Goal: Task Accomplishment & Management: Complete application form

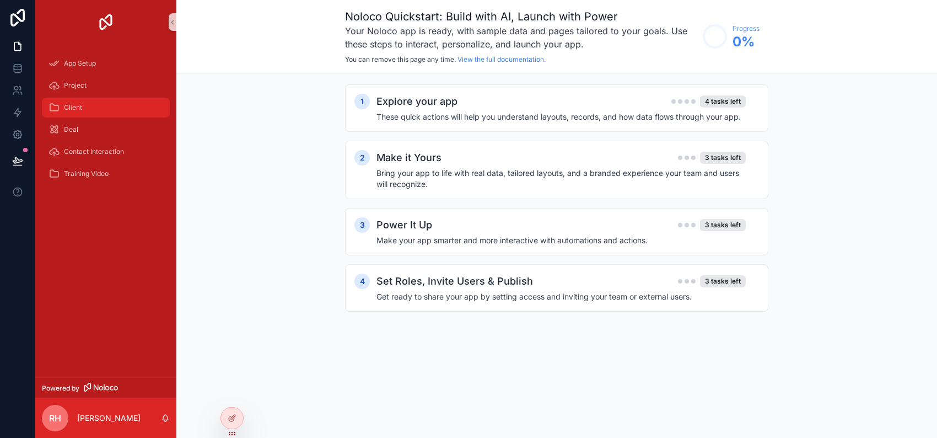
scroll to position [1707, 0]
click at [450, 246] on h4 "Make your app smarter and more interactive with automations and actions." at bounding box center [560, 240] width 369 height 11
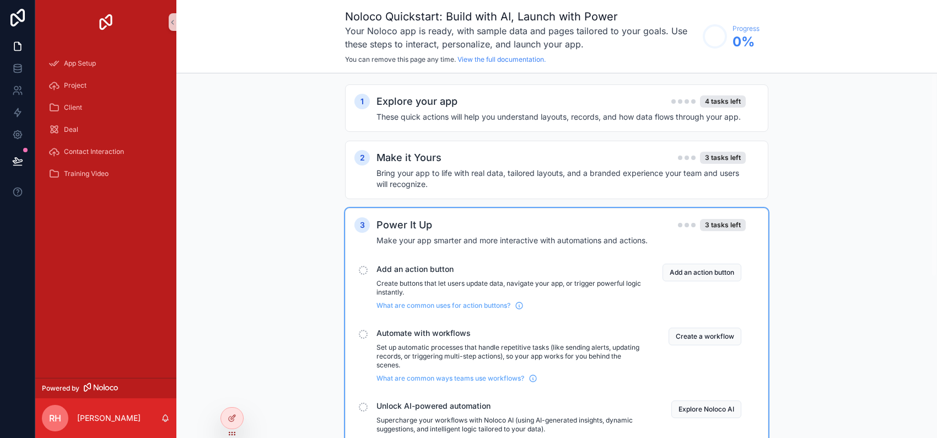
click at [936, 318] on div at bounding box center [936, 219] width 1 height 438
click at [741, 345] on button "Create a workflow" at bounding box center [704, 336] width 73 height 18
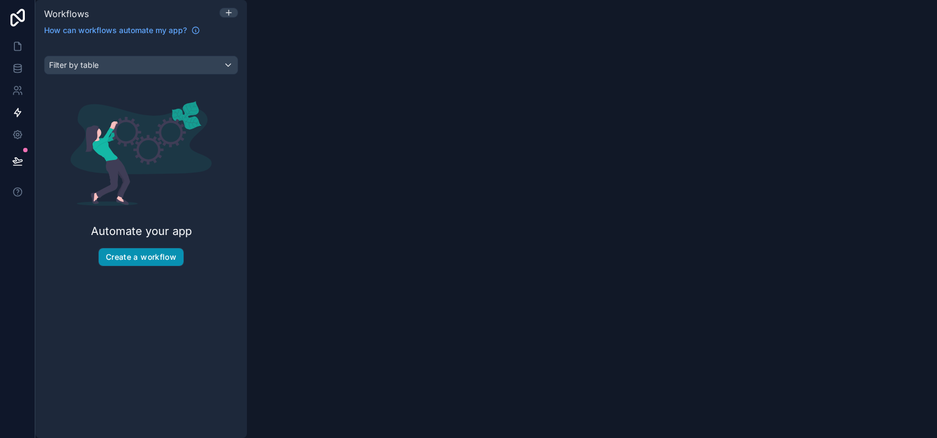
click at [177, 266] on button "Create a workflow" at bounding box center [141, 257] width 85 height 18
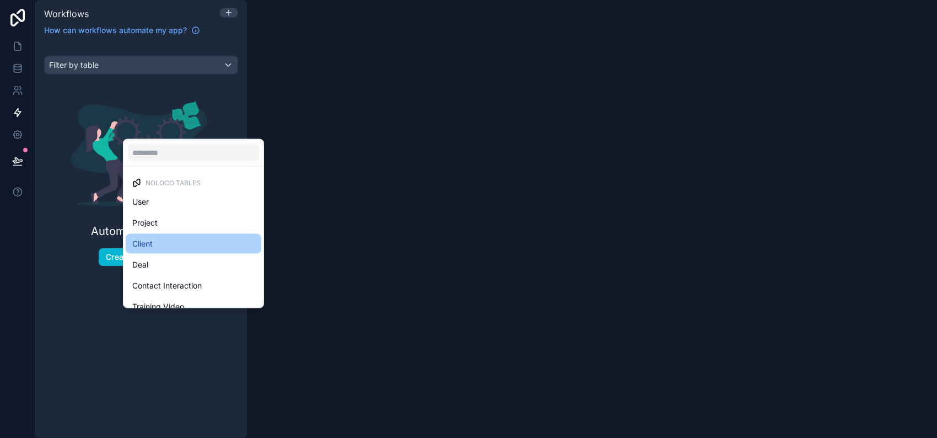
click at [255, 237] on div "Client" at bounding box center [193, 243] width 122 height 13
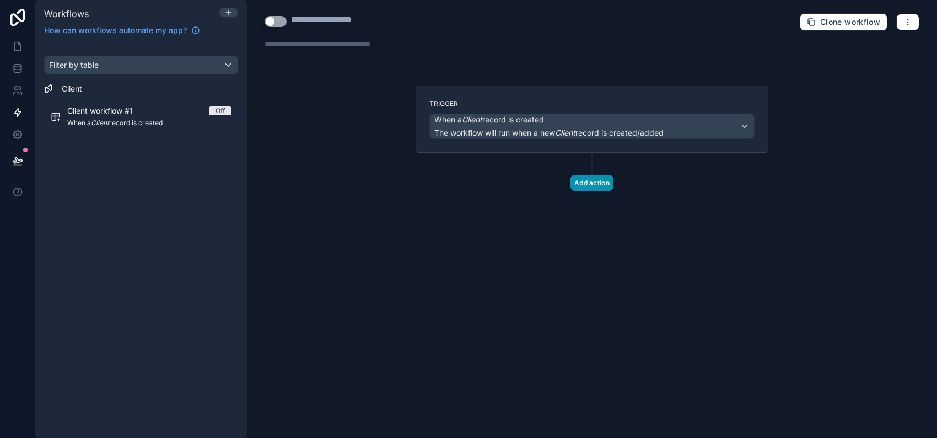
click at [613, 191] on button "Add action" at bounding box center [591, 183] width 43 height 16
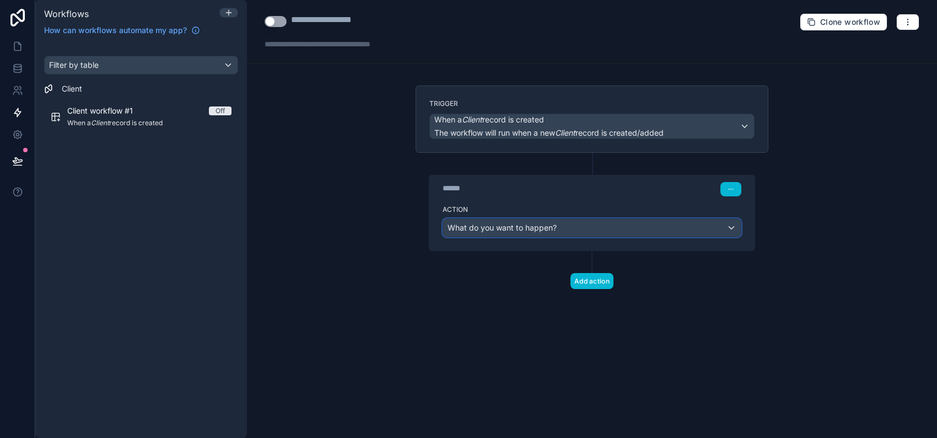
click at [505, 232] on span "What do you want to happen?" at bounding box center [501, 227] width 109 height 9
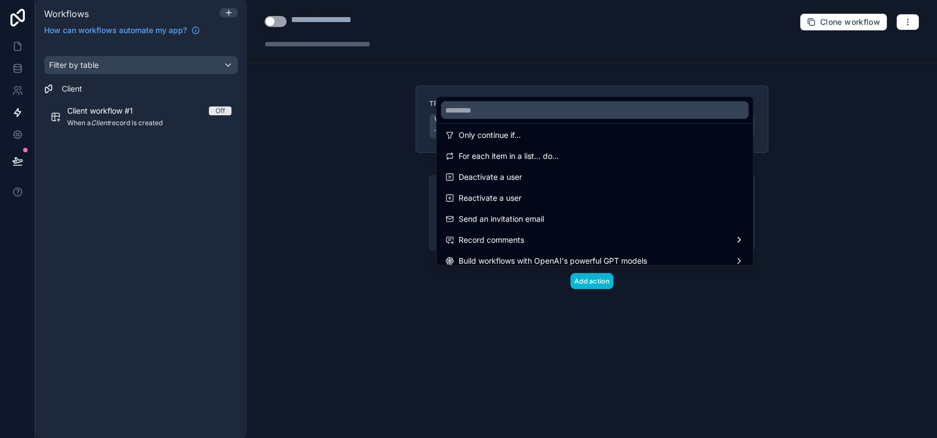
scroll to position [254, 0]
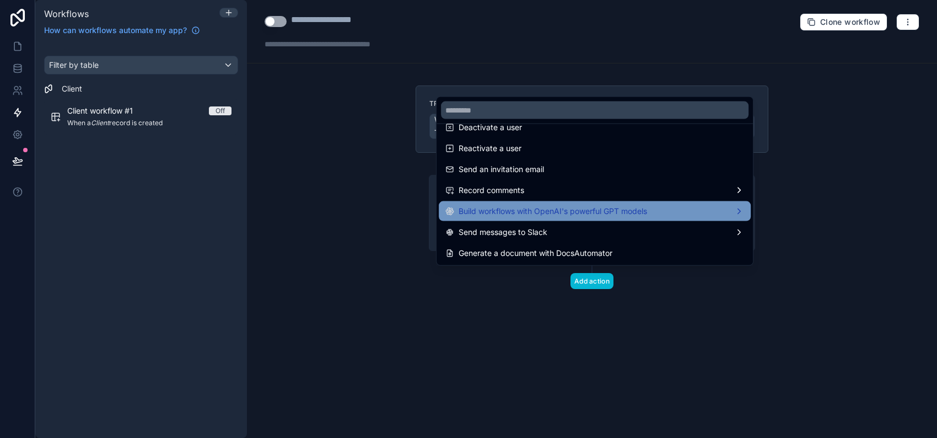
click at [728, 204] on div "Build workflows with OpenAI's powerful GPT models" at bounding box center [594, 210] width 299 height 13
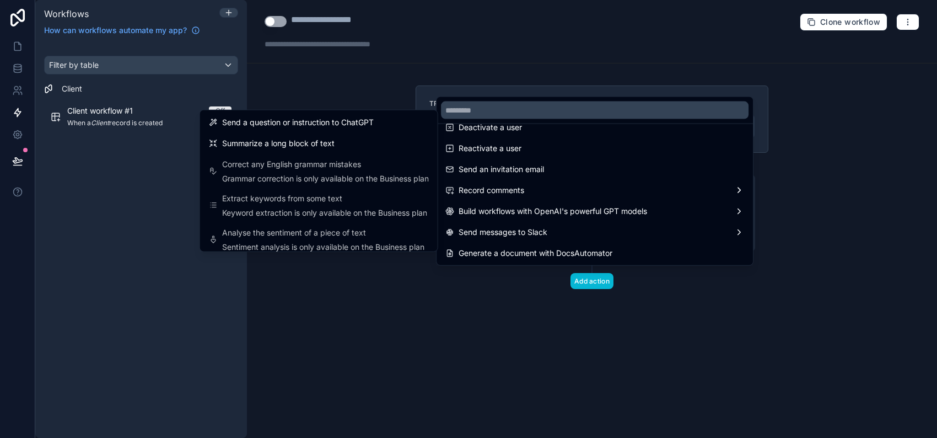
click at [849, 271] on div at bounding box center [468, 219] width 937 height 438
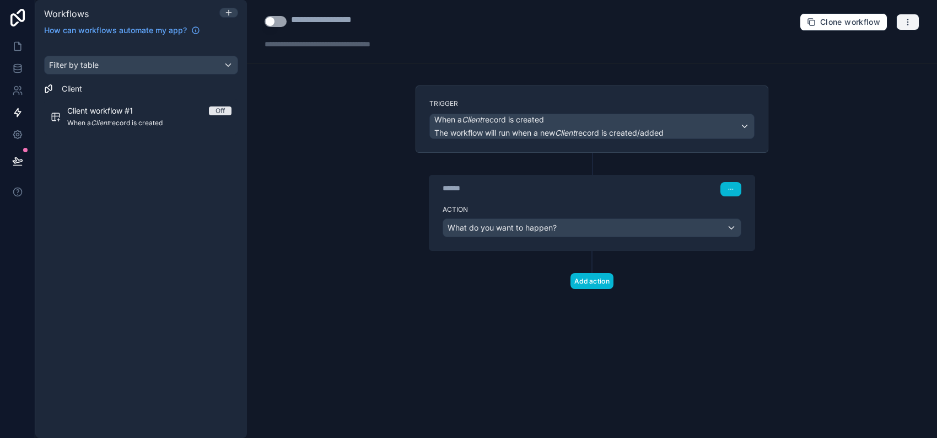
click at [903, 22] on icon "button" at bounding box center [907, 22] width 9 height 9
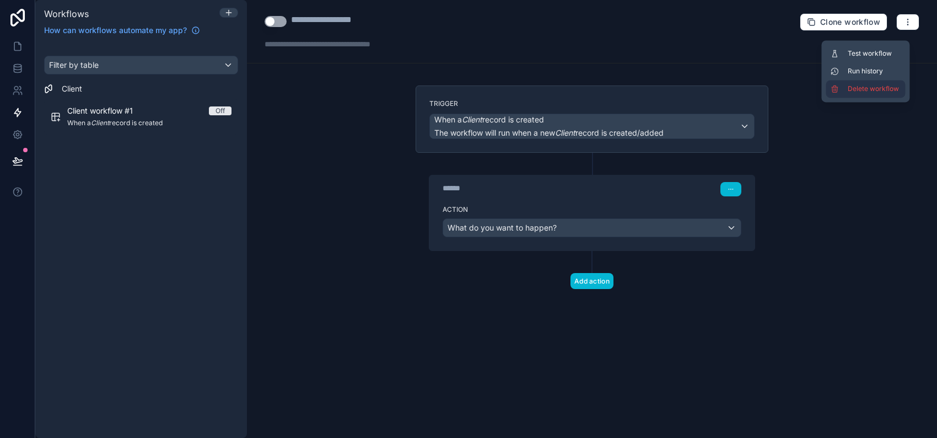
click at [848, 93] on span "Delete workflow" at bounding box center [874, 88] width 53 height 9
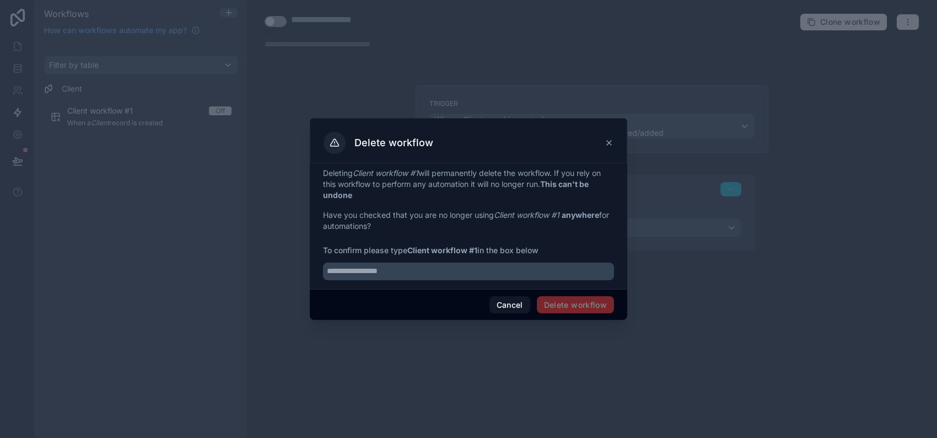
click at [593, 314] on span "Delete workflow" at bounding box center [575, 305] width 77 height 18
click at [587, 314] on span "Delete workflow" at bounding box center [575, 305] width 77 height 18
click at [585, 314] on span "Delete workflow" at bounding box center [575, 305] width 77 height 18
click at [619, 353] on div at bounding box center [468, 219] width 937 height 438
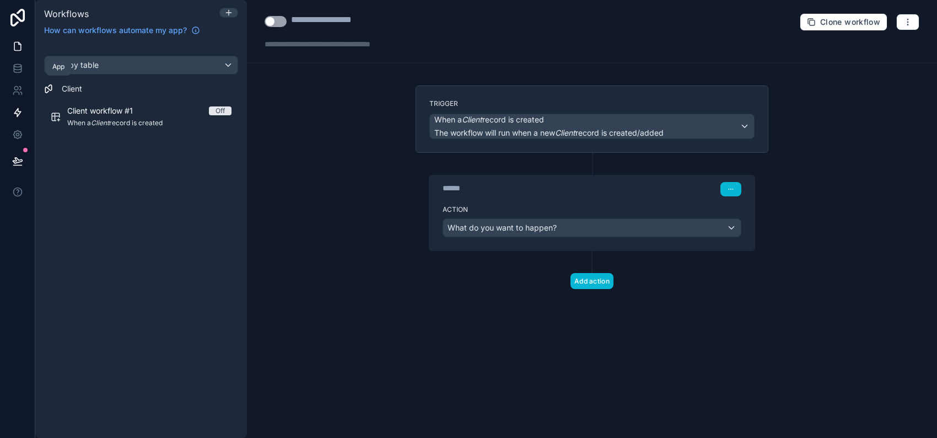
click at [22, 52] on icon at bounding box center [17, 46] width 11 height 11
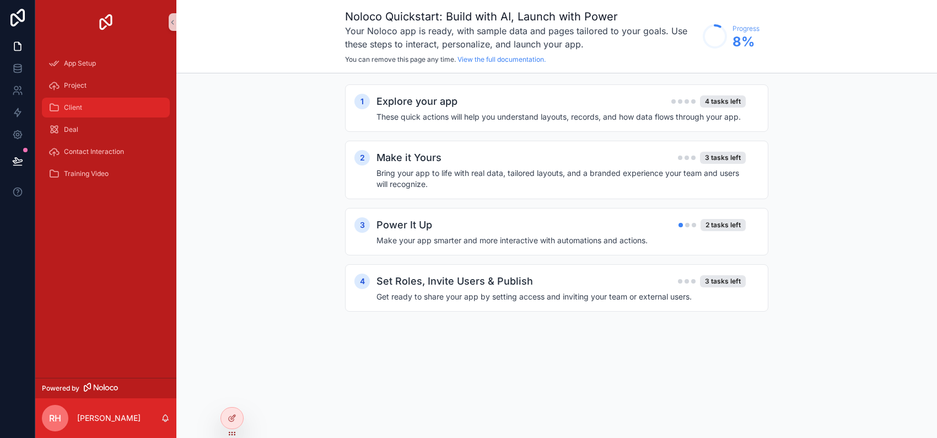
click at [88, 116] on div "Client" at bounding box center [105, 108] width 115 height 18
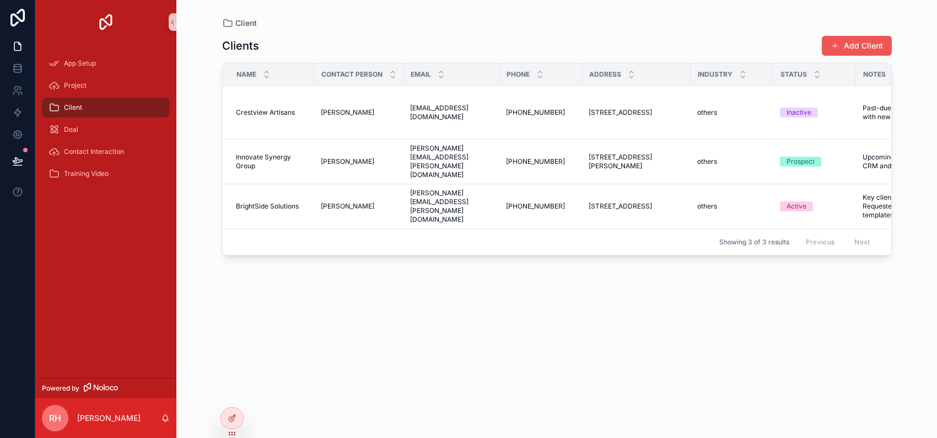
click at [860, 54] on button "Add Client" at bounding box center [857, 46] width 70 height 20
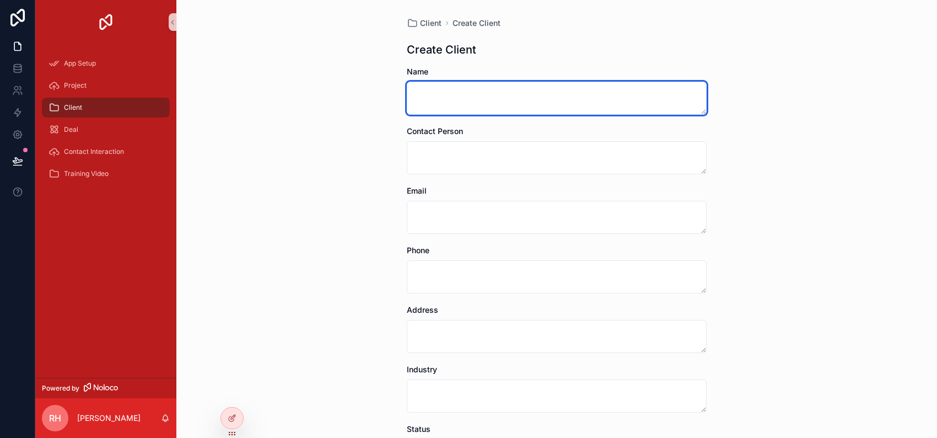
click at [582, 115] on textarea "scrollable content" at bounding box center [557, 98] width 300 height 33
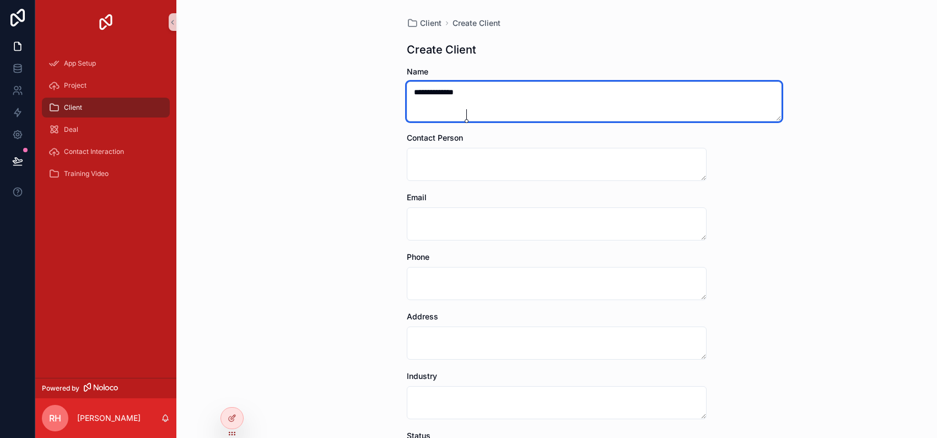
type textarea "**********"
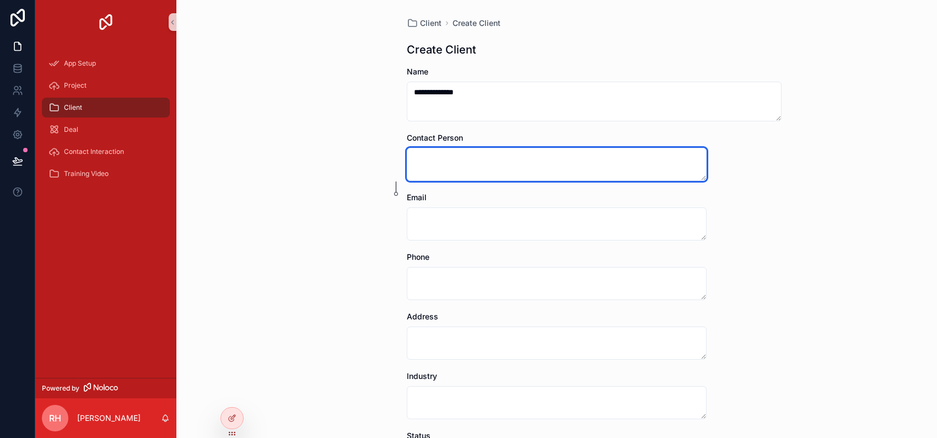
click at [559, 175] on textarea "scrollable content" at bounding box center [557, 164] width 300 height 33
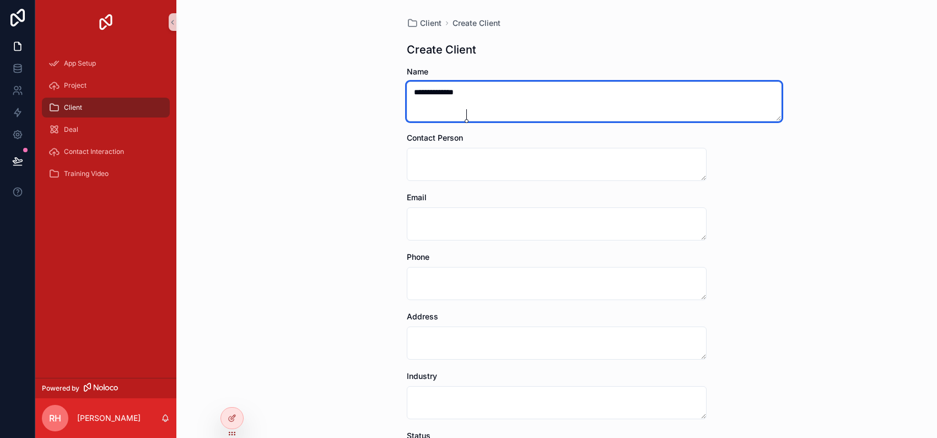
click at [543, 118] on textarea "**********" at bounding box center [594, 102] width 375 height 40
type textarea "*******"
click at [543, 118] on textarea "**********" at bounding box center [594, 102] width 375 height 40
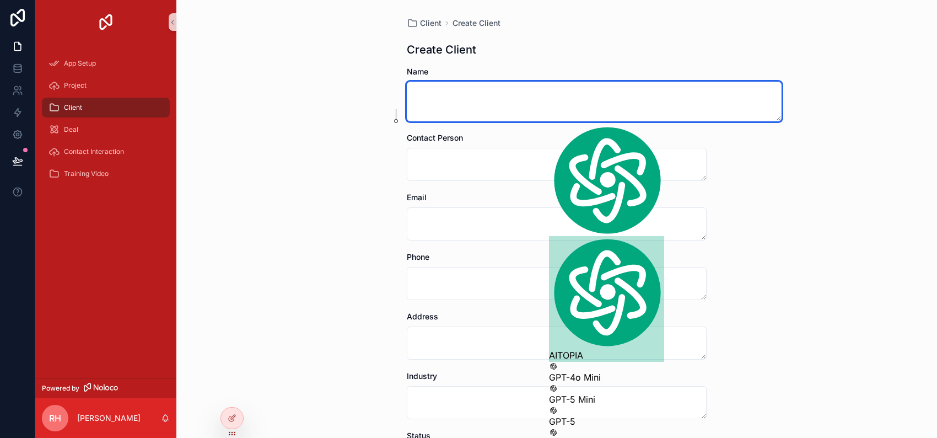
click at [525, 111] on textarea "scrollable content" at bounding box center [594, 102] width 375 height 40
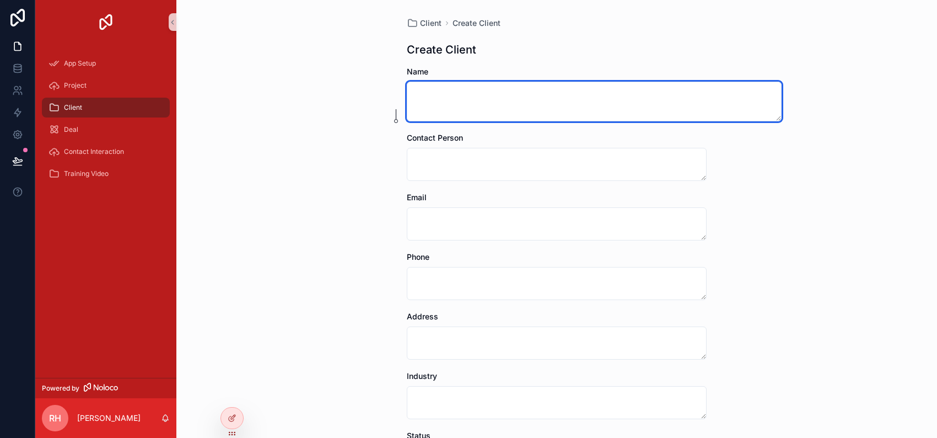
click at [525, 111] on textarea "scrollable content" at bounding box center [594, 102] width 375 height 40
type textarea "*"
type textarea "**********"
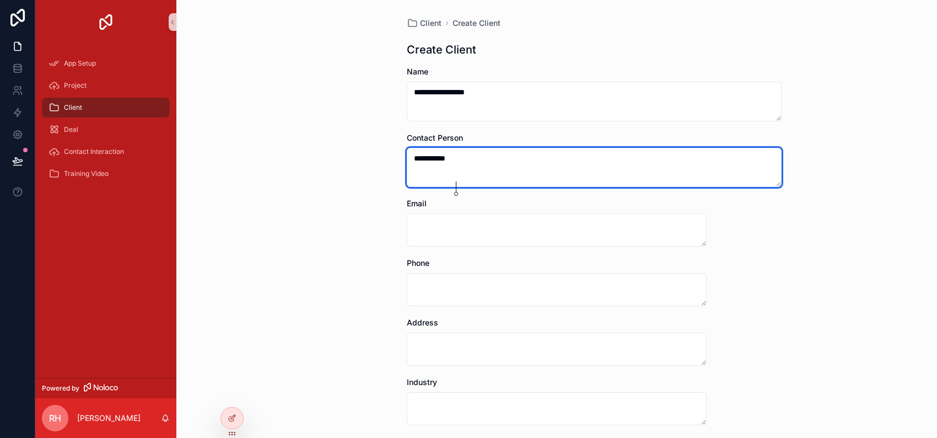
type textarea "**********"
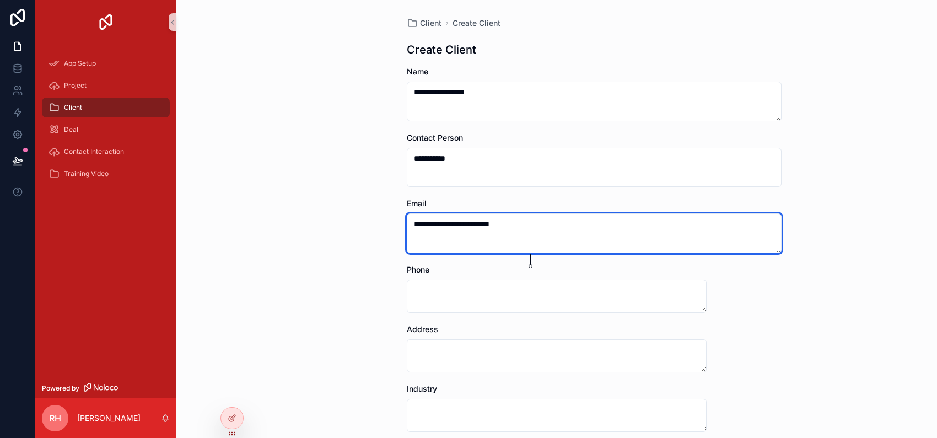
type textarea "**********"
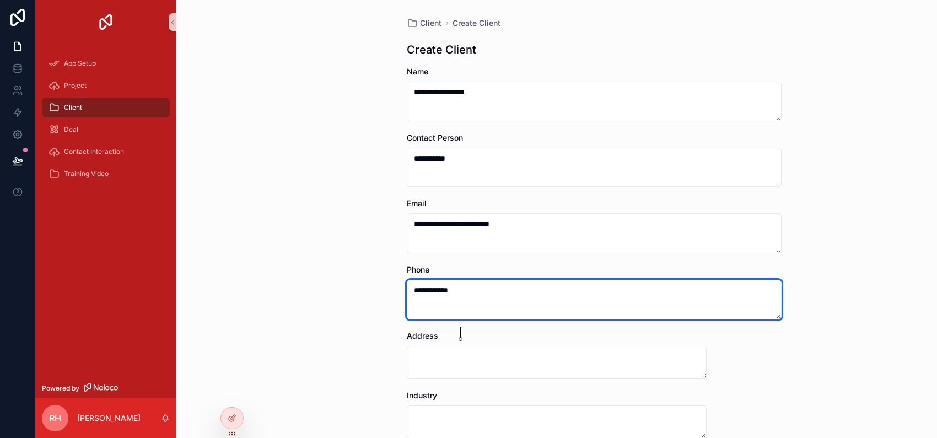
type textarea "**********"
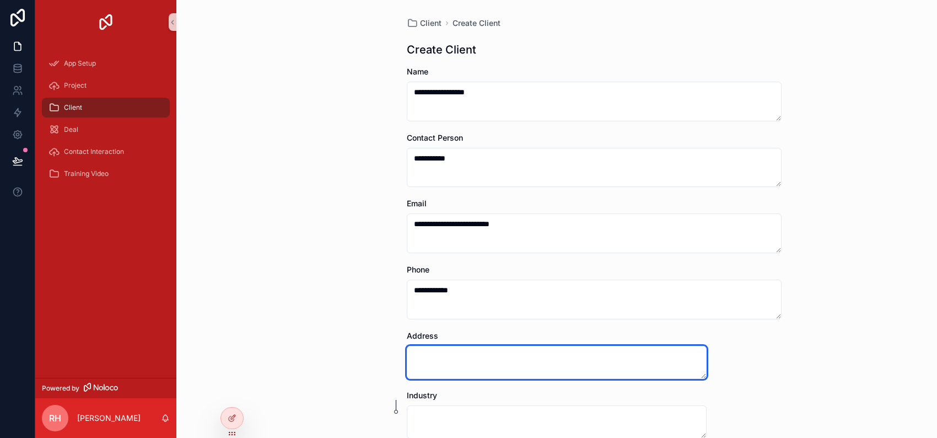
paste textarea "**********"
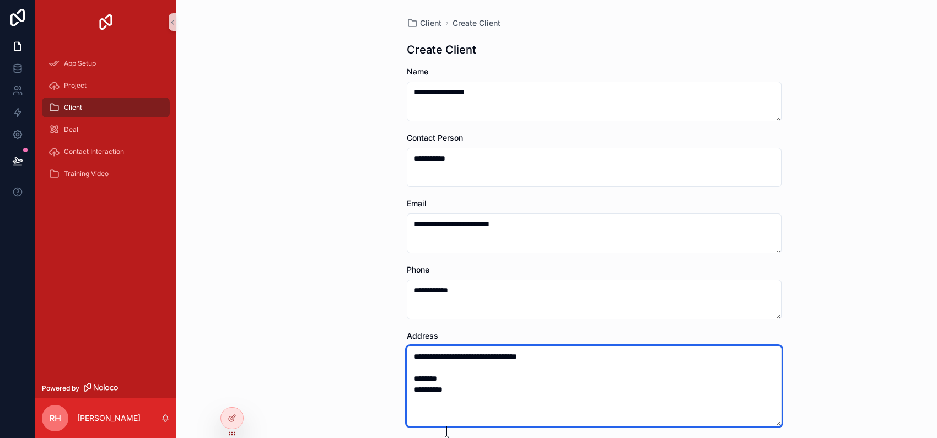
scroll to position [15, 0]
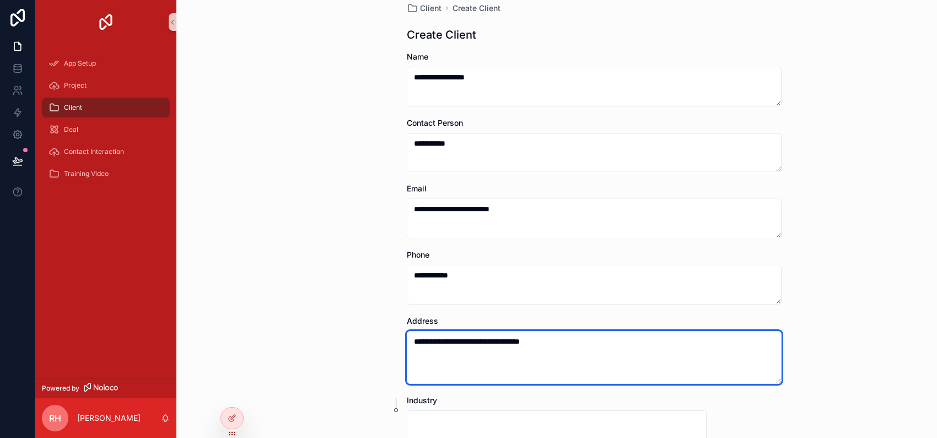
paste textarea "**********"
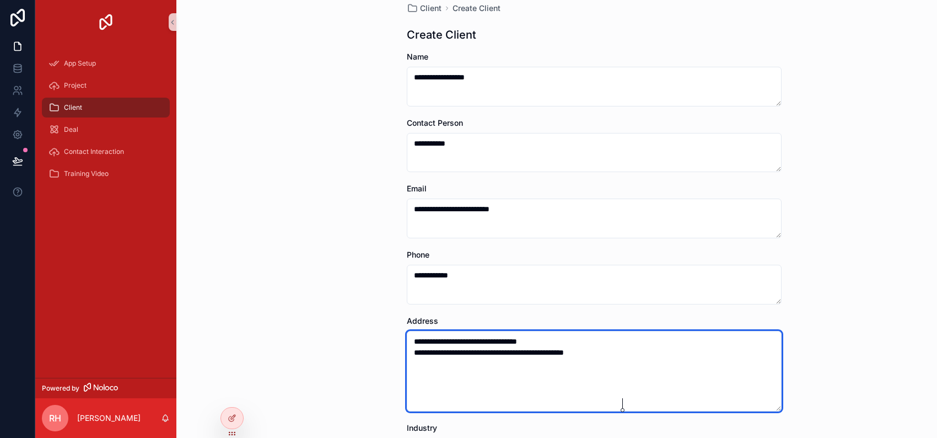
type textarea "**********"
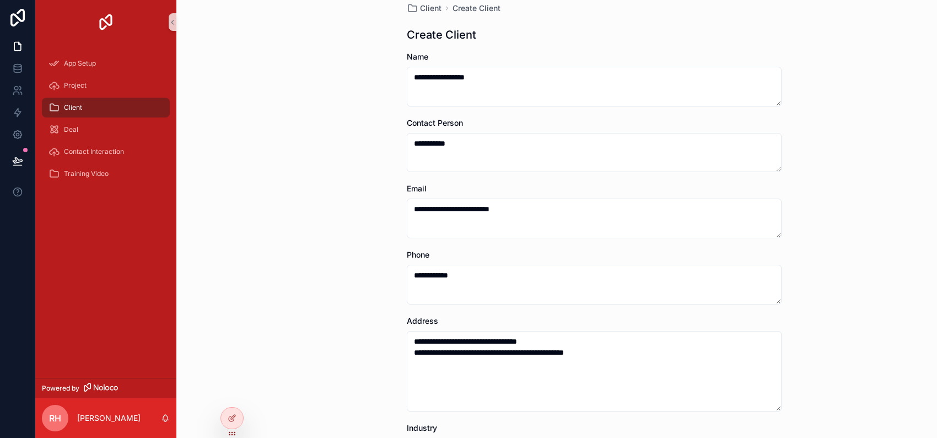
click at [936, 208] on div at bounding box center [936, 219] width 1 height 438
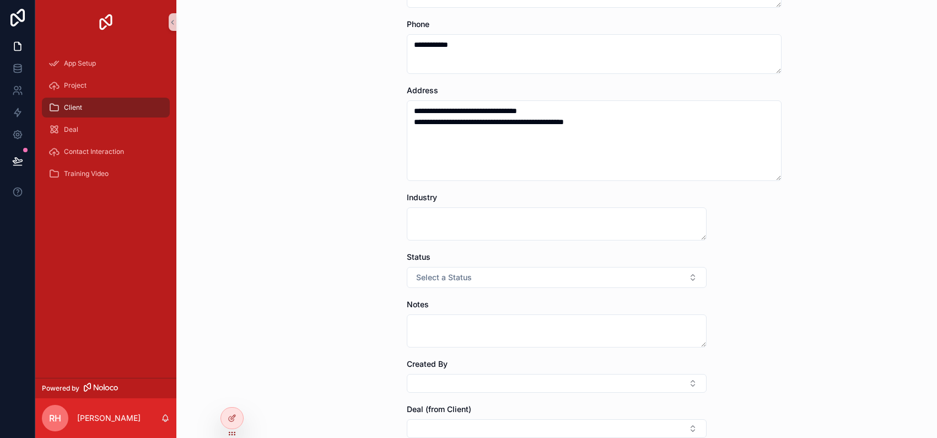
scroll to position [229, 0]
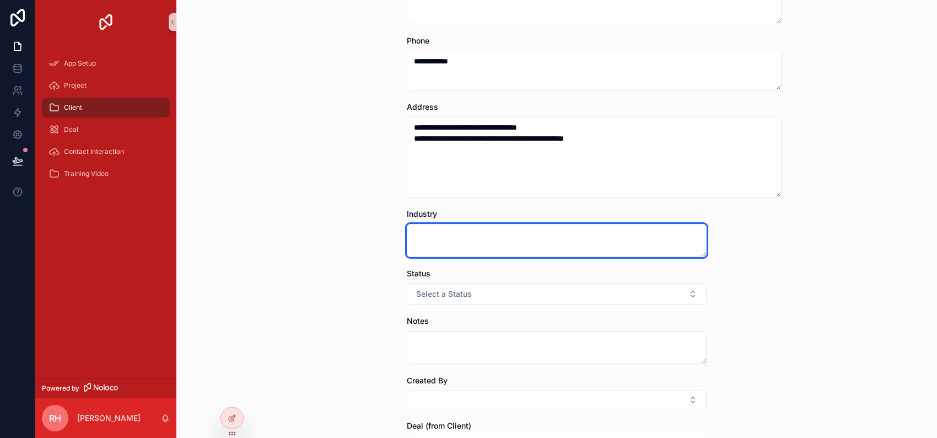
click at [483, 257] on textarea "scrollable content" at bounding box center [557, 240] width 300 height 33
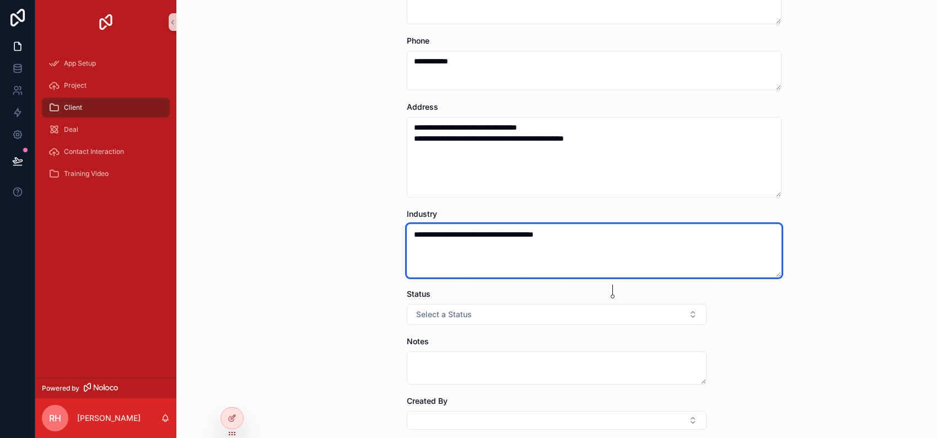
type textarea "**********"
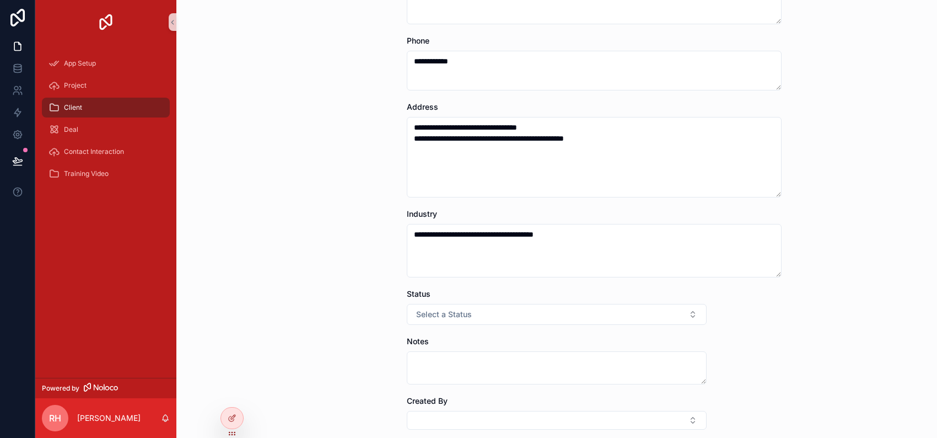
click at [899, 332] on div "**********" at bounding box center [556, 219] width 760 height 438
click at [668, 325] on button "Select a Status" at bounding box center [557, 314] width 300 height 21
click at [601, 325] on button "Select a Status" at bounding box center [557, 314] width 300 height 21
click at [574, 303] on div "Active" at bounding box center [574, 299] width 369 height 17
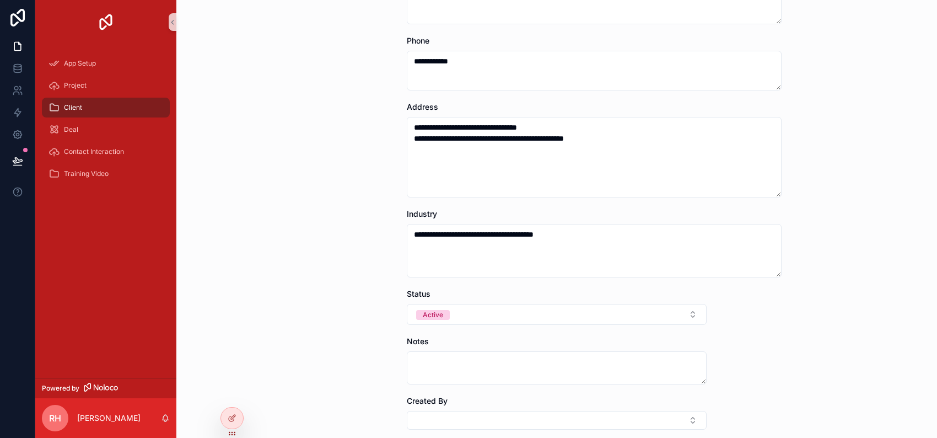
scroll to position [500, 0]
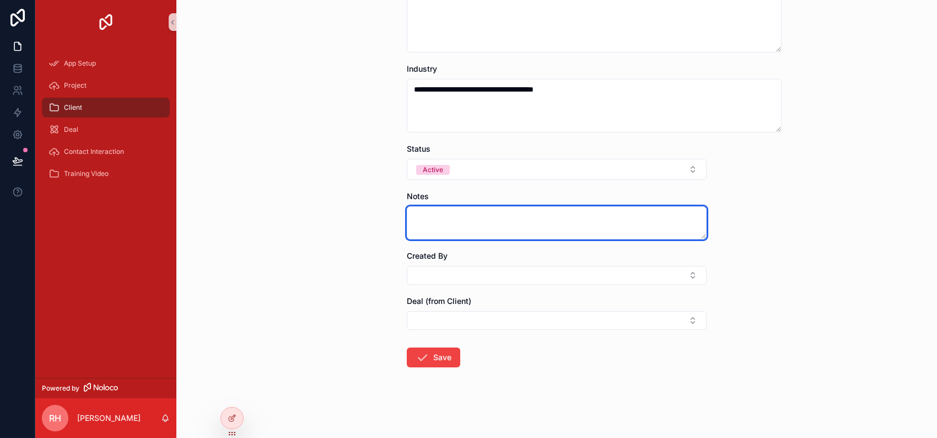
click at [606, 206] on textarea "scrollable content" at bounding box center [557, 222] width 300 height 33
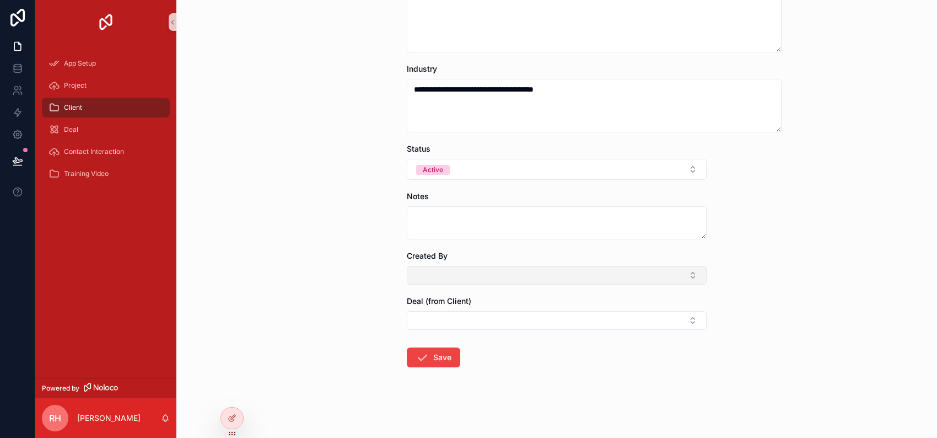
click at [526, 266] on button "Select Button" at bounding box center [557, 275] width 300 height 19
click at [496, 297] on span "ronny@theextramile.nl" at bounding box center [483, 291] width 176 height 11
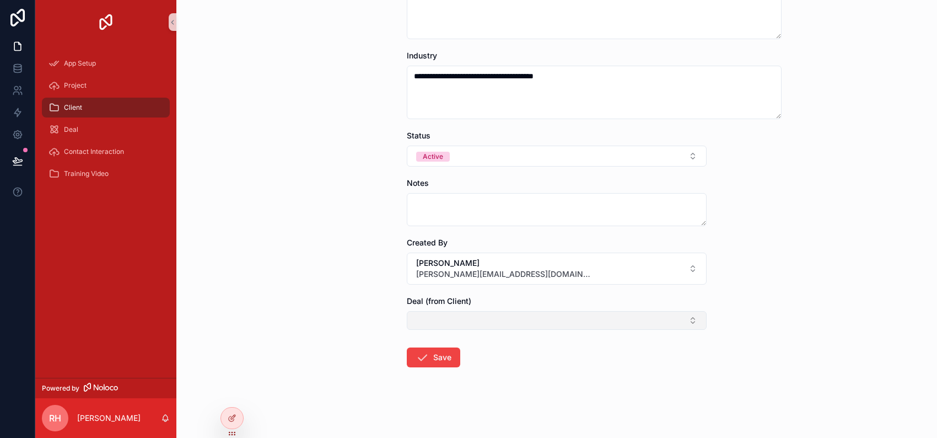
click at [486, 311] on button "Select Button" at bounding box center [557, 320] width 300 height 19
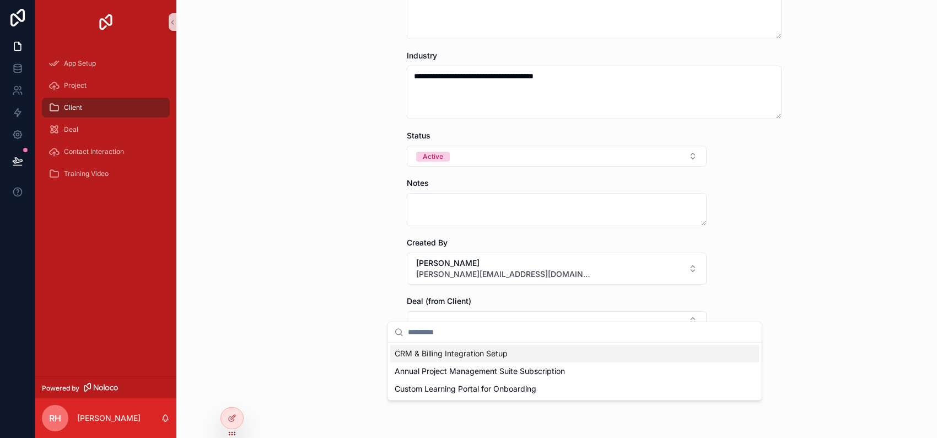
click at [457, 355] on span "CRM & Billing Integration Setup" at bounding box center [451, 353] width 113 height 11
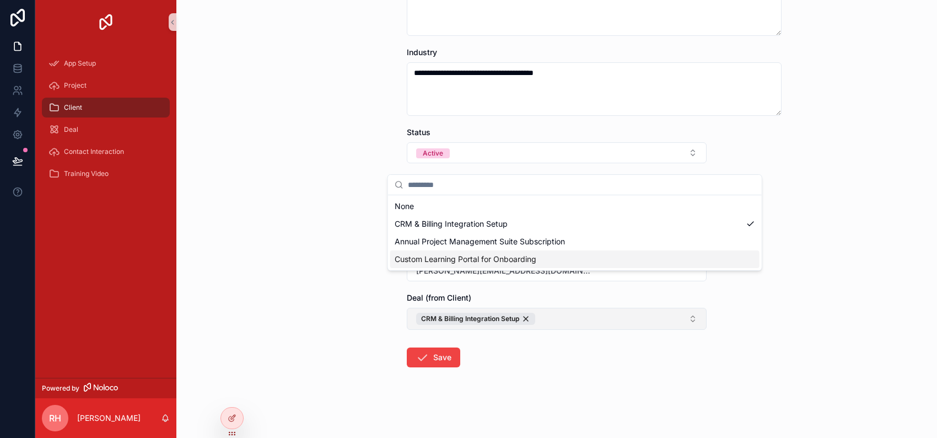
click at [593, 310] on button "CRM & Billing Integration Setup" at bounding box center [557, 318] width 300 height 22
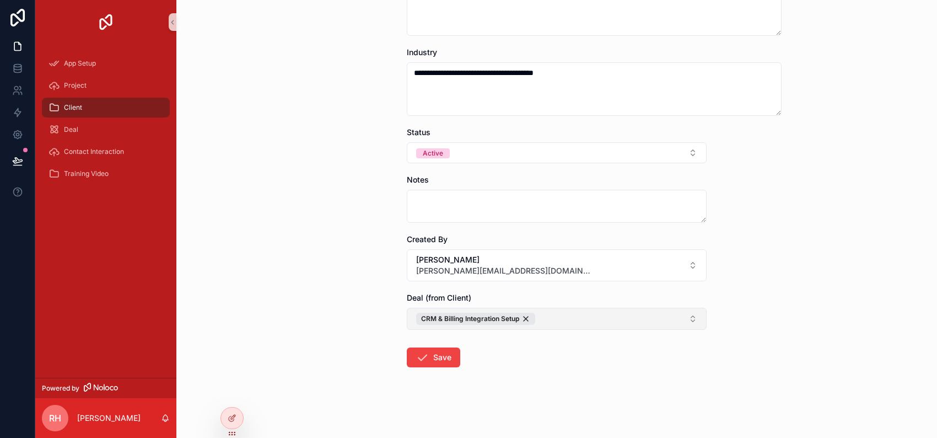
click at [579, 307] on button "CRM & Billing Integration Setup" at bounding box center [557, 318] width 300 height 22
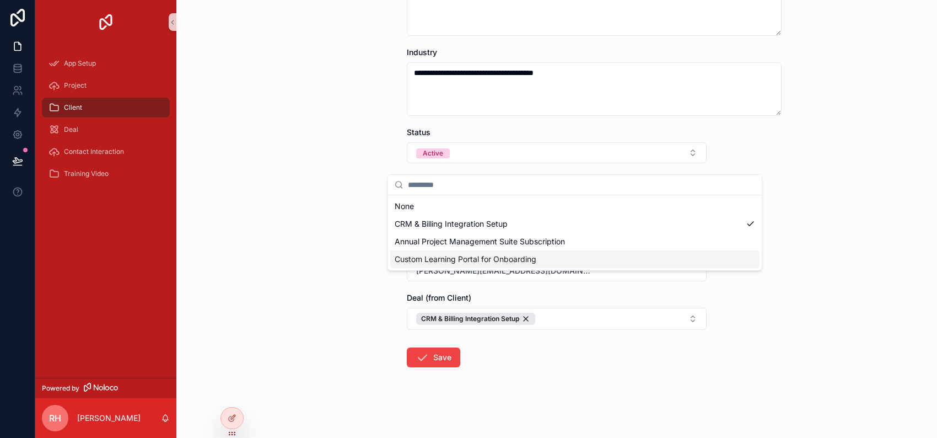
click at [536, 265] on span "Custom Learning Portal for Onboarding" at bounding box center [466, 258] width 142 height 11
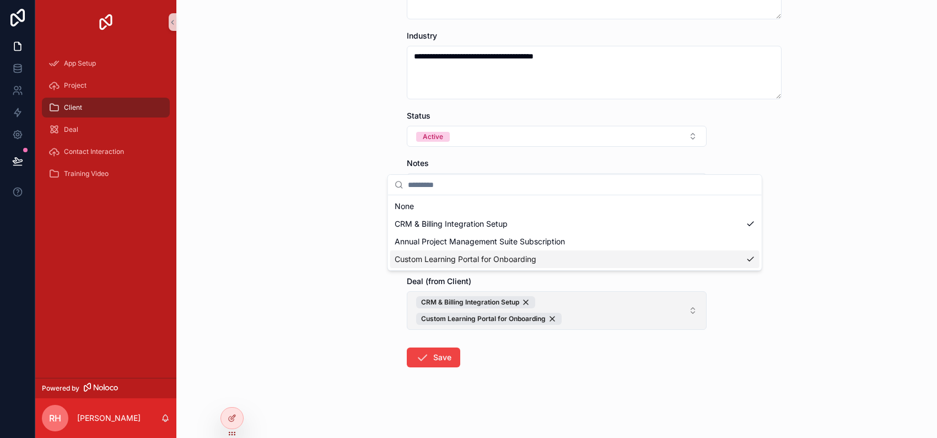
click at [595, 311] on span "CRM & Billing Integration Setup Custom Learning Portal for Onboarding" at bounding box center [550, 310] width 268 height 29
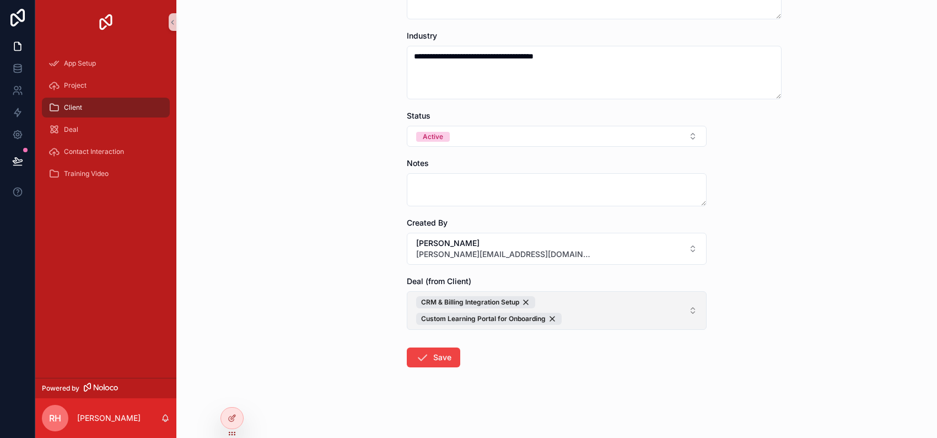
click at [589, 305] on span "CRM & Billing Integration Setup Custom Learning Portal for Onboarding" at bounding box center [550, 310] width 268 height 29
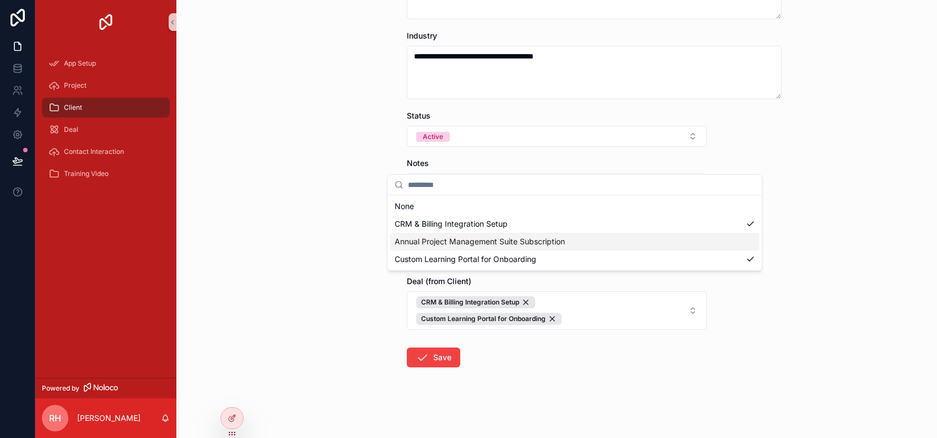
click at [565, 247] on span "Annual Project Management Suite Subscription" at bounding box center [480, 241] width 170 height 11
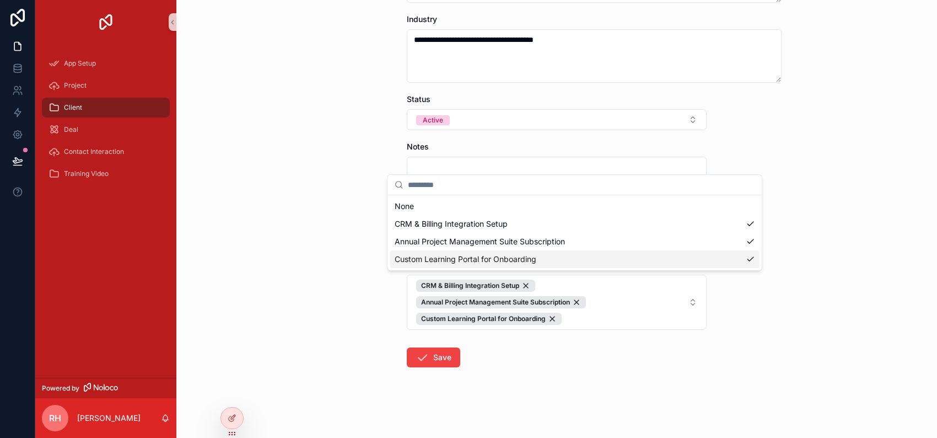
click at [557, 380] on form "**********" at bounding box center [557, 40] width 300 height 795
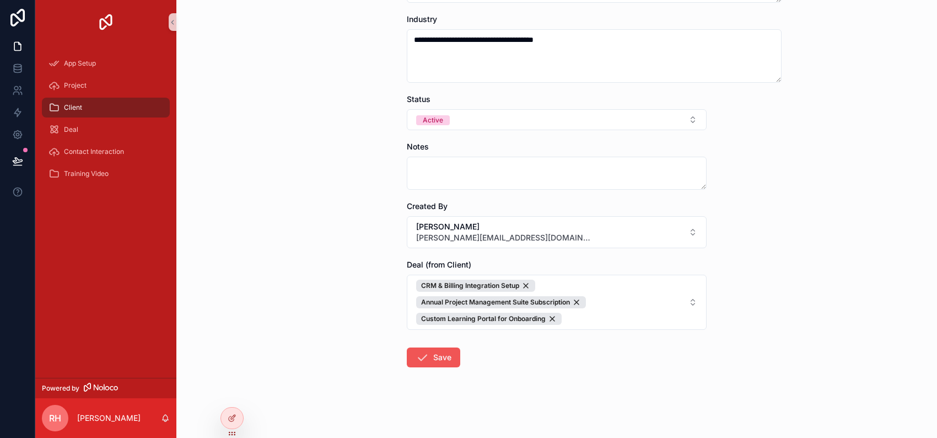
click at [411, 367] on button "Save" at bounding box center [433, 357] width 53 height 20
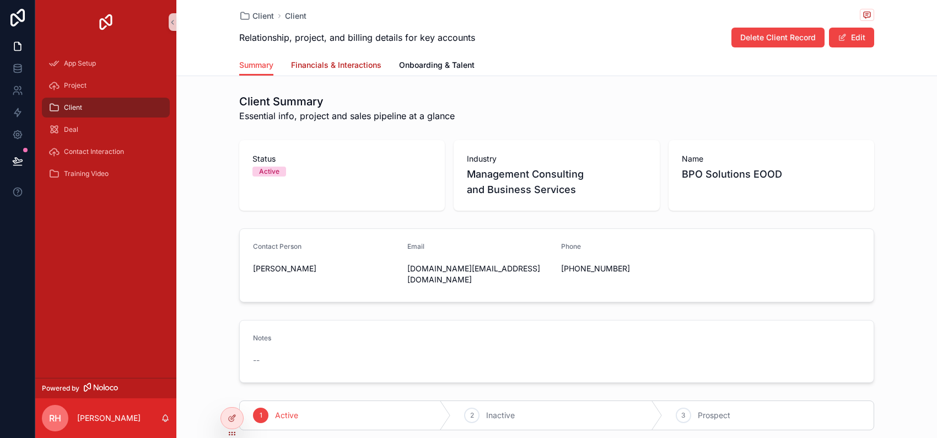
click at [369, 71] on span "Financials & Interactions" at bounding box center [336, 65] width 90 height 11
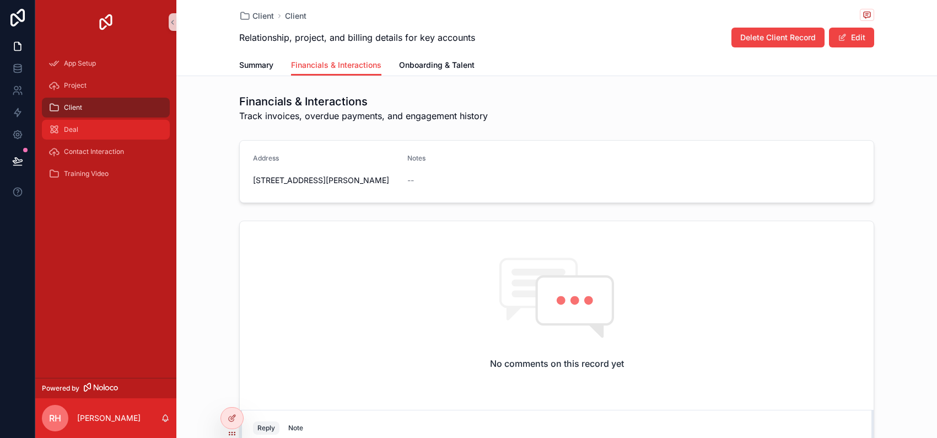
click at [92, 138] on div "Deal" at bounding box center [105, 130] width 115 height 18
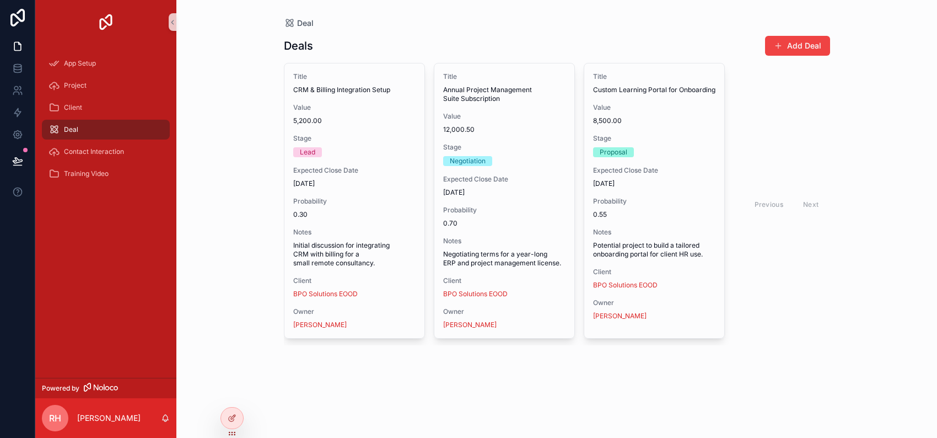
click at [78, 134] on span "Deal" at bounding box center [71, 129] width 14 height 9
click at [811, 55] on button "Add Deal" at bounding box center [797, 46] width 65 height 20
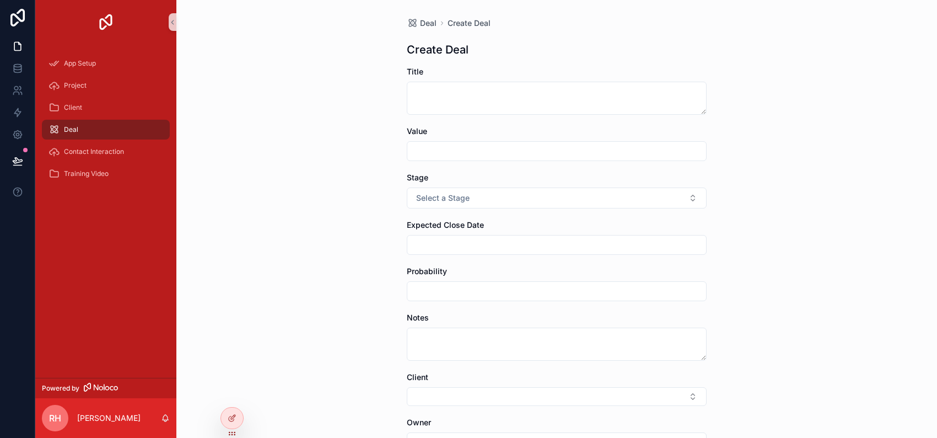
click at [655, 159] on input "scrollable content" at bounding box center [556, 150] width 299 height 15
click at [695, 208] on button "Select a Stage" at bounding box center [557, 197] width 300 height 21
click at [632, 317] on div "Qualified" at bounding box center [574, 308] width 369 height 17
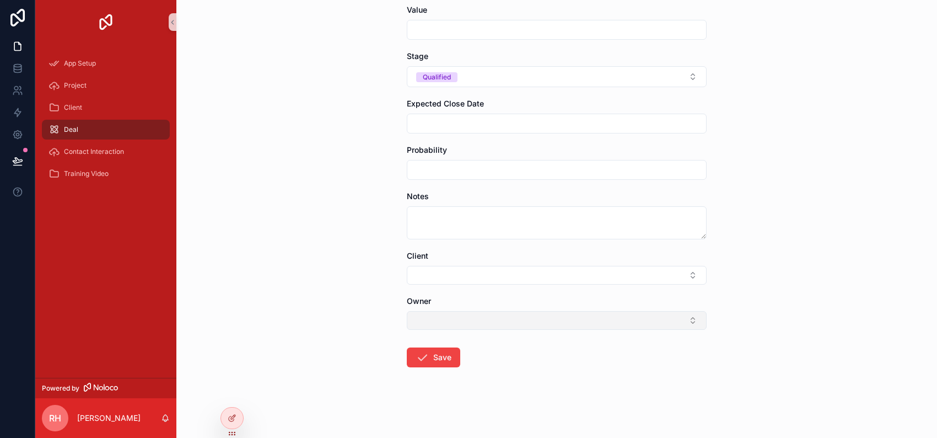
click at [502, 311] on button "Select Button" at bounding box center [557, 320] width 300 height 19
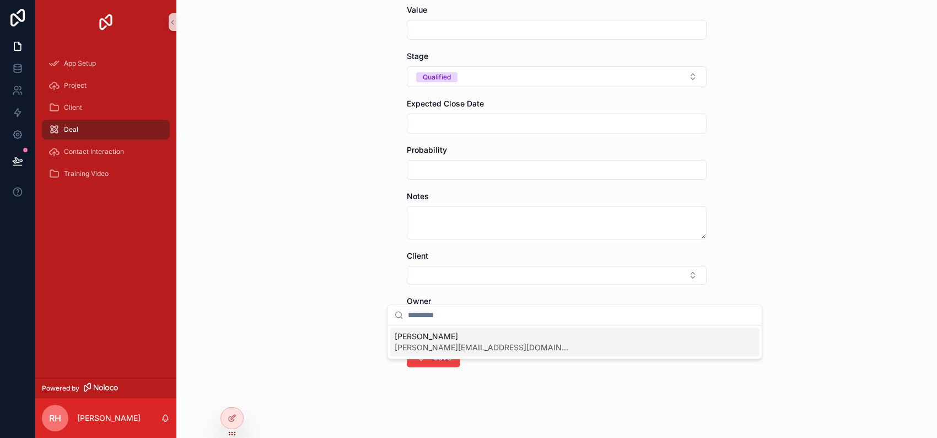
click at [503, 355] on div "Ronny Haime ronny@theextramile.nl" at bounding box center [574, 341] width 369 height 29
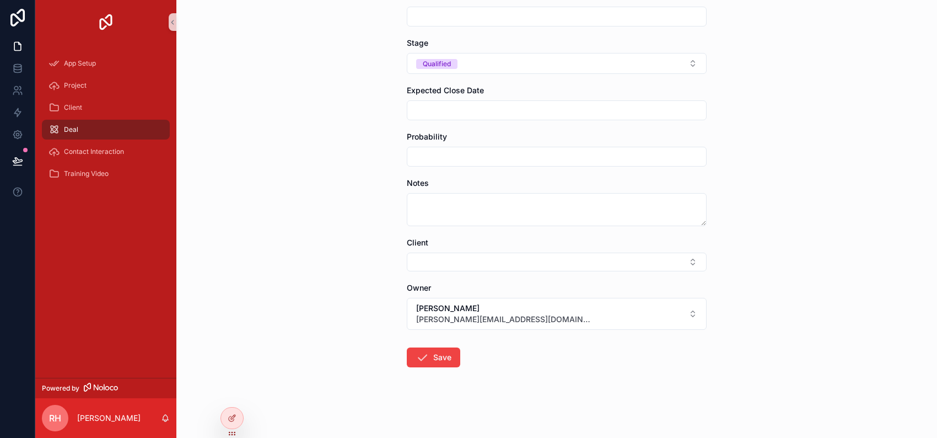
click at [496, 247] on form "Title Value Stage Qualified Expected Close Date Probability Notes Client Owner …" at bounding box center [557, 185] width 300 height 506
click at [495, 252] on button "Select Button" at bounding box center [557, 261] width 300 height 19
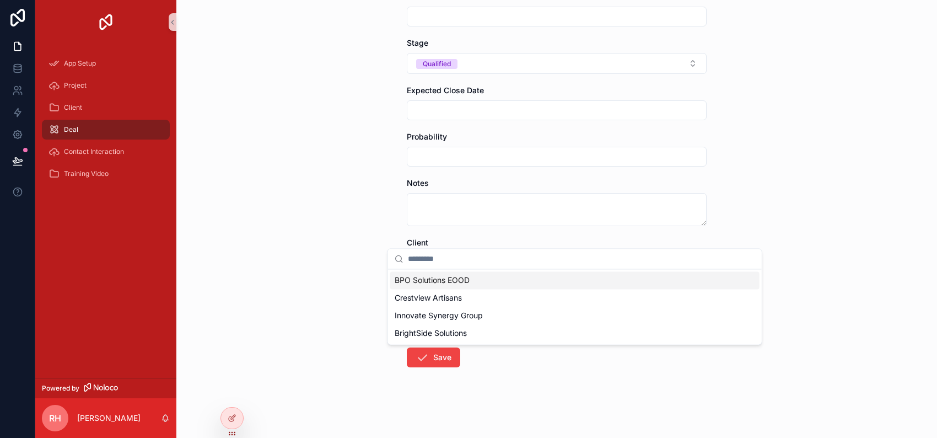
click at [469, 285] on span "BPO Solutions EOOD" at bounding box center [432, 279] width 75 height 11
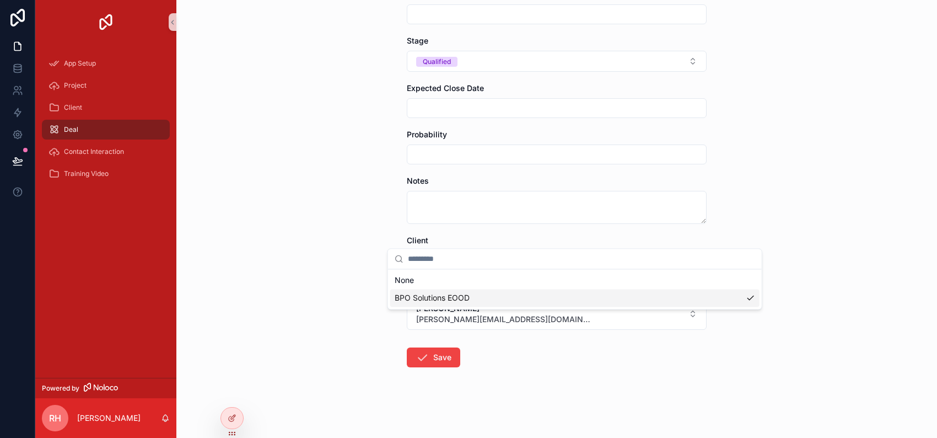
click at [525, 288] on div "None" at bounding box center [574, 280] width 369 height 18
click at [521, 298] on button "Ronny Haime ronny@theextramile.nl" at bounding box center [557, 314] width 300 height 32
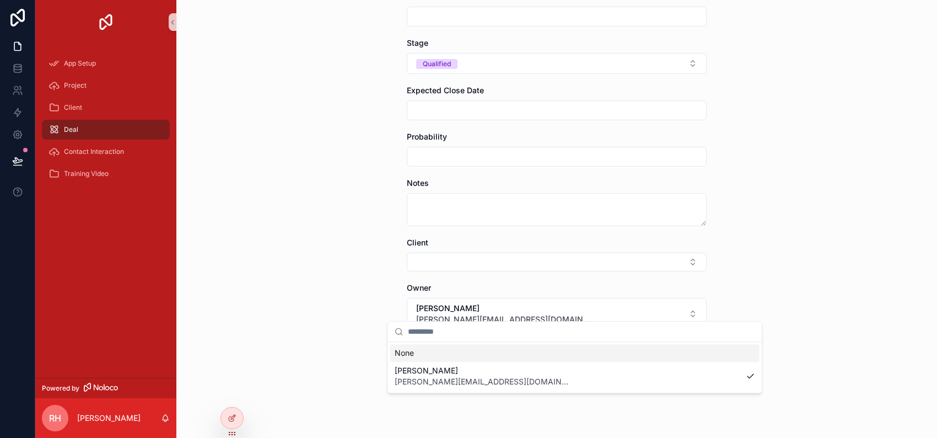
click at [861, 213] on div "Deal Create Deal Create Deal Title Value Stage Qualified Expected Close Date Pr…" at bounding box center [556, 219] width 760 height 438
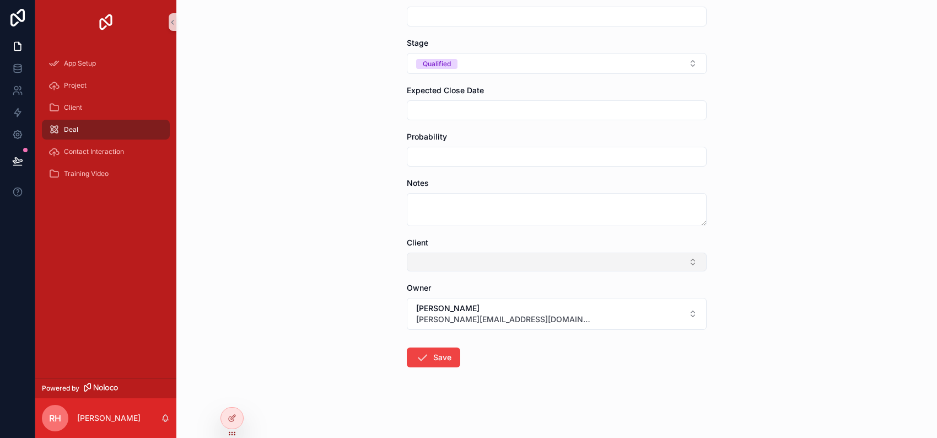
click at [564, 252] on button "Select Button" at bounding box center [557, 261] width 300 height 19
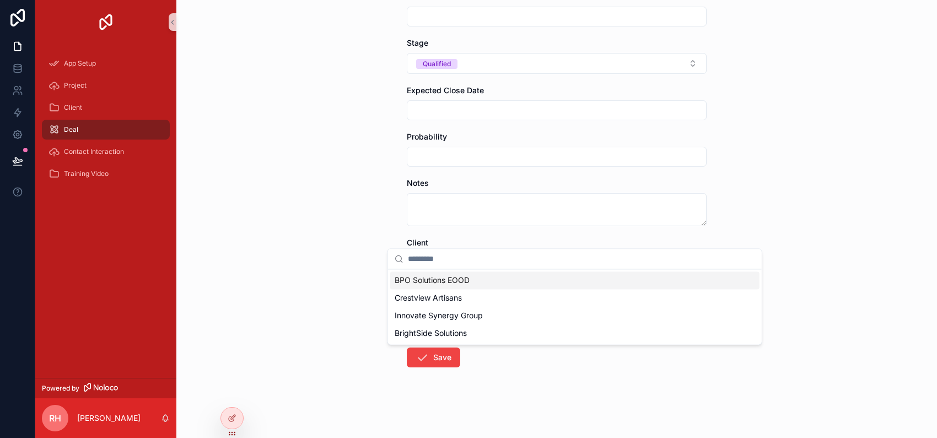
click at [519, 289] on div "BPO Solutions EOOD" at bounding box center [574, 280] width 369 height 18
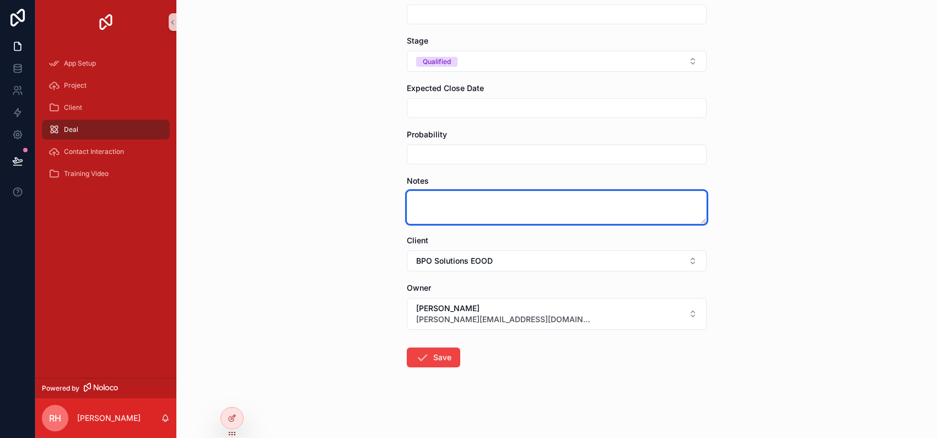
click at [496, 191] on textarea "scrollable content" at bounding box center [557, 207] width 300 height 33
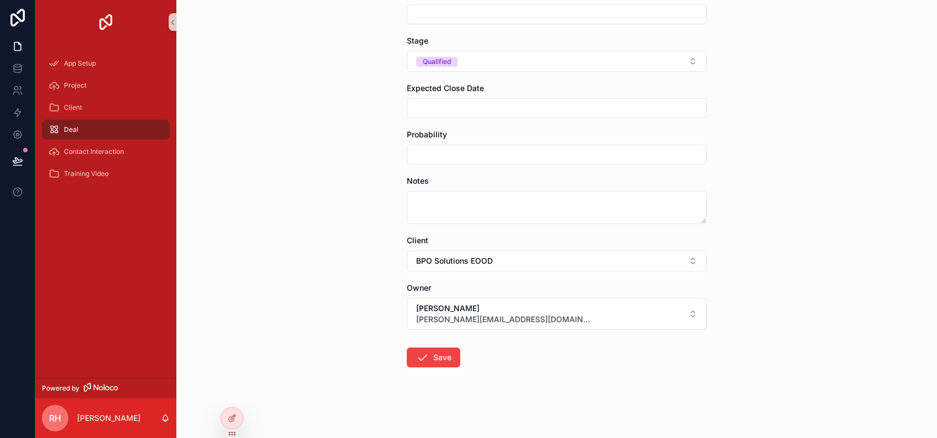
click at [443, 147] on input "scrollable content" at bounding box center [556, 154] width 299 height 15
type input "***"
click at [613, 100] on input "scrollable content" at bounding box center [556, 107] width 299 height 15
click at [512, 149] on button "1" at bounding box center [516, 141] width 20 height 20
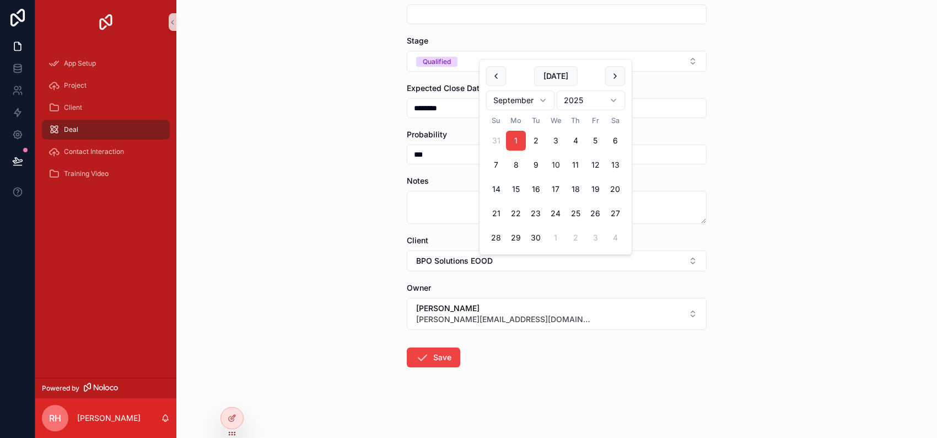
click at [846, 149] on div "Deal Create Deal Create Deal Title Value Stage Qualified Expected Close Date Pr…" at bounding box center [556, 82] width 760 height 438
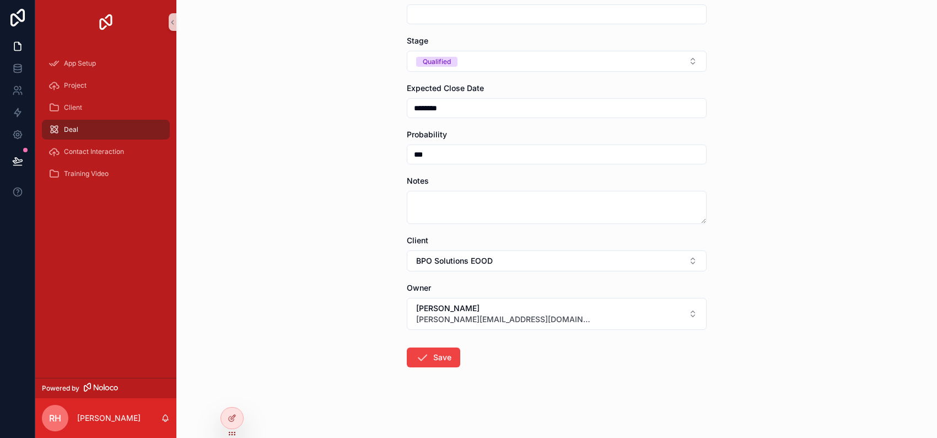
click at [682, 147] on input "***" at bounding box center [556, 154] width 299 height 15
click at [936, 52] on div at bounding box center [936, 219] width 1 height 438
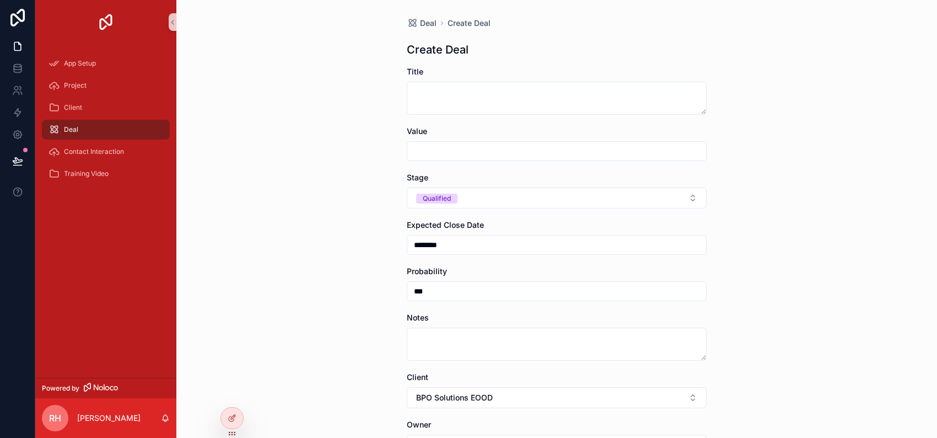
click at [573, 159] on input "scrollable content" at bounding box center [556, 150] width 299 height 15
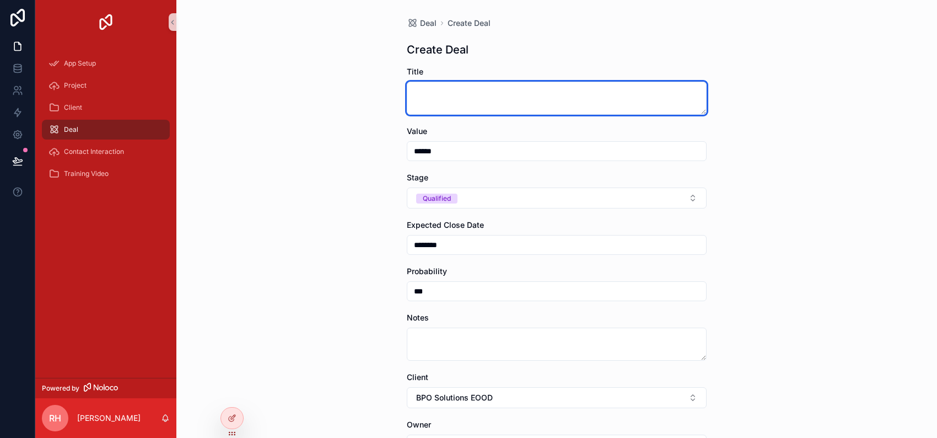
click at [661, 115] on textarea "scrollable content" at bounding box center [557, 98] width 300 height 33
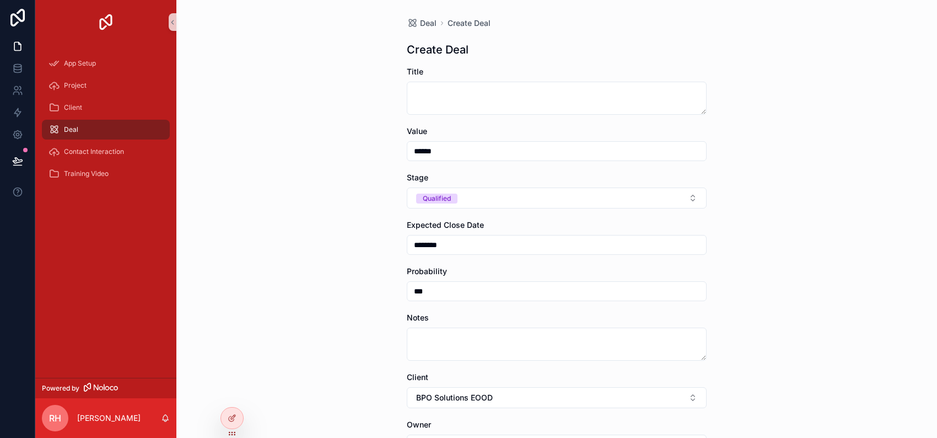
click at [407, 159] on input "******" at bounding box center [556, 150] width 299 height 15
type input "******"
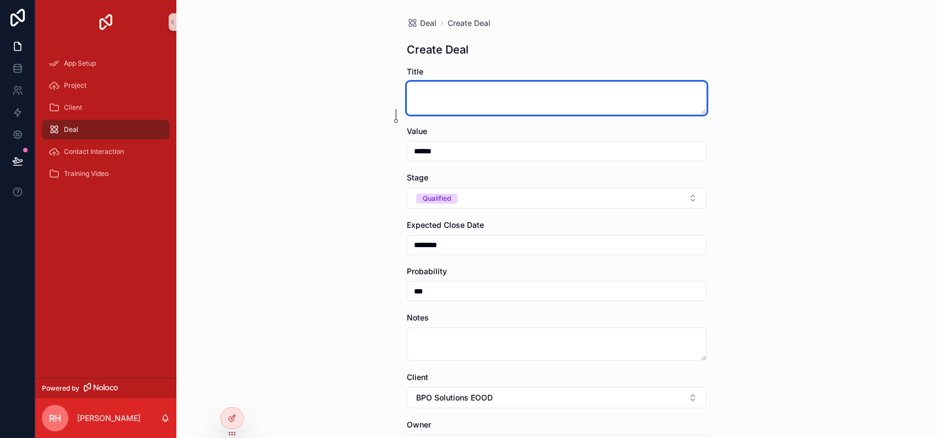
click at [462, 115] on textarea "scrollable content" at bounding box center [557, 98] width 300 height 33
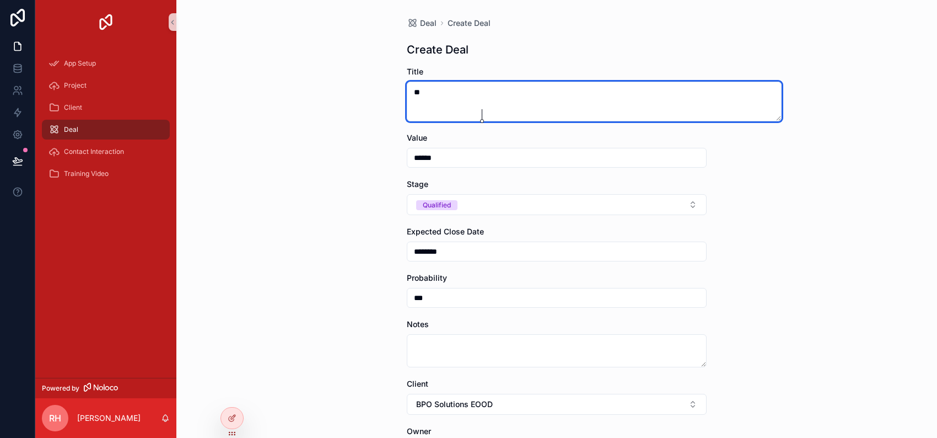
type textarea "*"
type textarea "**********"
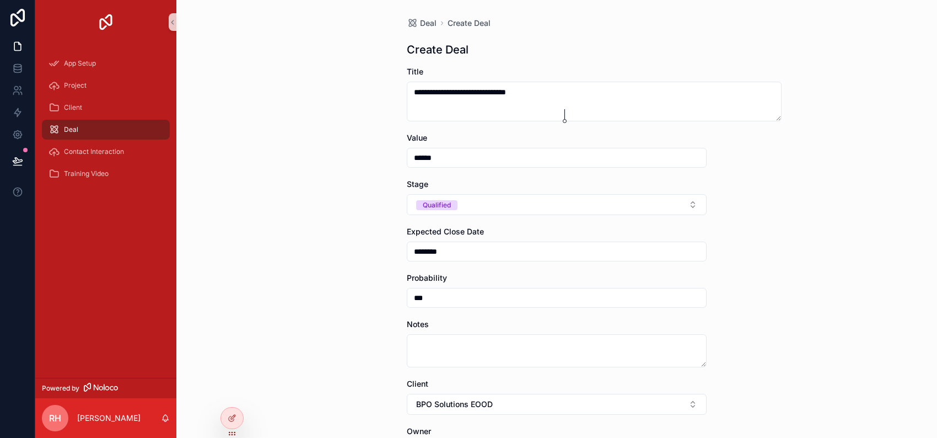
scroll to position [276, 0]
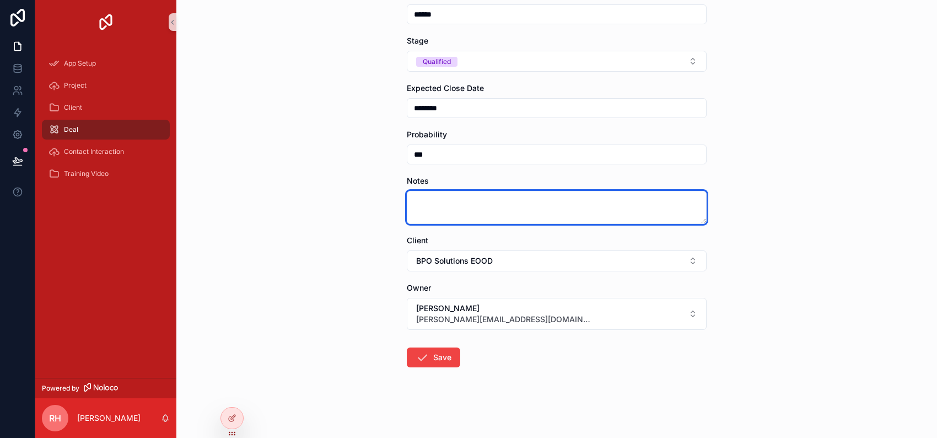
click at [426, 191] on textarea "scrollable content" at bounding box center [557, 207] width 300 height 33
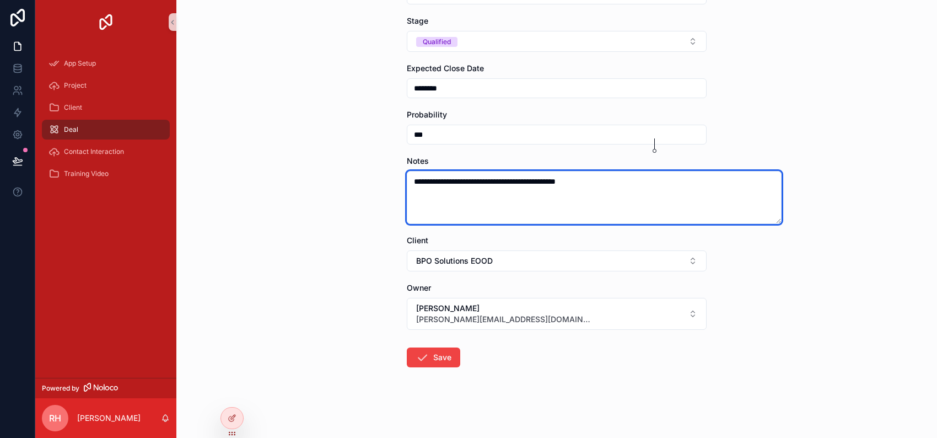
type textarea "**********"
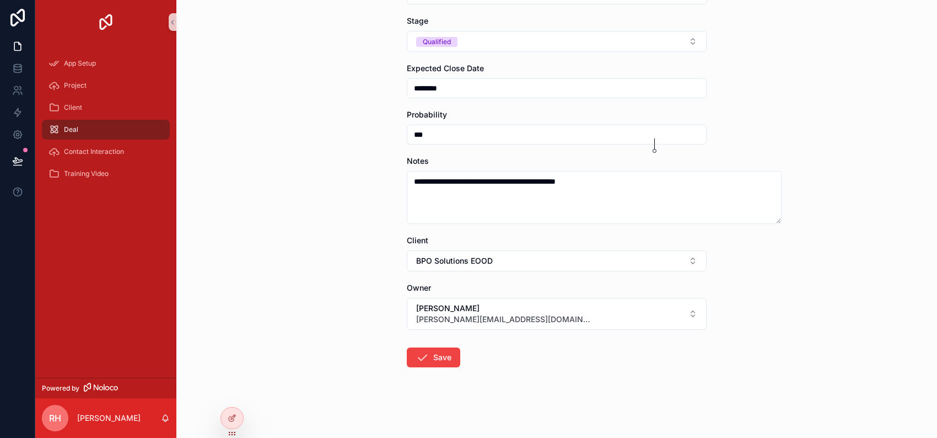
click at [417, 335] on form "**********" at bounding box center [557, 170] width 300 height 535
click at [413, 352] on button "Save" at bounding box center [433, 357] width 53 height 20
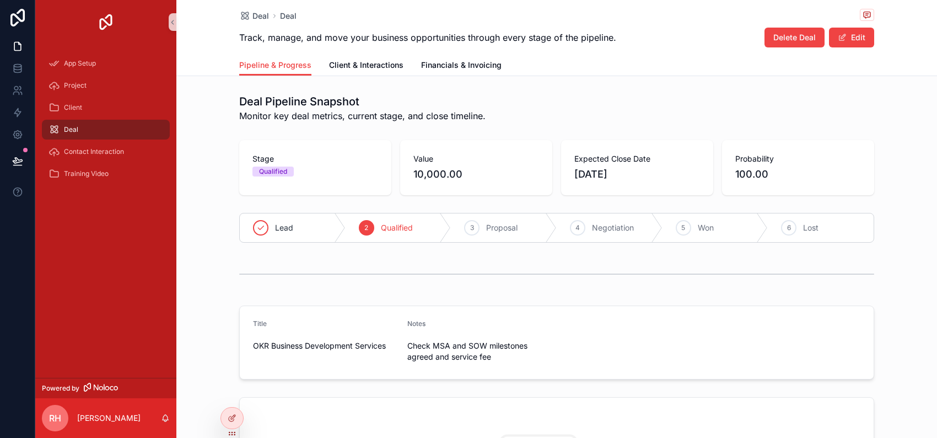
drag, startPoint x: 936, startPoint y: 202, endPoint x: 936, endPoint y: 283, distance: 81.0
click at [936, 283] on div at bounding box center [936, 219] width 1 height 438
click at [365, 71] on span "Client & Interactions" at bounding box center [366, 65] width 74 height 11
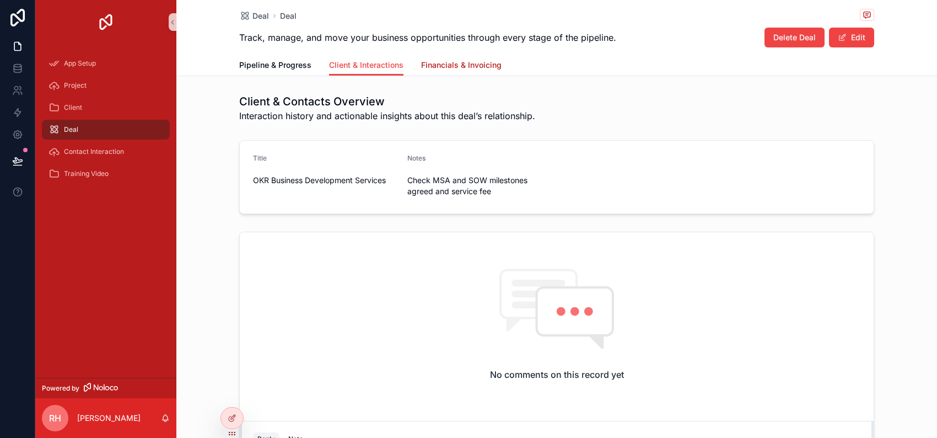
click at [501, 71] on span "Financials & Invoicing" at bounding box center [461, 65] width 80 height 11
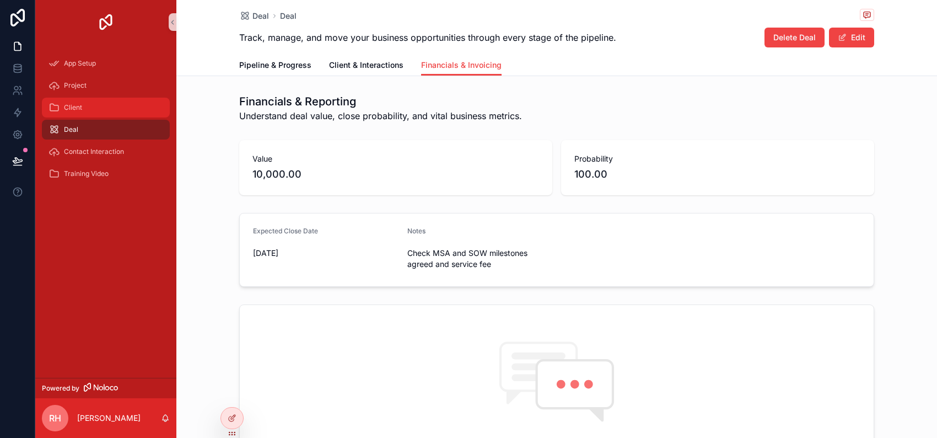
click at [132, 116] on div "Client" at bounding box center [105, 108] width 115 height 18
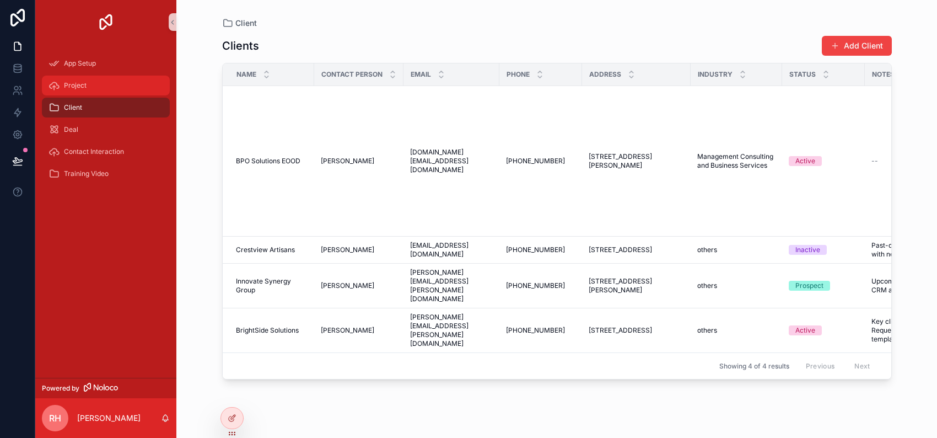
click at [87, 90] on span "Project" at bounding box center [75, 85] width 23 height 9
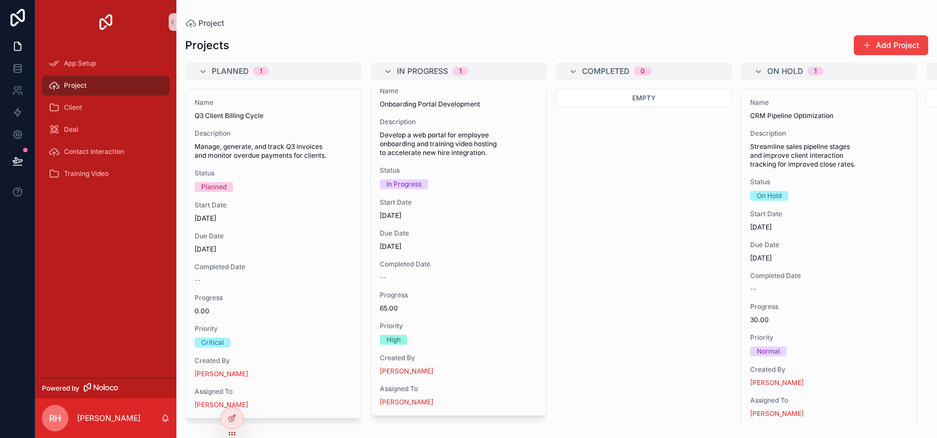
scroll to position [129, 0]
click at [134, 72] on div "App Setup" at bounding box center [105, 64] width 115 height 18
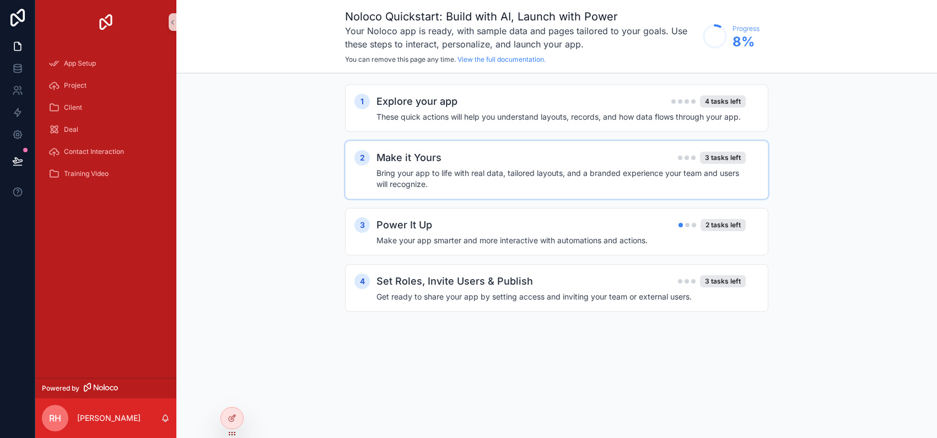
click at [661, 165] on div "Make it Yours 3 tasks left" at bounding box center [560, 157] width 369 height 15
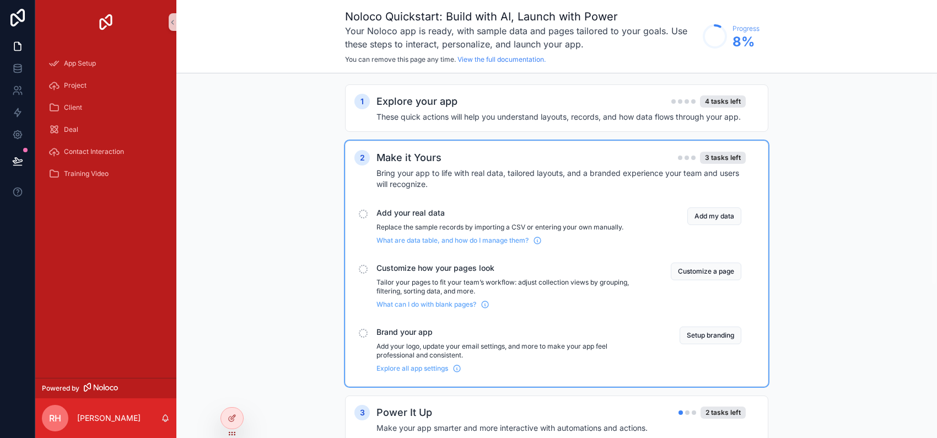
click at [359, 273] on div "scrollable content" at bounding box center [363, 269] width 9 height 9
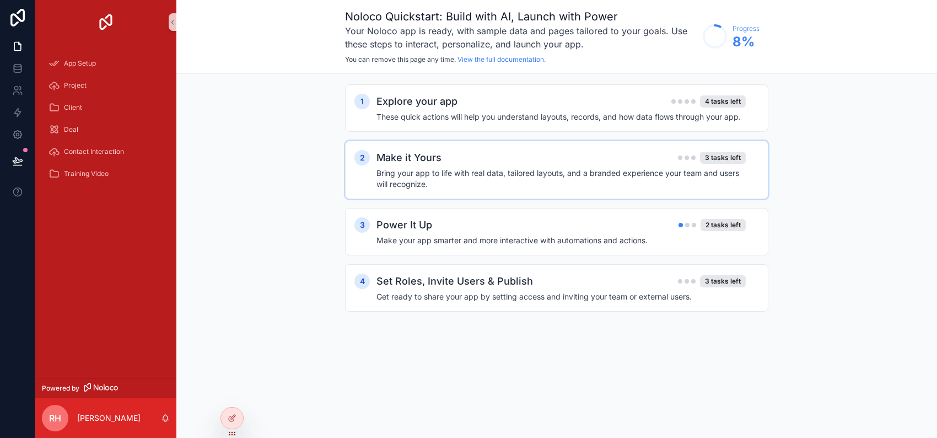
click at [487, 190] on h4 "Bring your app to life with real data, tailored layouts, and a branded experien…" at bounding box center [560, 179] width 369 height 22
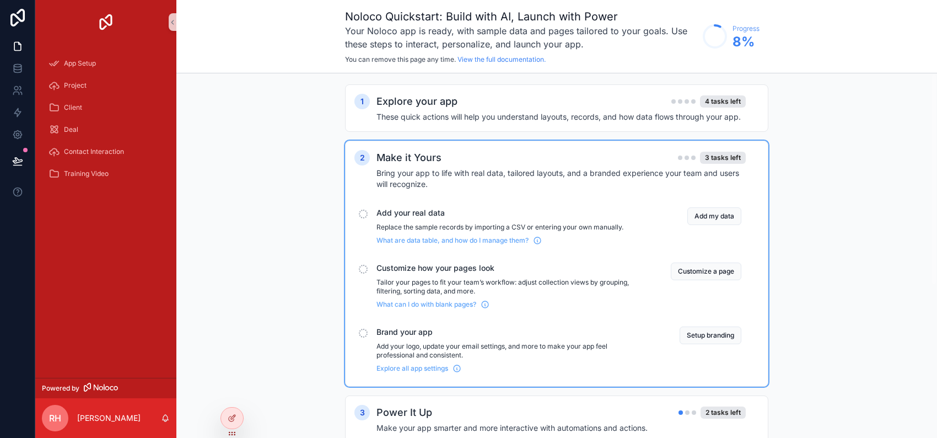
click at [354, 313] on div "Customize how your pages look Tailor your pages to fit your team’s workflow: ad…" at bounding box center [556, 285] width 404 height 55
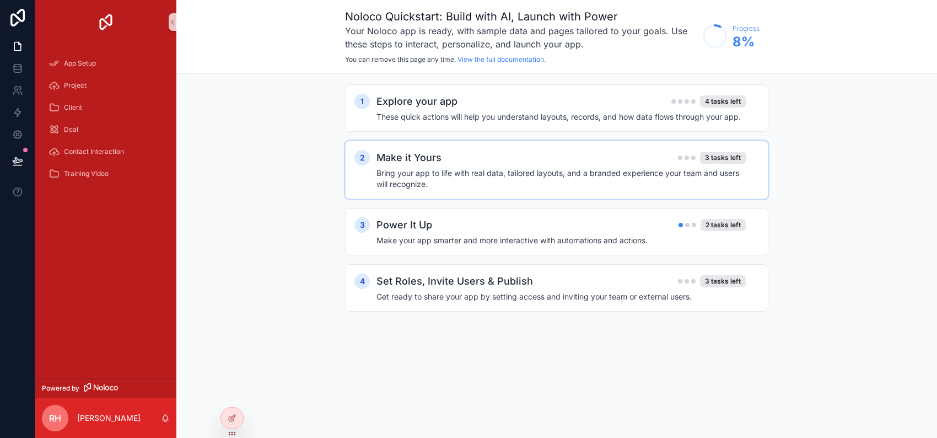
click at [387, 190] on h4 "Bring your app to life with real data, tailored layouts, and a branded experien…" at bounding box center [560, 179] width 369 height 22
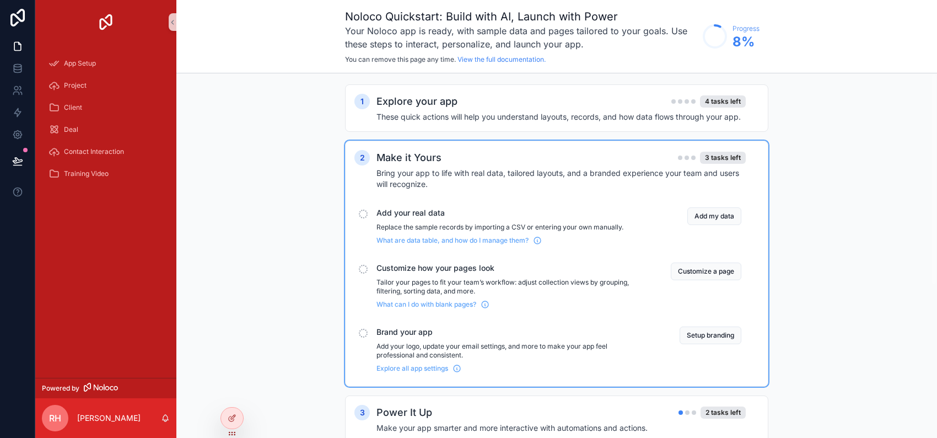
click at [417, 295] on p "Tailor your pages to fit your team’s workflow: adjust collection views by group…" at bounding box center [510, 287] width 268 height 18
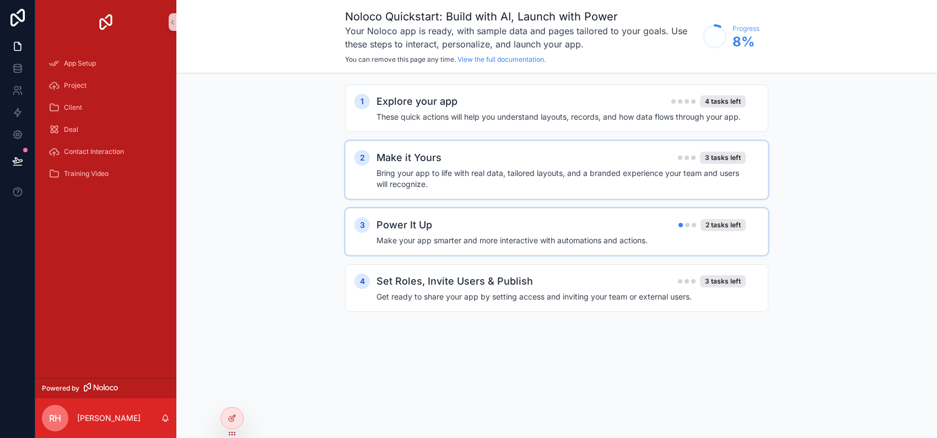
click at [405, 246] on h4 "Make your app smarter and more interactive with automations and actions." at bounding box center [560, 240] width 369 height 11
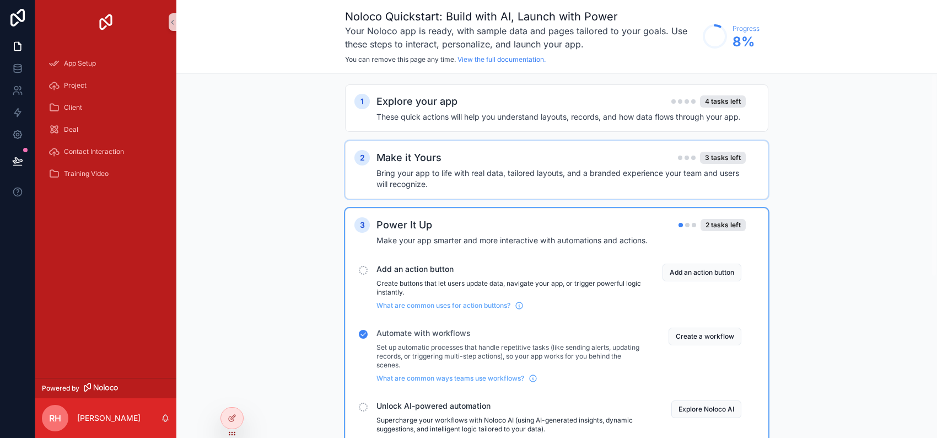
click at [359, 274] on div "scrollable content" at bounding box center [363, 270] width 9 height 9
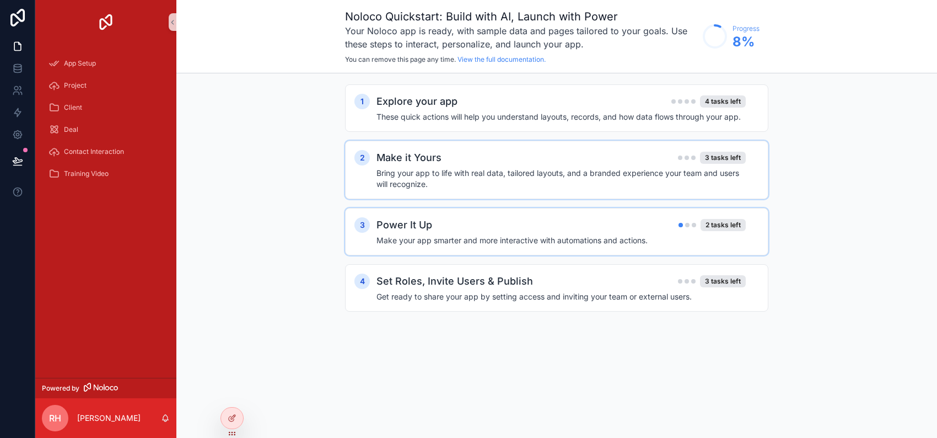
click at [377, 246] on div "Power It Up 2 tasks left Make your app smarter and more interactive with automa…" at bounding box center [567, 231] width 382 height 29
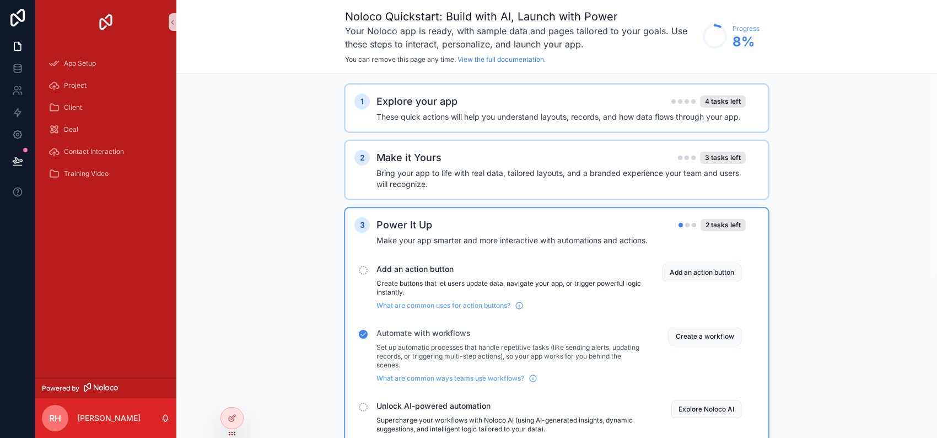
click at [411, 109] on h2 "Explore your app" at bounding box center [416, 101] width 81 height 15
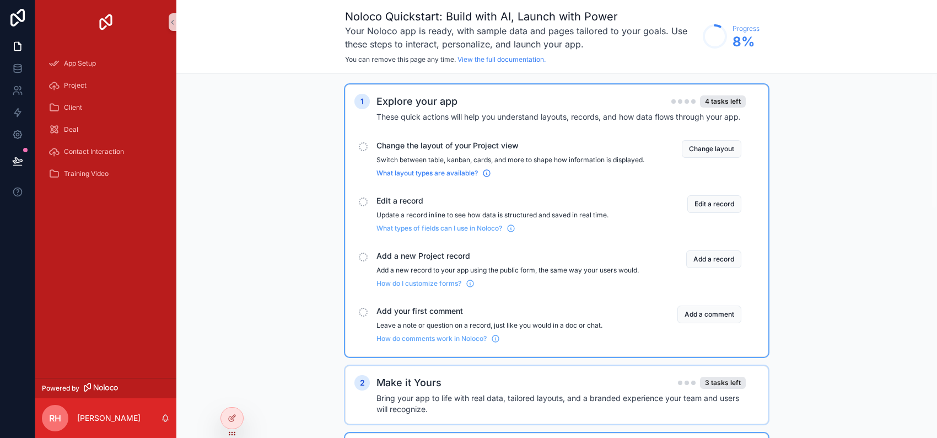
click at [400, 177] on span "What layout types are available?" at bounding box center [426, 173] width 101 height 9
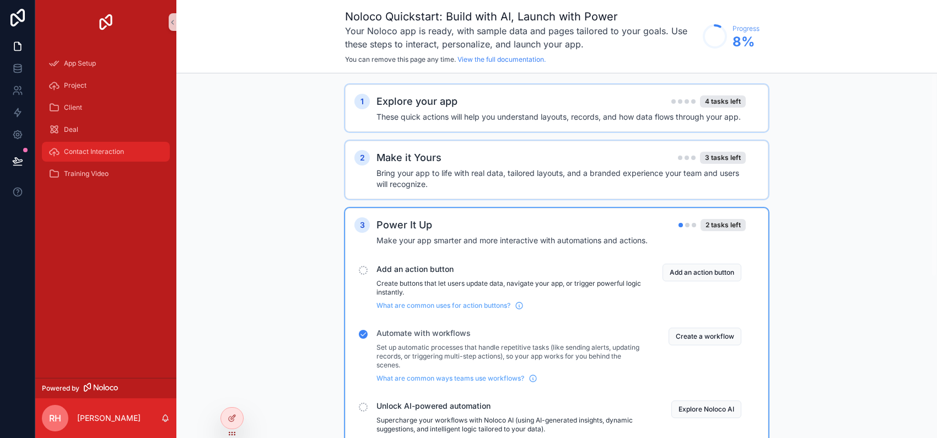
click at [124, 156] on span "Contact Interaction" at bounding box center [94, 151] width 60 height 9
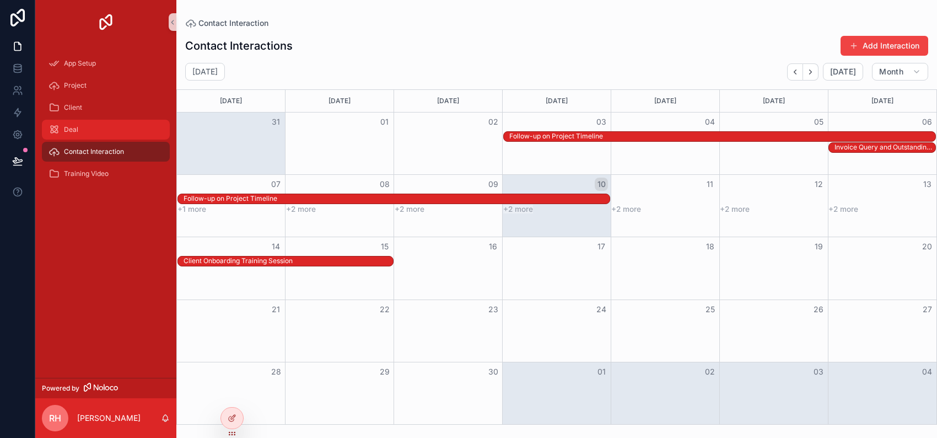
click at [106, 138] on div "Deal" at bounding box center [105, 130] width 115 height 18
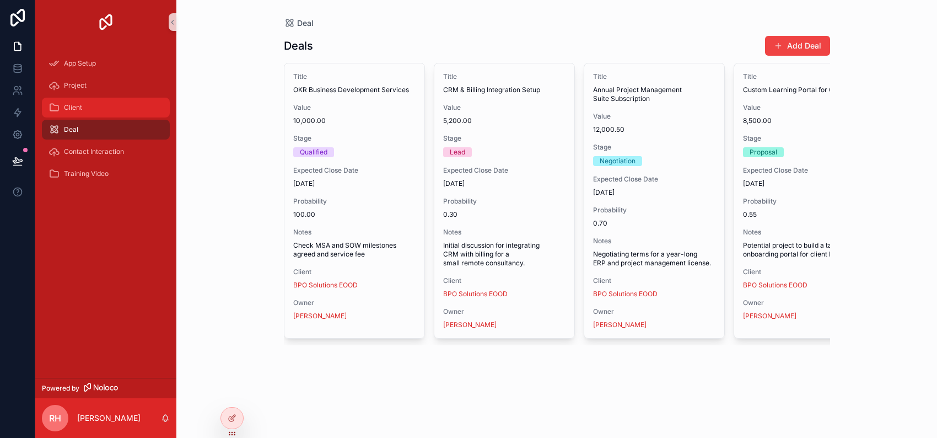
click at [82, 112] on span "Client" at bounding box center [73, 107] width 18 height 9
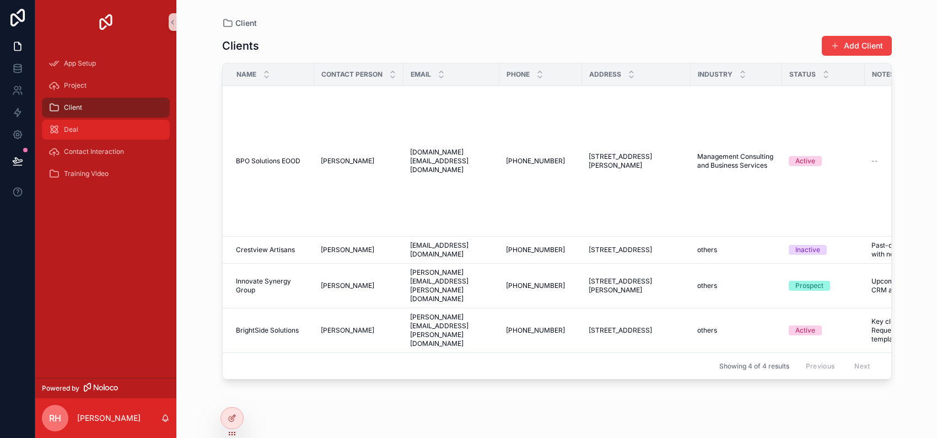
click at [78, 134] on span "Deal" at bounding box center [71, 129] width 14 height 9
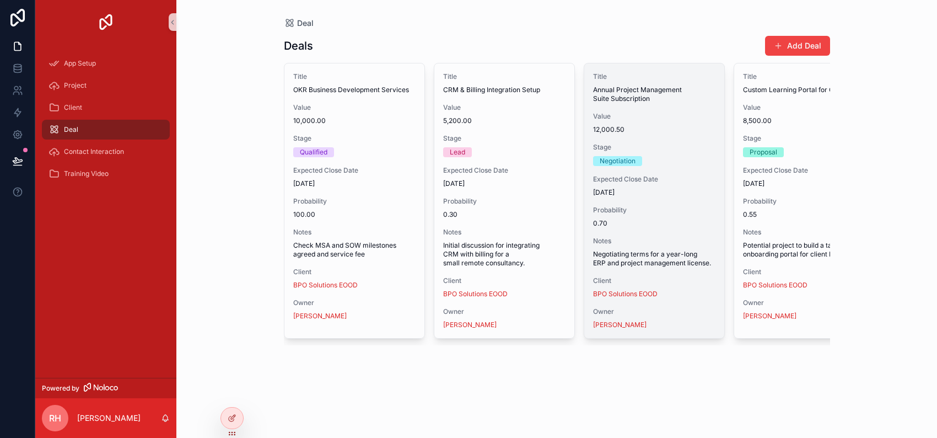
click at [703, 197] on div "Expected Close Date 9/22/2025" at bounding box center [654, 186] width 122 height 22
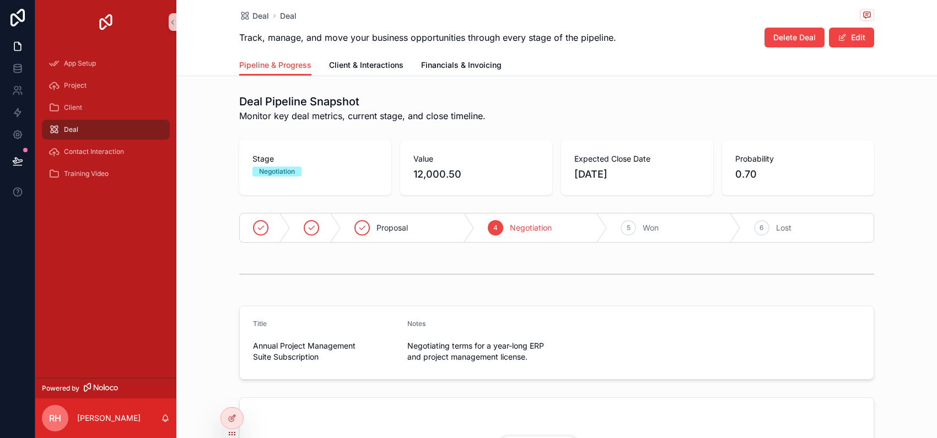
click at [635, 182] on span "9/22/2025" at bounding box center [637, 173] width 126 height 15
click at [874, 40] on button "Edit" at bounding box center [851, 38] width 45 height 20
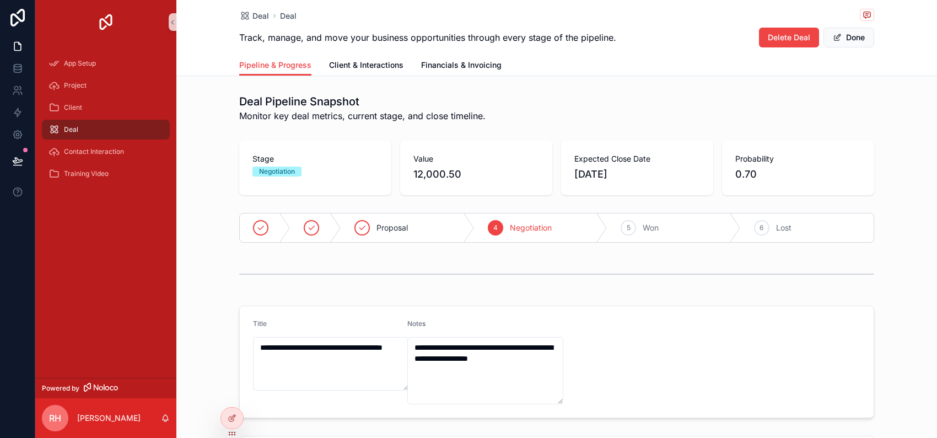
click at [627, 182] on span "9/22/2025" at bounding box center [637, 173] width 126 height 15
click at [607, 199] on div "Stage Negotiation Value 12,000.50 Expected Close Date 9/22/2025 Probability 0.70" at bounding box center [556, 168] width 760 height 64
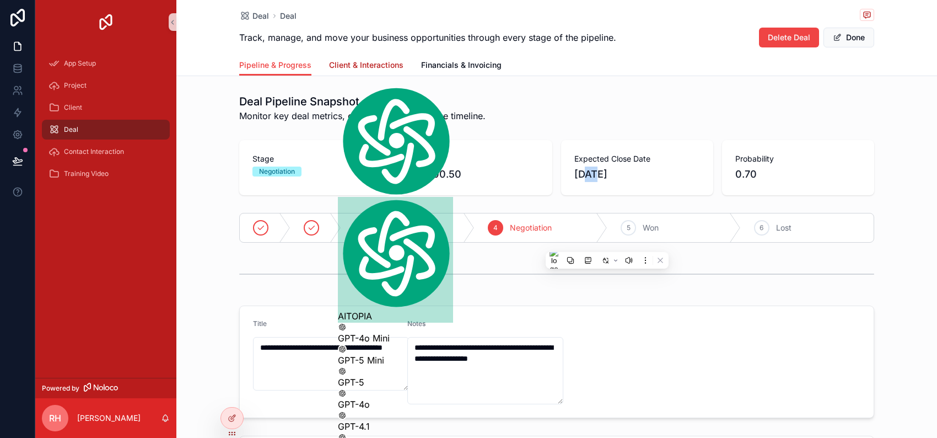
click at [349, 71] on span "Client & Interactions" at bounding box center [366, 65] width 74 height 11
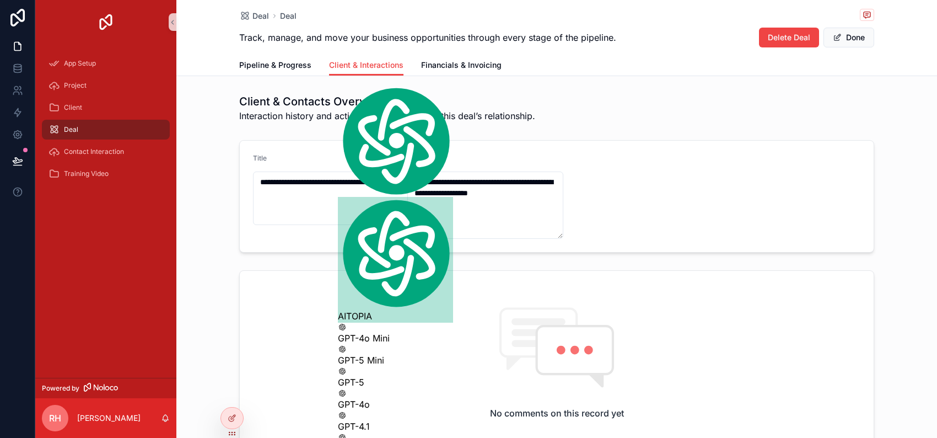
drag, startPoint x: 936, startPoint y: 193, endPoint x: 936, endPoint y: 239, distance: 45.2
click at [936, 239] on div at bounding box center [936, 219] width 1 height 438
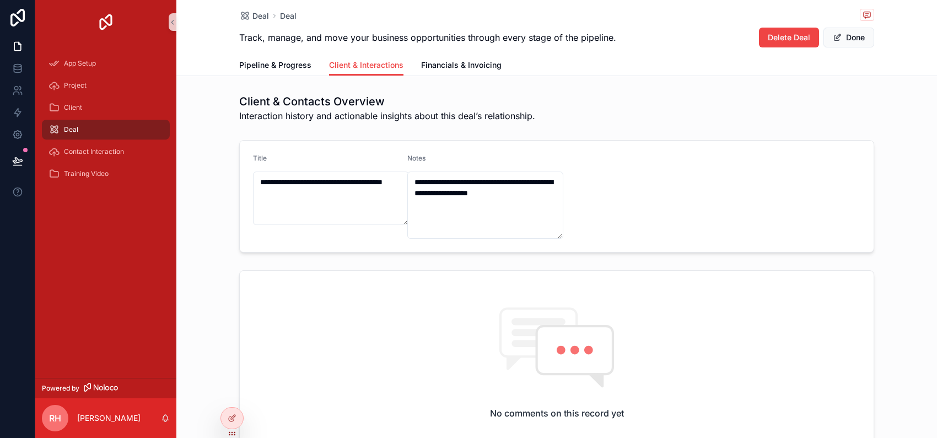
drag, startPoint x: 936, startPoint y: 239, endPoint x: 936, endPoint y: 303, distance: 63.9
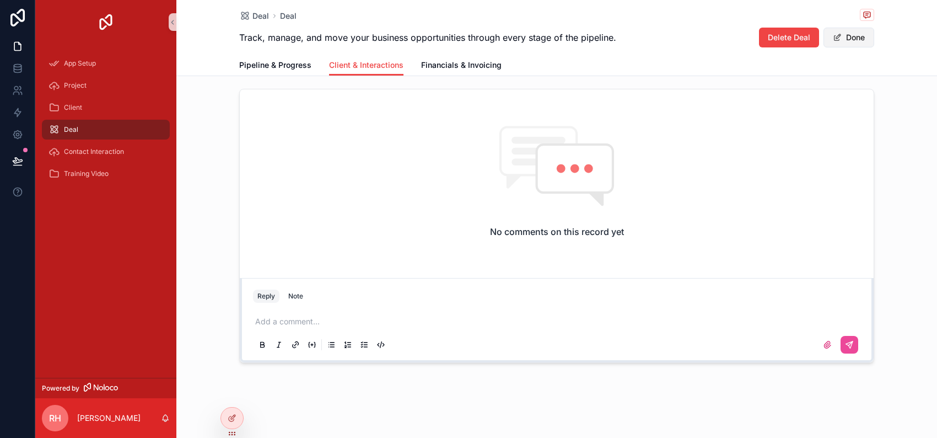
click at [874, 39] on button "Done" at bounding box center [848, 38] width 51 height 20
click at [874, 34] on button "Edit" at bounding box center [851, 38] width 45 height 20
click at [401, 209] on div "No comments on this record yet" at bounding box center [557, 181] width 634 height 184
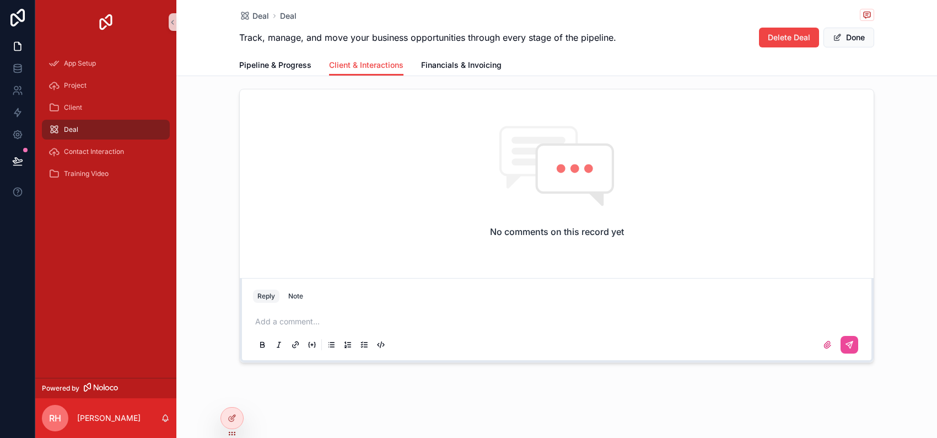
click at [375, 305] on div "Add a comment..." at bounding box center [556, 332] width 620 height 55
click at [298, 292] on div "Note" at bounding box center [295, 296] width 15 height 9
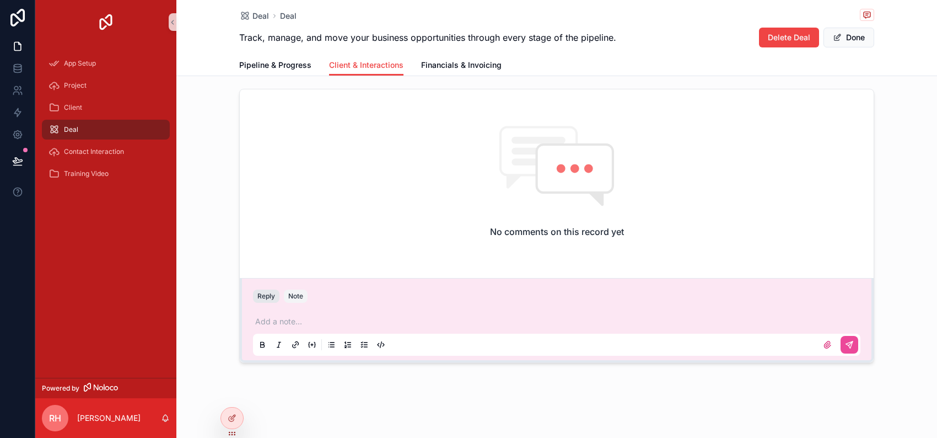
click at [257, 289] on button "Reply" at bounding box center [266, 295] width 26 height 13
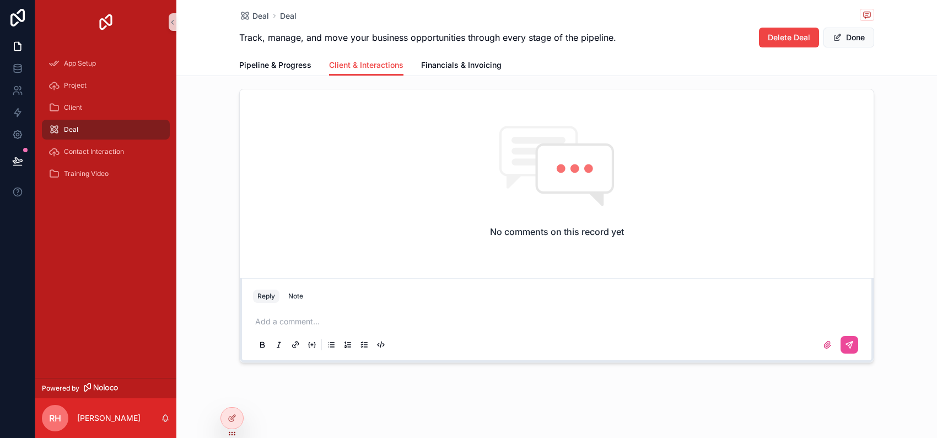
click at [267, 316] on p "scrollable content" at bounding box center [558, 321] width 607 height 11
click at [236, 419] on icon at bounding box center [232, 417] width 9 height 9
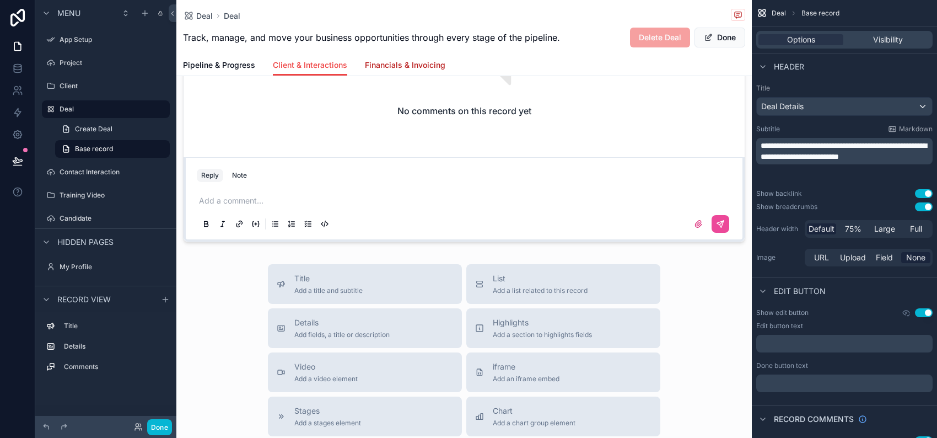
click at [445, 71] on span "Financials & Invoicing" at bounding box center [405, 65] width 80 height 11
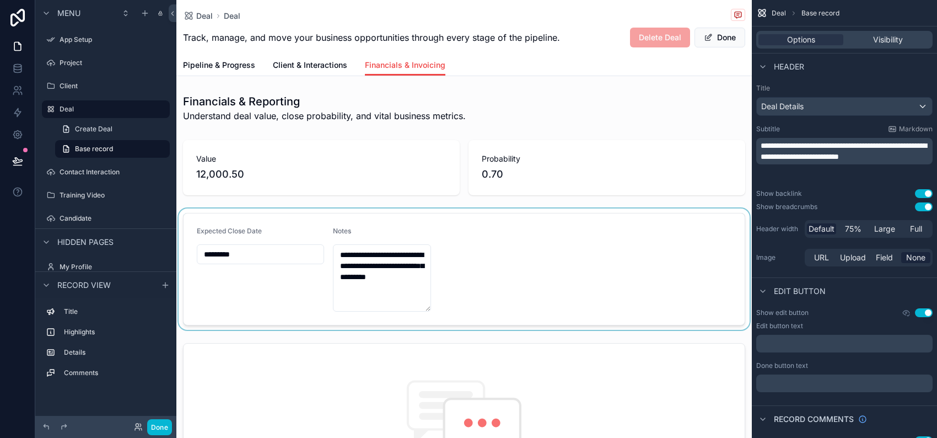
click at [449, 330] on div "scrollable content" at bounding box center [463, 268] width 575 height 121
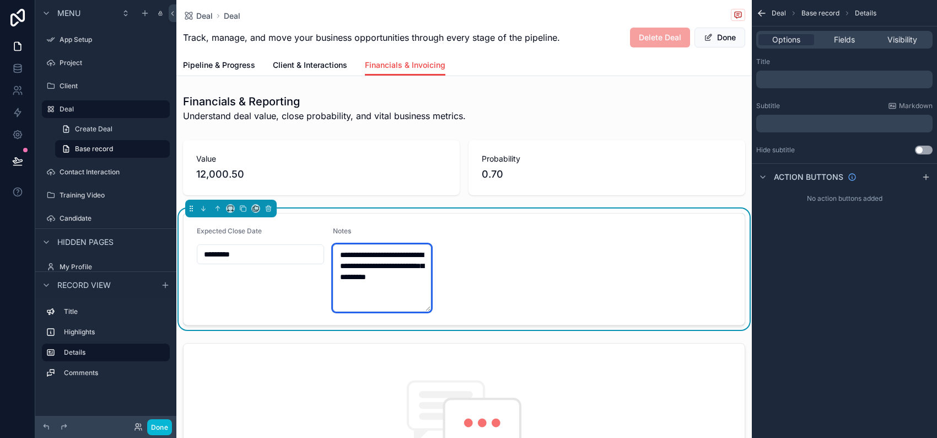
click at [431, 311] on textarea "**********" at bounding box center [382, 277] width 98 height 67
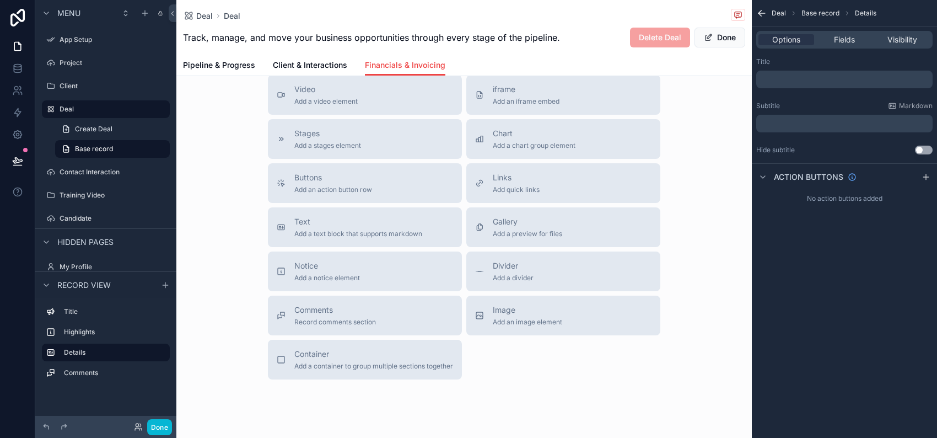
scroll to position [674, 0]
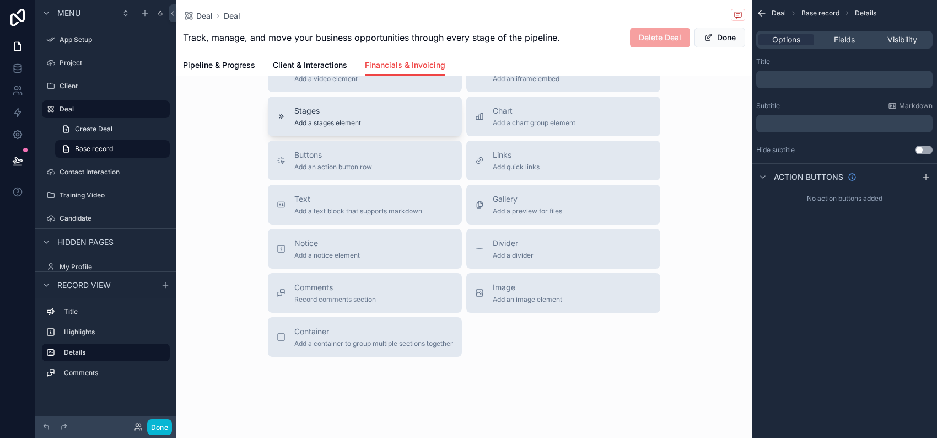
click at [330, 127] on span "Add a stages element" at bounding box center [327, 122] width 67 height 9
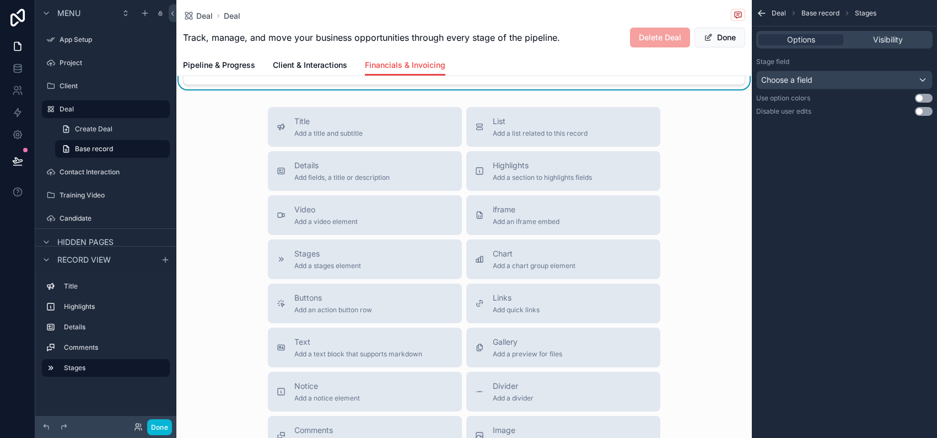
scroll to position [655, 0]
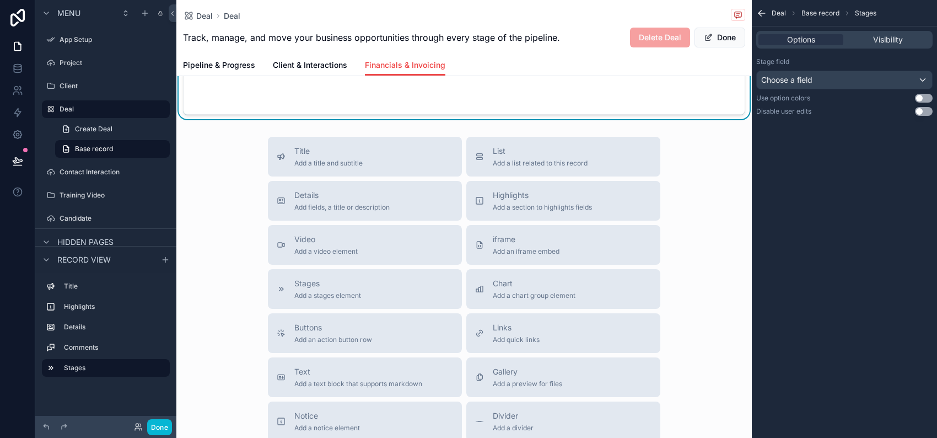
click at [456, 96] on div "Configure which fields to display" at bounding box center [464, 46] width 526 height 99
click at [310, 201] on span "Details" at bounding box center [341, 195] width 95 height 11
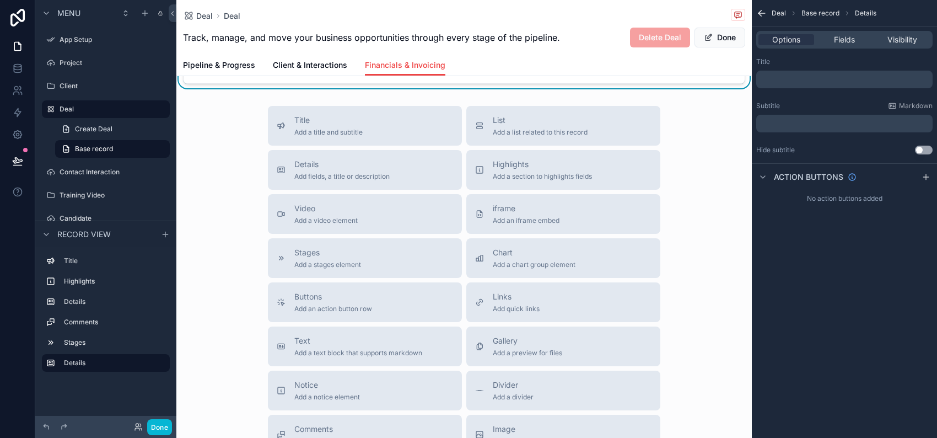
scroll to position [846, 0]
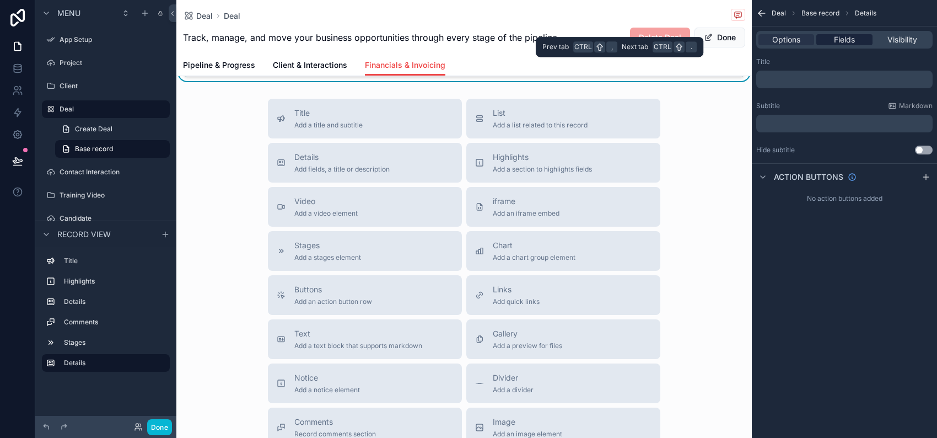
click at [834, 43] on span "Fields" at bounding box center [844, 39] width 21 height 11
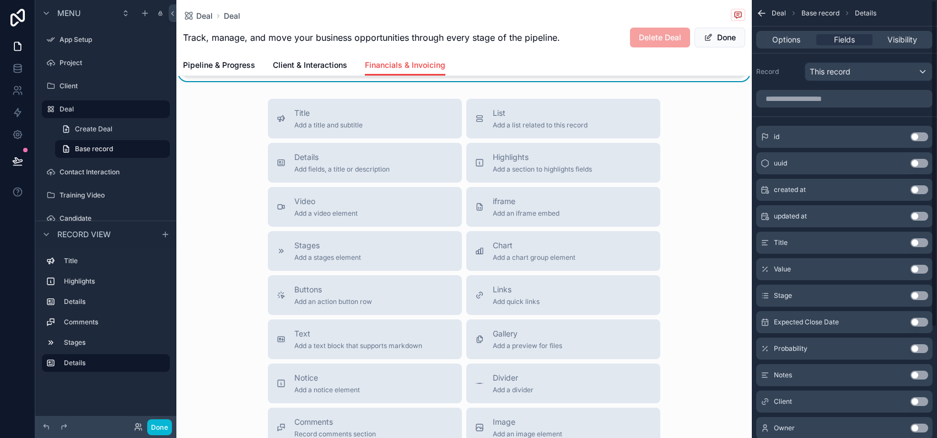
click at [915, 141] on button "Use setting" at bounding box center [919, 136] width 18 height 9
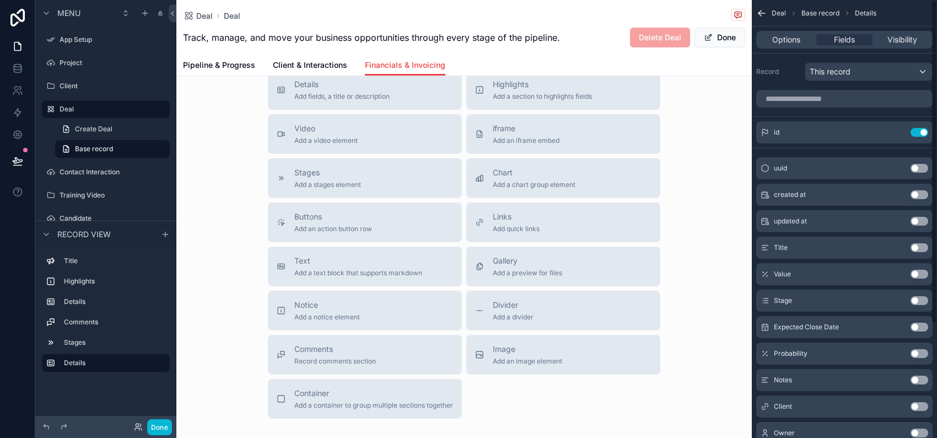
click at [915, 137] on button "Use setting" at bounding box center [919, 132] width 18 height 9
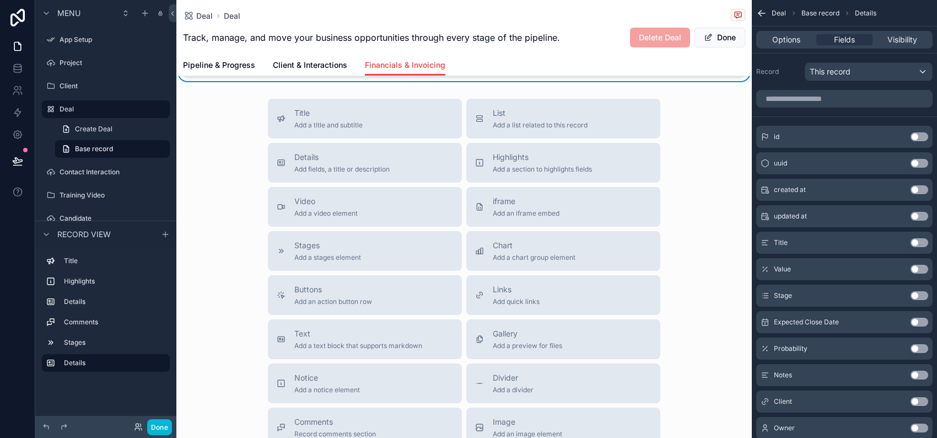
click at [910, 141] on button "Use setting" at bounding box center [919, 136] width 18 height 9
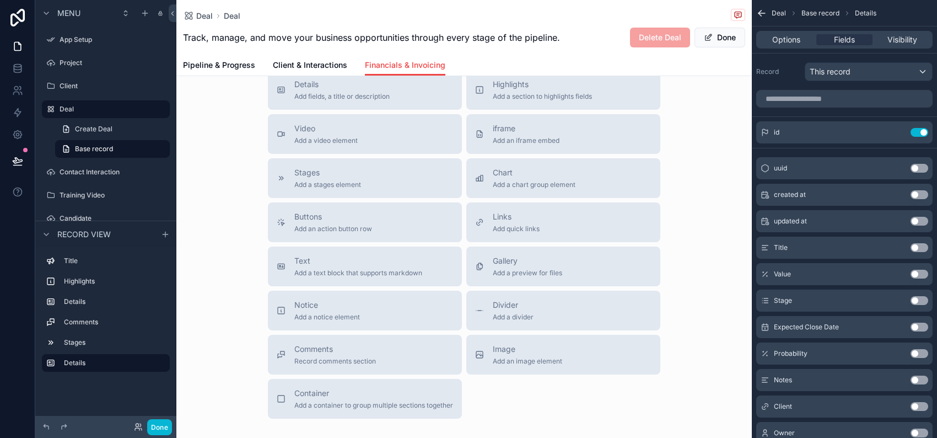
click at [915, 199] on button "Use setting" at bounding box center [919, 194] width 18 height 9
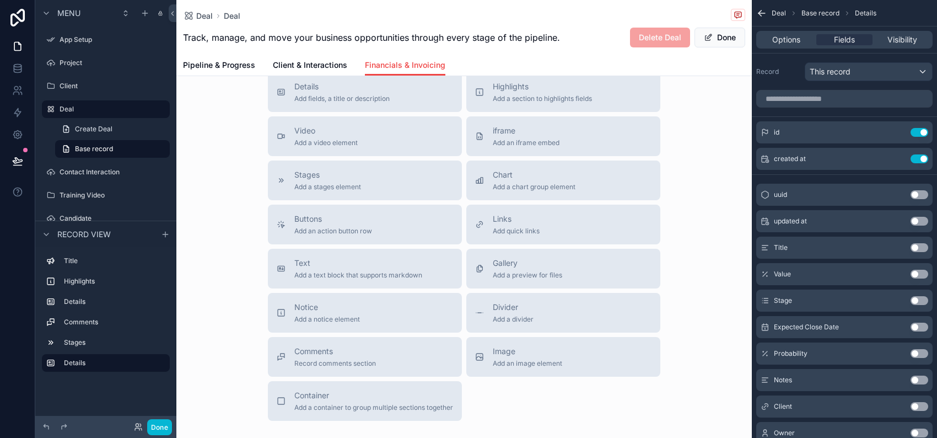
click at [912, 199] on button "Use setting" at bounding box center [919, 194] width 18 height 9
click at [917, 305] on button "Use setting" at bounding box center [919, 300] width 18 height 9
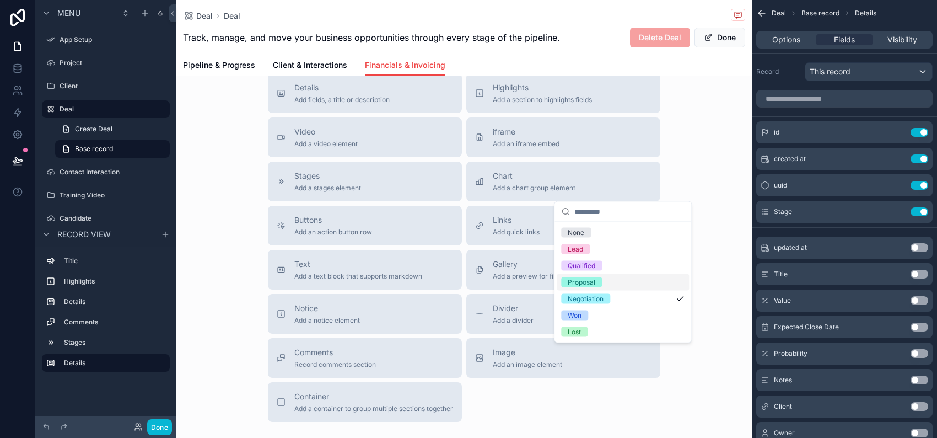
click at [583, 287] on div "Proposal" at bounding box center [582, 282] width 28 height 10
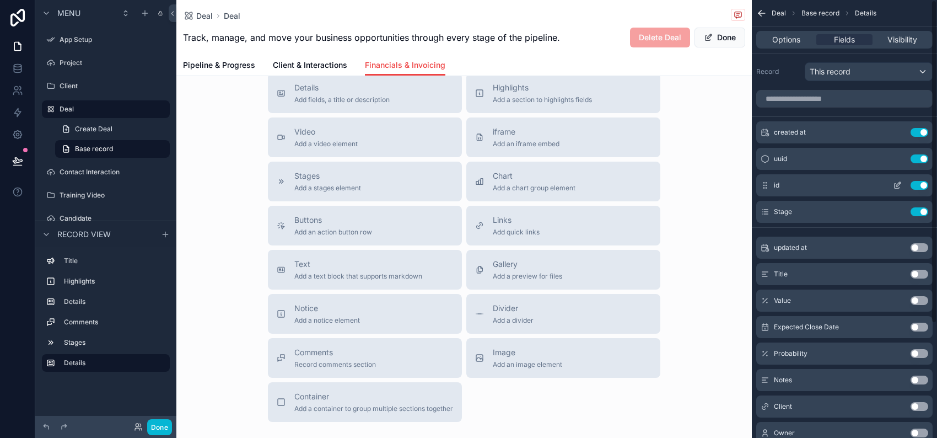
click at [915, 190] on button "Use setting" at bounding box center [919, 185] width 18 height 9
click at [756, 311] on div "Value Use setting" at bounding box center [844, 300] width 176 height 22
click at [924, 305] on div "Use setting" at bounding box center [919, 300] width 18 height 9
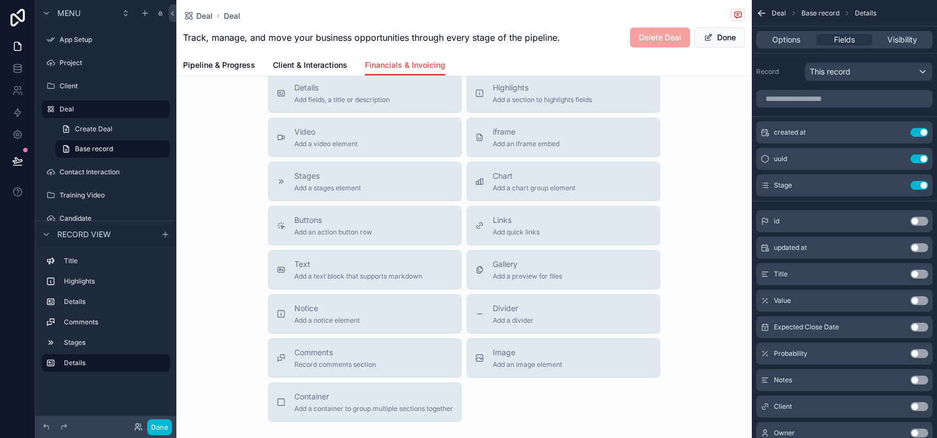
click at [915, 305] on button "Use setting" at bounding box center [919, 300] width 18 height 9
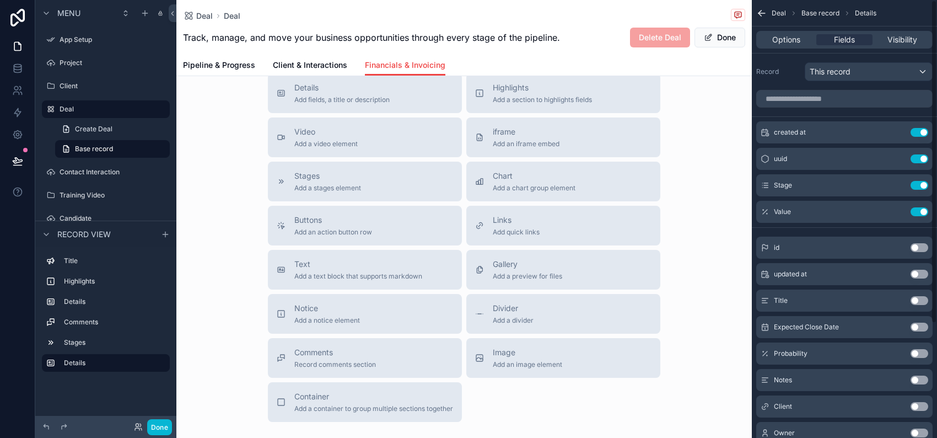
click at [915, 311] on div "Title Use setting" at bounding box center [844, 300] width 176 height 22
click at [919, 331] on button "Use setting" at bounding box center [919, 326] width 18 height 9
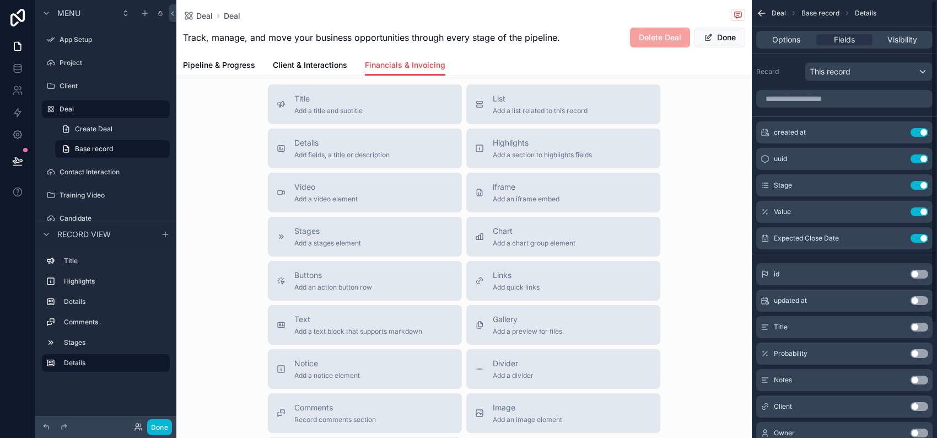
click at [916, 331] on button "Use setting" at bounding box center [919, 326] width 18 height 9
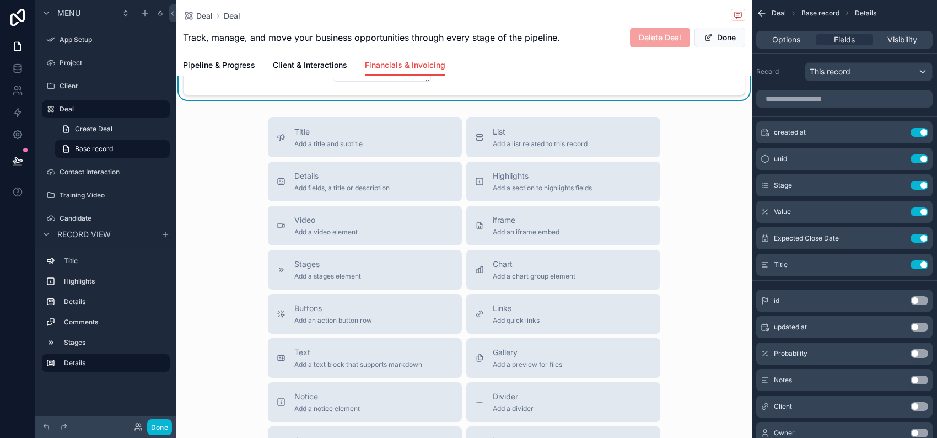
click at [275, 46] on input "*********" at bounding box center [260, 38] width 126 height 15
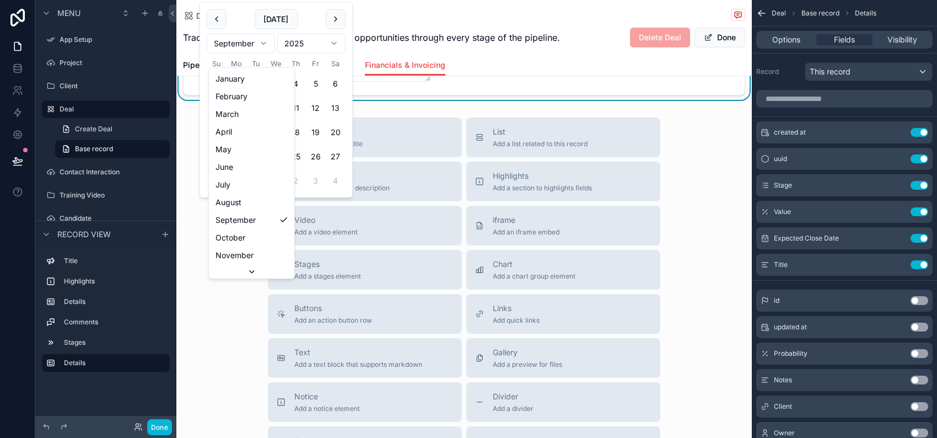
scroll to position [23, 0]
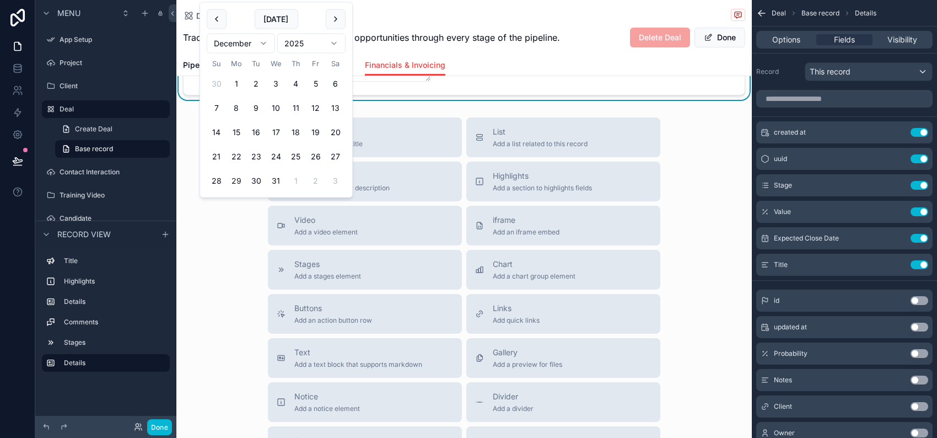
click at [244, 191] on button "29" at bounding box center [236, 181] width 20 height 20
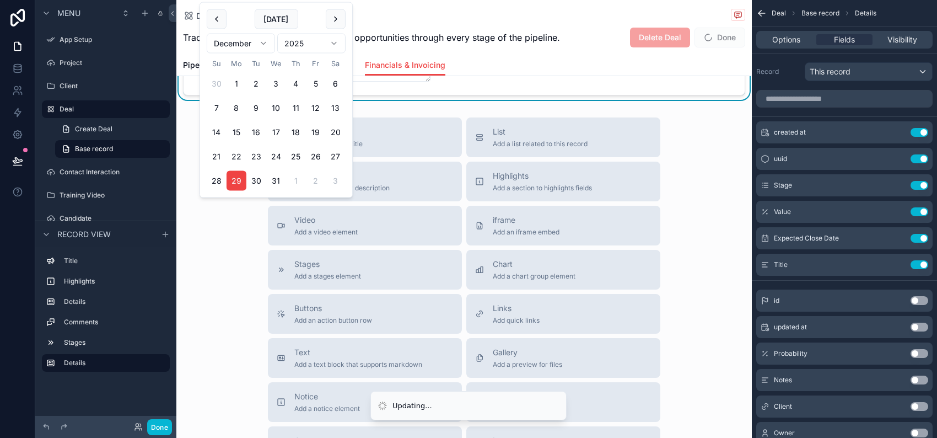
click at [621, 48] on div "Delete Deal Done" at bounding box center [683, 37] width 124 height 21
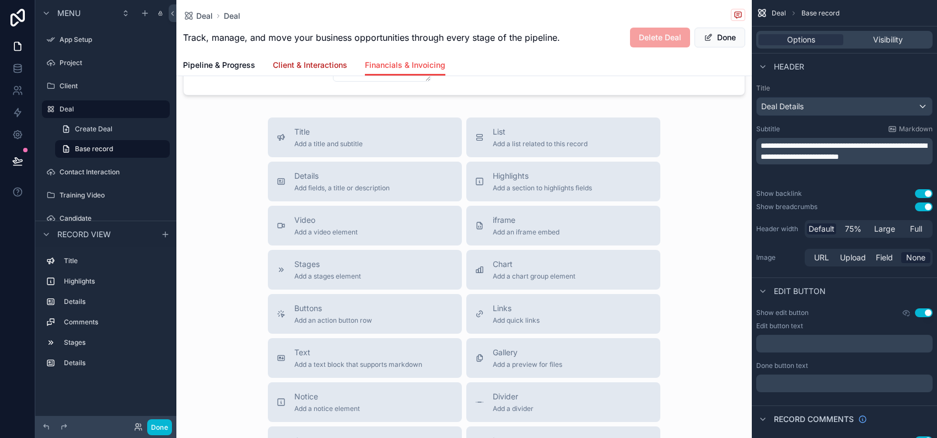
click at [347, 71] on span "Client & Interactions" at bounding box center [310, 65] width 74 height 11
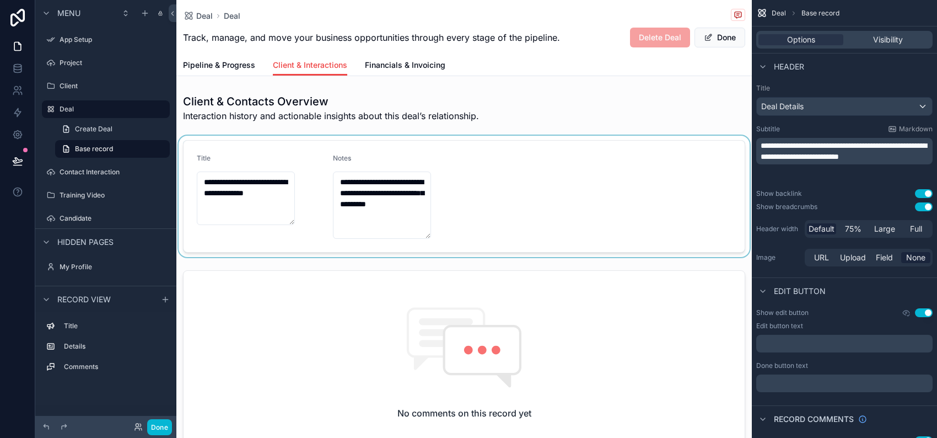
click at [298, 257] on div "scrollable content" at bounding box center [463, 196] width 575 height 121
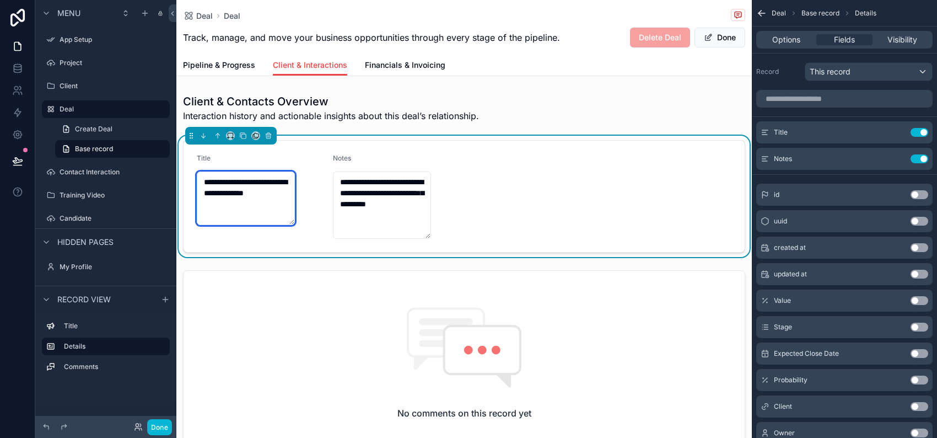
click at [295, 225] on textarea "**********" at bounding box center [246, 197] width 98 height 53
click at [283, 225] on textarea "**********" at bounding box center [246, 197] width 98 height 53
click at [295, 225] on textarea "**********" at bounding box center [246, 197] width 98 height 53
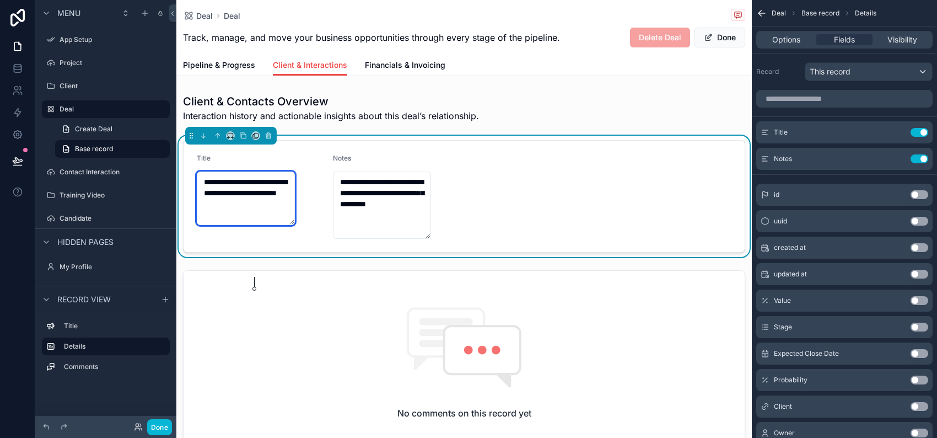
click at [295, 225] on textarea "**********" at bounding box center [246, 197] width 98 height 53
type textarea "**********"
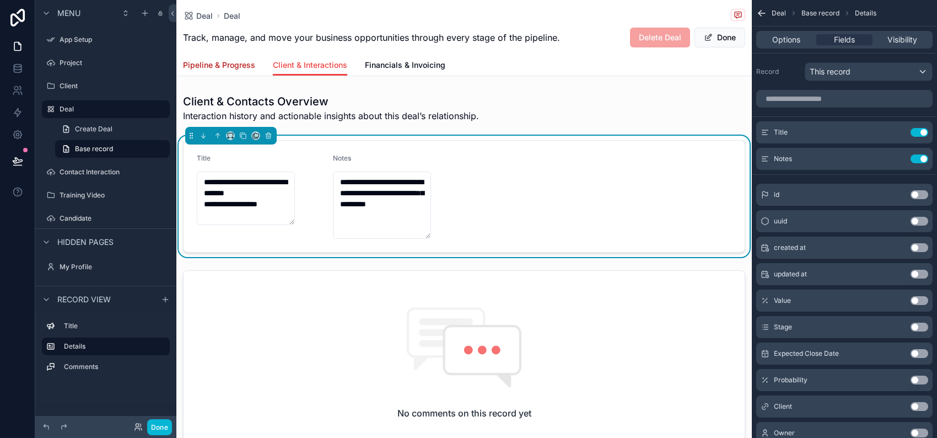
click at [255, 71] on span "Pipeline & Progress" at bounding box center [219, 65] width 72 height 11
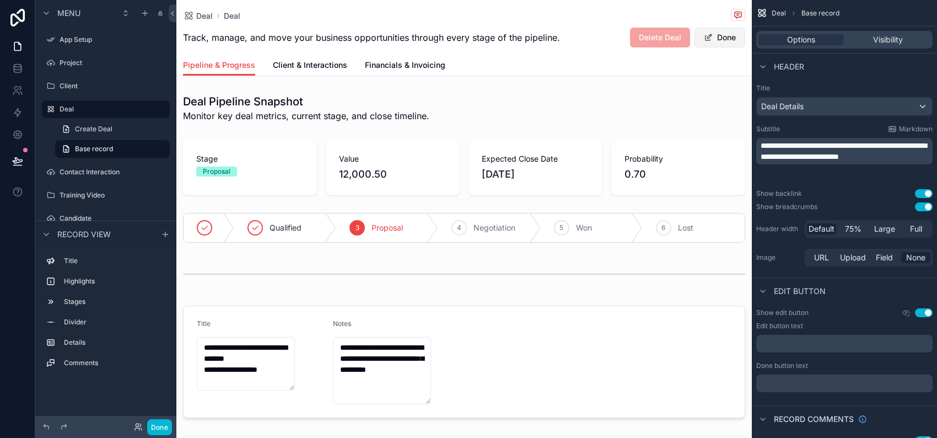
click at [694, 47] on button "Done" at bounding box center [719, 38] width 51 height 20
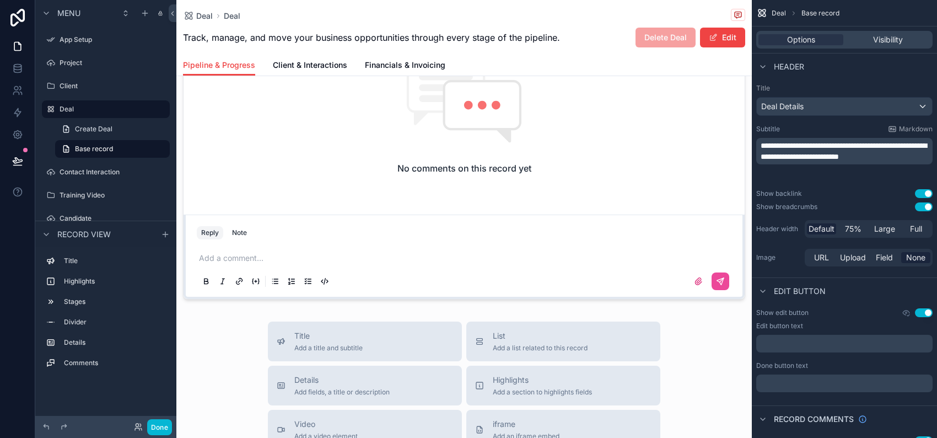
scroll to position [765, 0]
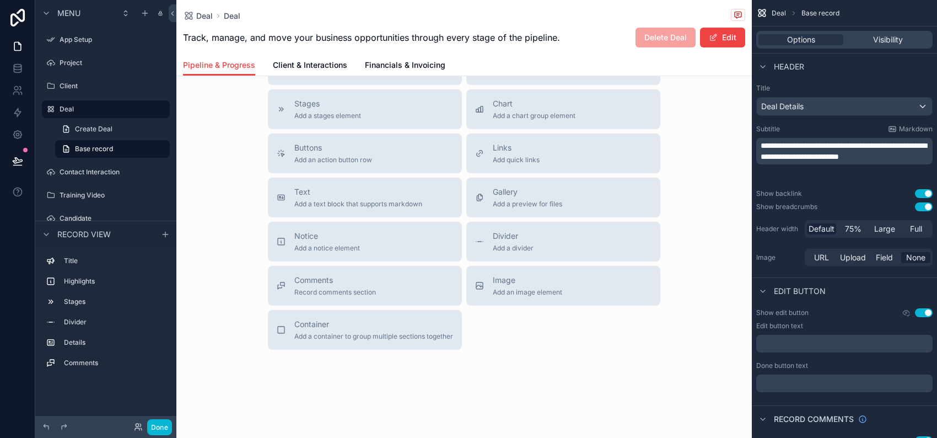
click at [349, 32] on span "Add fields, a title or description" at bounding box center [341, 27] width 95 height 9
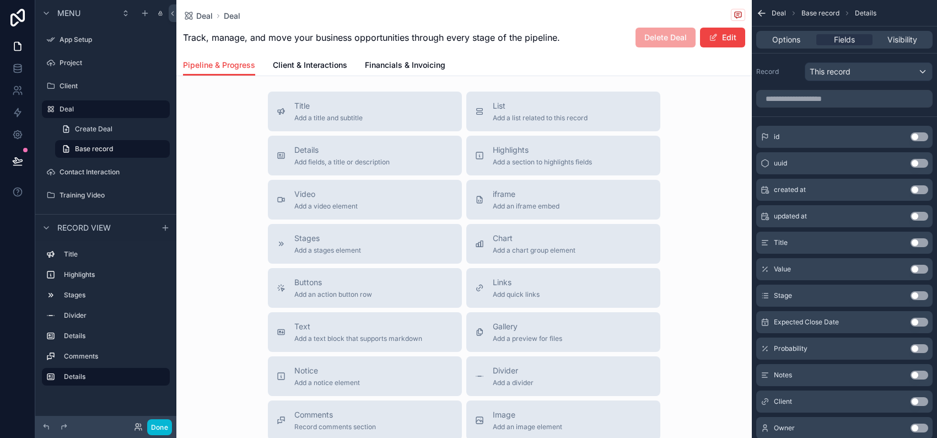
scroll to position [775, 0]
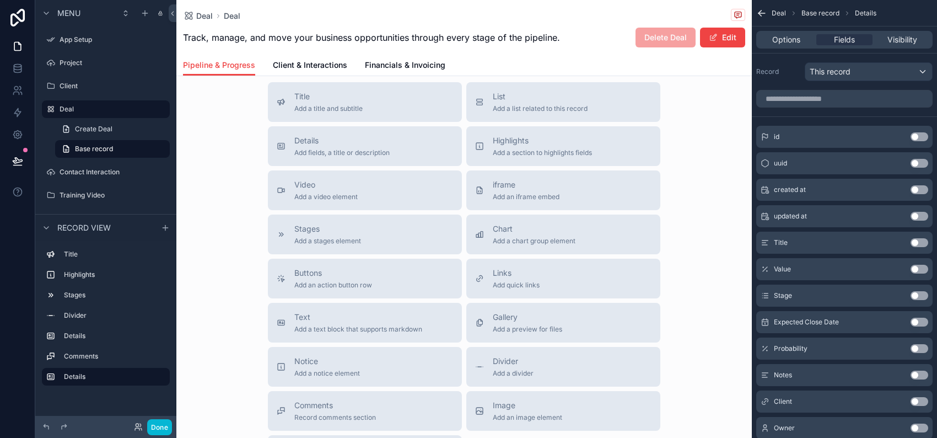
click at [347, 71] on span "Client & Interactions" at bounding box center [310, 65] width 74 height 11
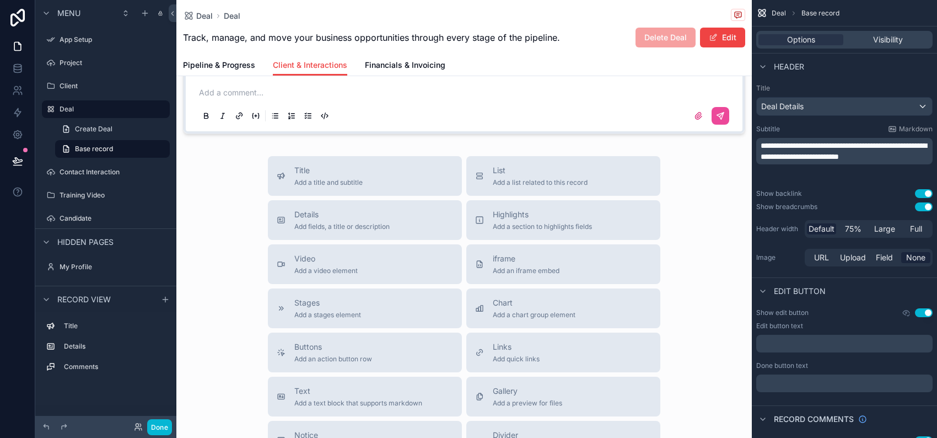
scroll to position [765, 0]
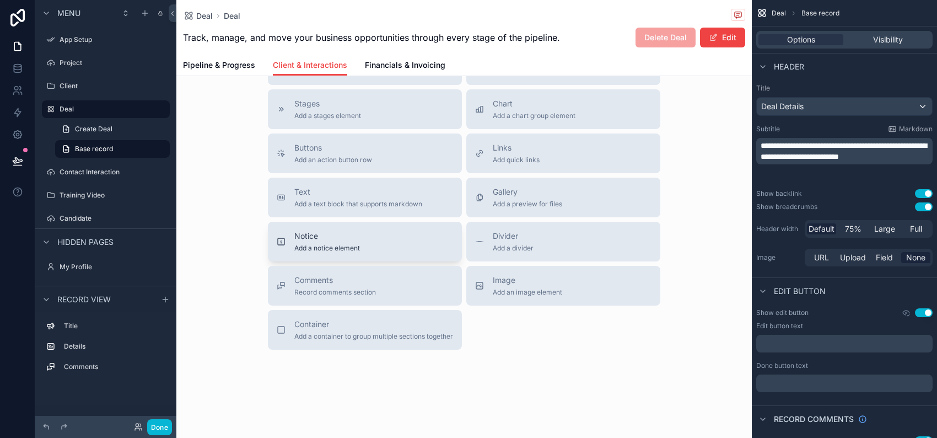
click at [358, 252] on div "Notice Add a notice element" at bounding box center [365, 241] width 176 height 22
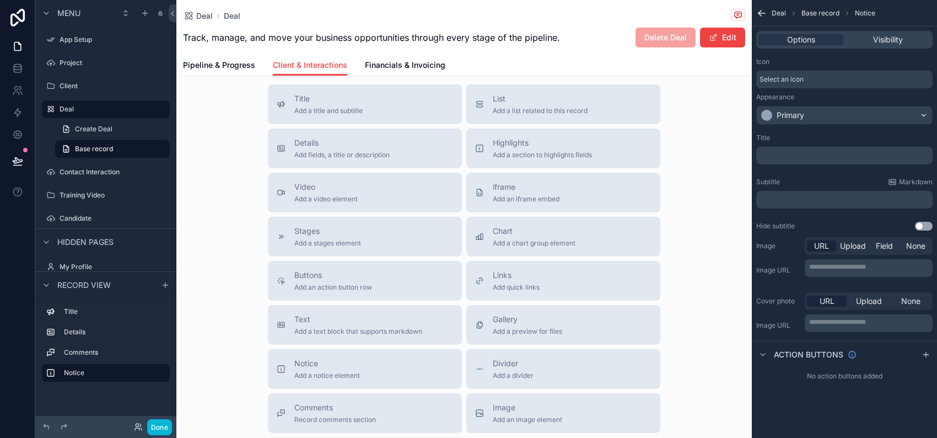
scroll to position [492, 0]
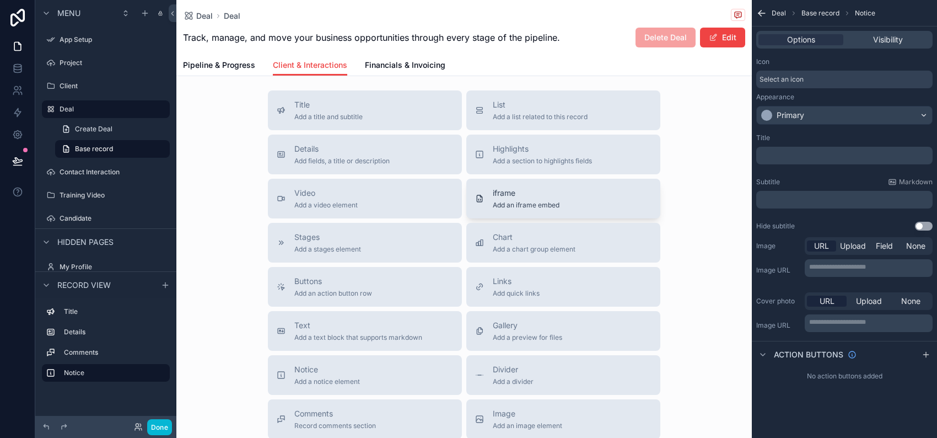
click at [515, 209] on div "iframe Add an iframe embed" at bounding box center [526, 198] width 67 height 22
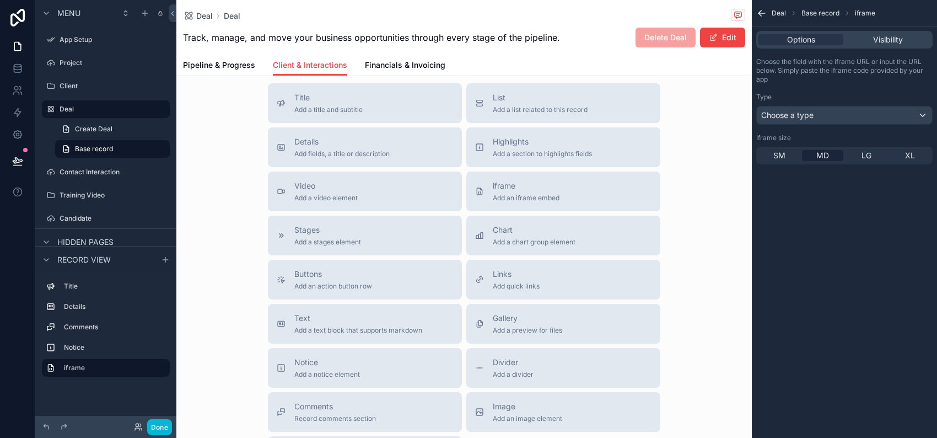
scroll to position [649, 0]
click at [805, 124] on div "Choose a type" at bounding box center [844, 115] width 175 height 18
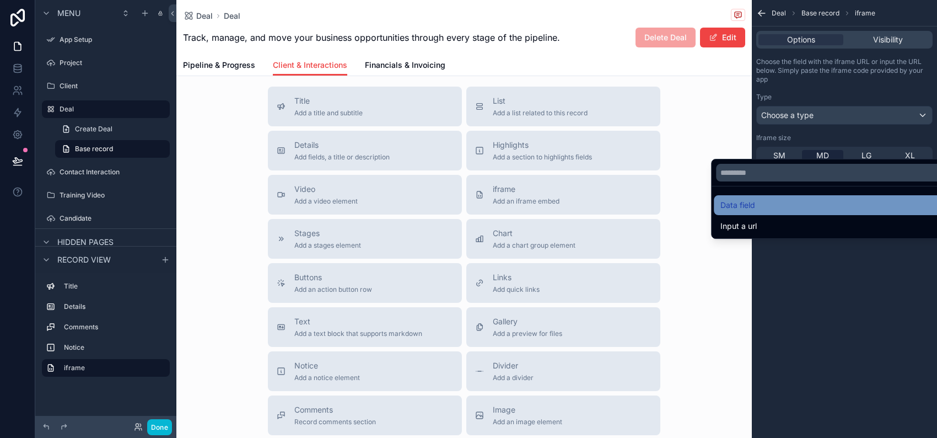
click at [773, 212] on div "Data field" at bounding box center [833, 204] width 227 height 13
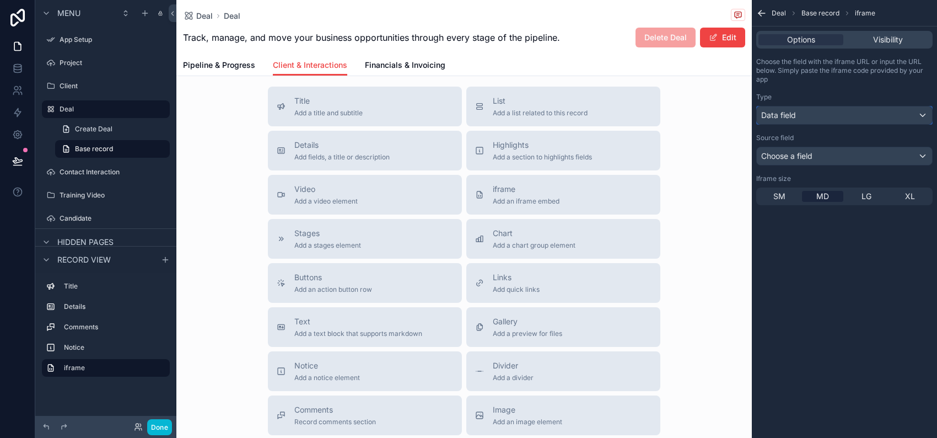
click at [763, 124] on div "Data field" at bounding box center [844, 115] width 175 height 18
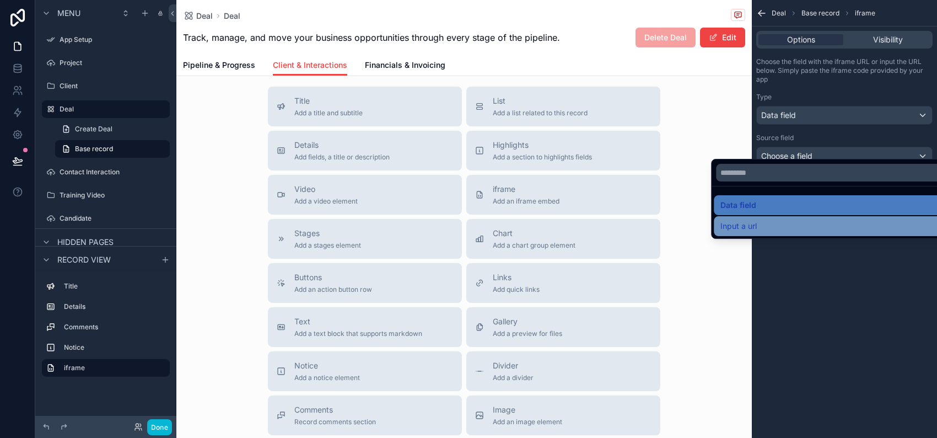
click at [776, 233] on div "Input a url" at bounding box center [833, 225] width 227 height 13
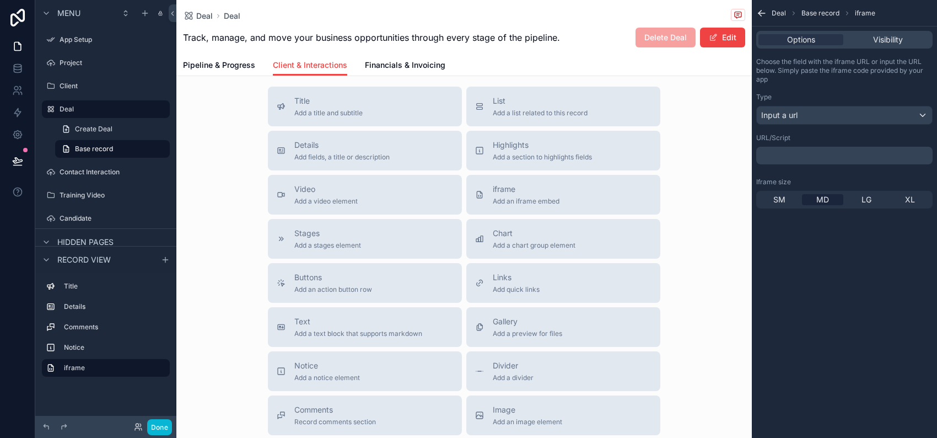
click at [760, 160] on p "﻿" at bounding box center [845, 155] width 170 height 9
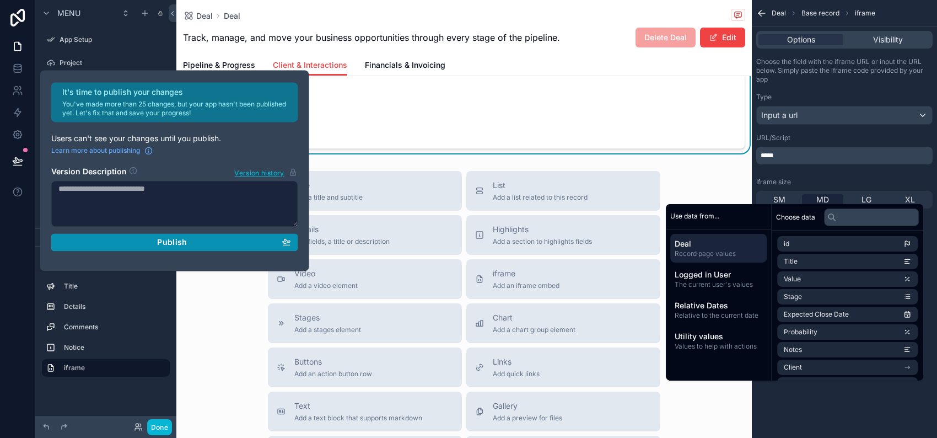
click at [187, 247] on span "Publish" at bounding box center [172, 242] width 30 height 10
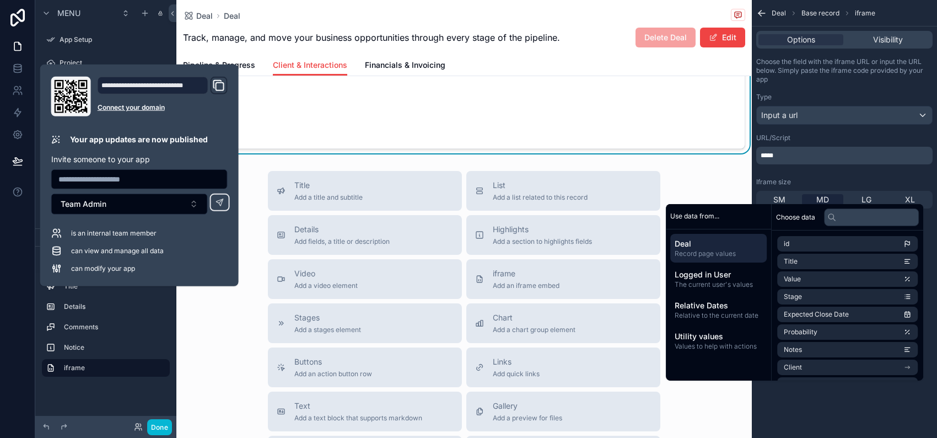
click at [203, 274] on div "is an internal team member can view and manage all data can modify your app" at bounding box center [139, 251] width 176 height 46
click at [700, 258] on span "Record page values" at bounding box center [718, 253] width 88 height 9
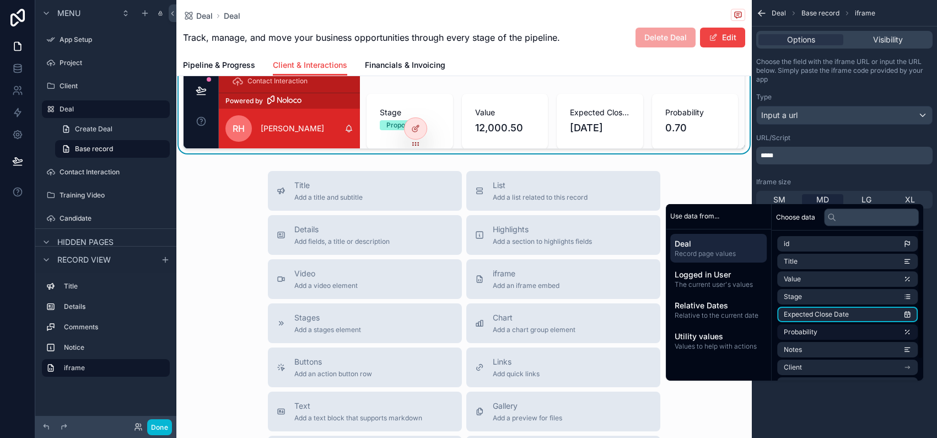
scroll to position [0, 0]
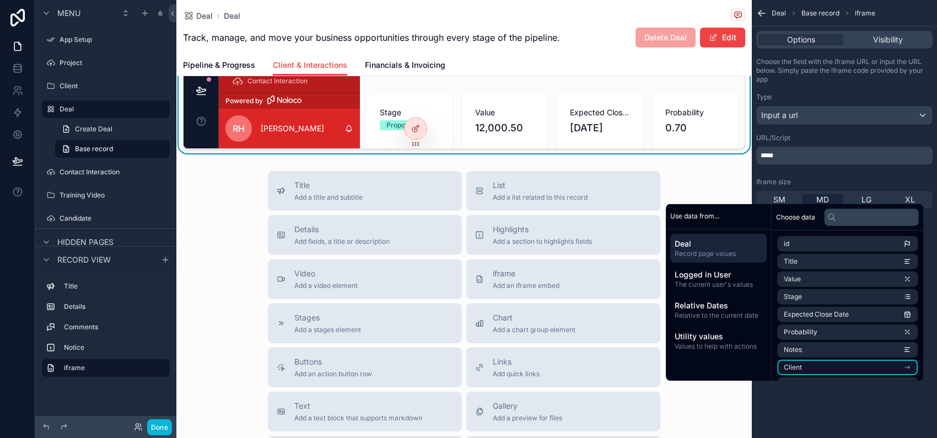
click at [802, 371] on span "Client" at bounding box center [793, 367] width 18 height 9
click at [802, 354] on span "Notes" at bounding box center [793, 349] width 18 height 9
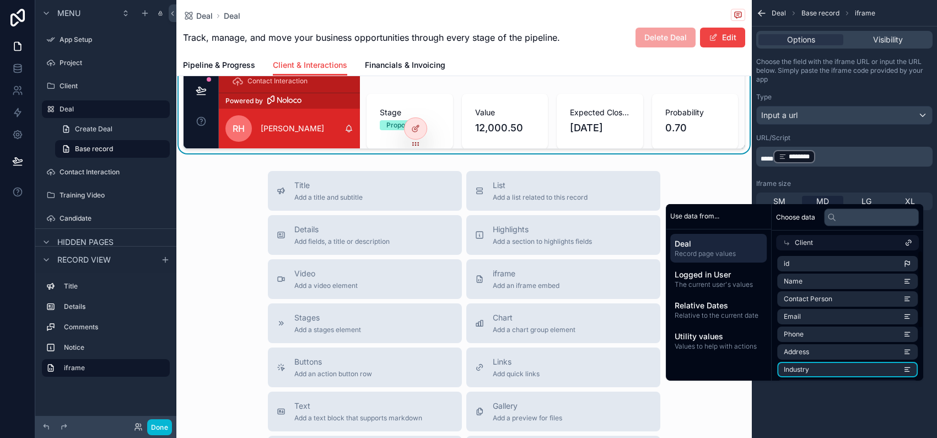
click at [809, 374] on span "Industry" at bounding box center [796, 369] width 25 height 9
click at [899, 377] on li "Industry" at bounding box center [847, 368] width 141 height 15
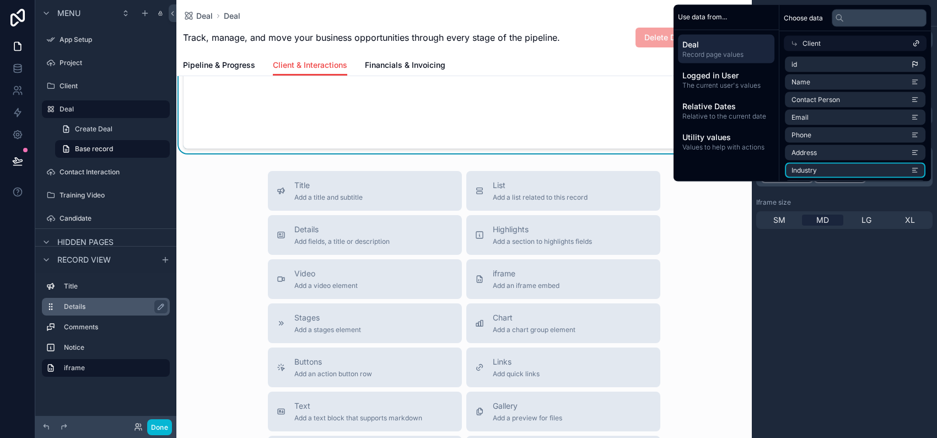
click at [129, 307] on label "Details" at bounding box center [112, 306] width 97 height 9
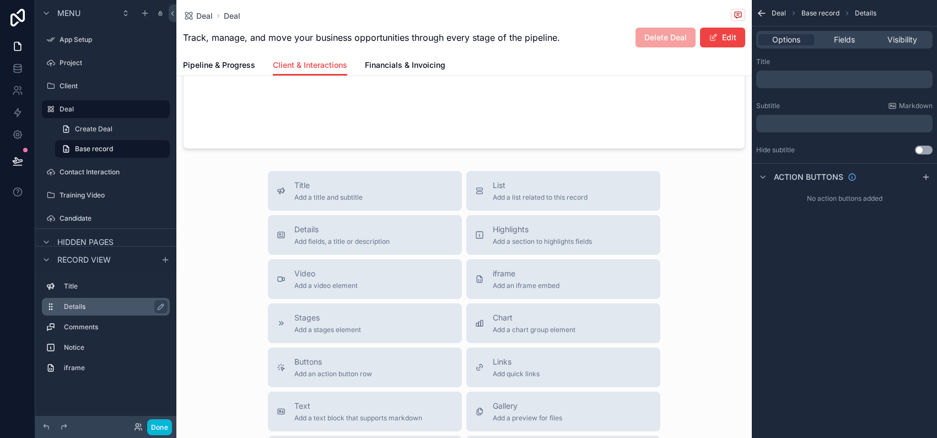
click at [129, 307] on label "Details" at bounding box center [112, 306] width 97 height 9
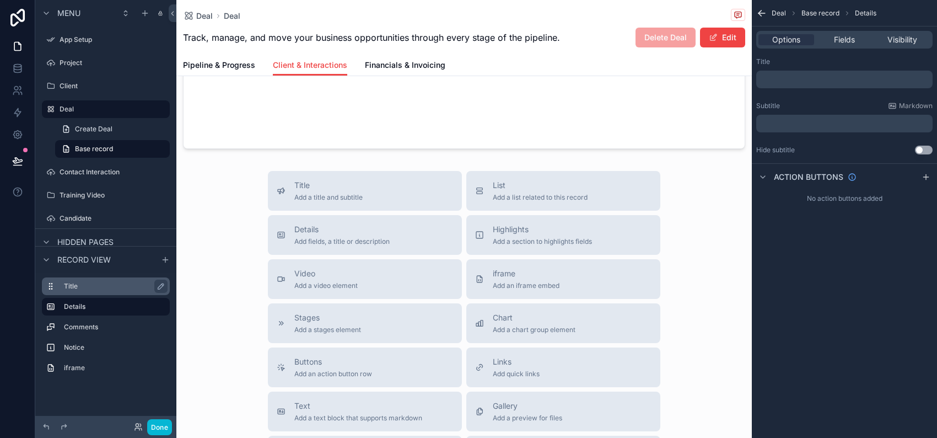
click at [143, 282] on label "Title" at bounding box center [112, 286] width 97 height 9
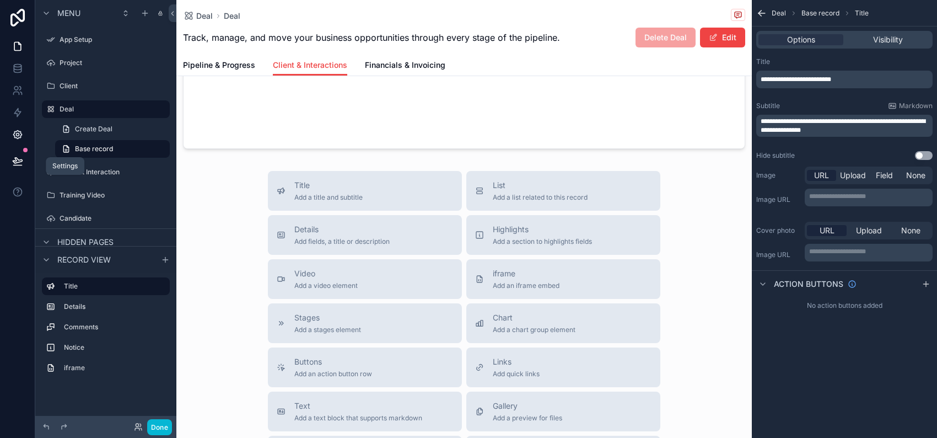
click at [13, 145] on link at bounding box center [17, 134] width 35 height 22
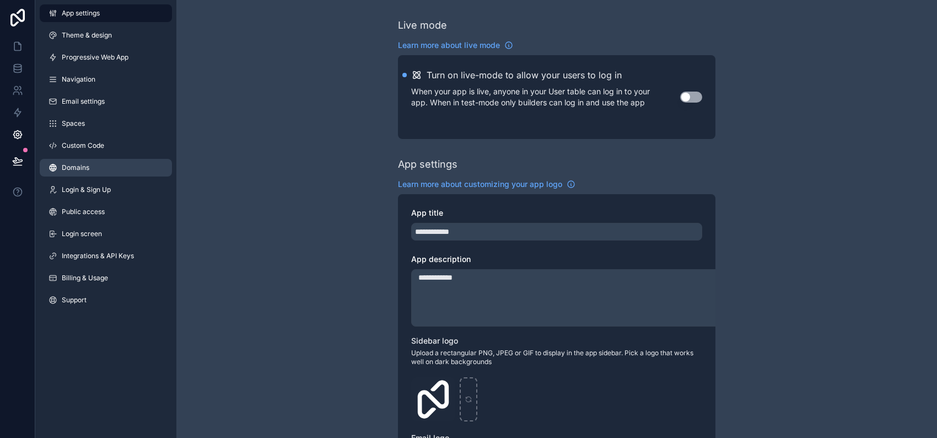
click at [89, 172] on span "Domains" at bounding box center [76, 167] width 28 height 9
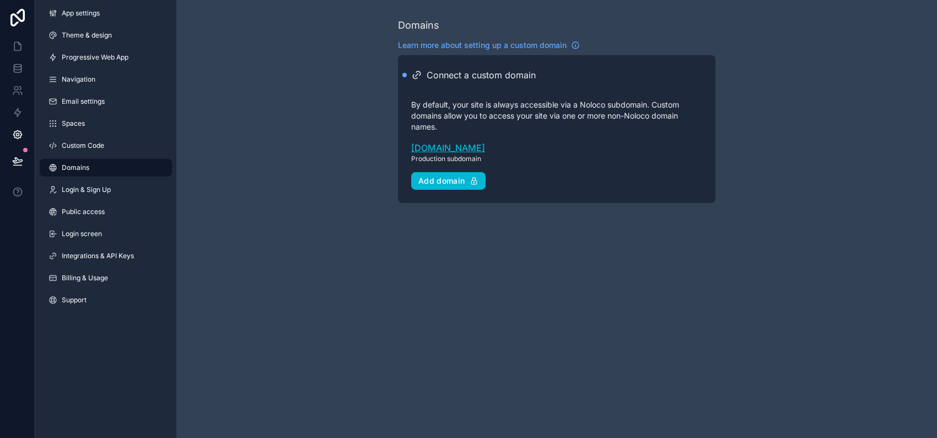
click at [417, 154] on link "theextramile.noloco.co" at bounding box center [556, 147] width 291 height 13
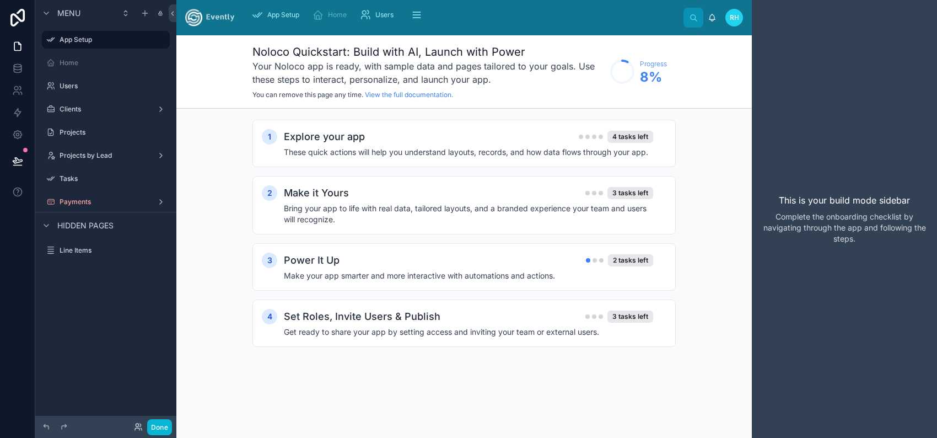
scroll to position [1707, 0]
click at [471, 158] on h4 "These quick actions will help you understand layouts, records, and how data flo…" at bounding box center [468, 152] width 369 height 11
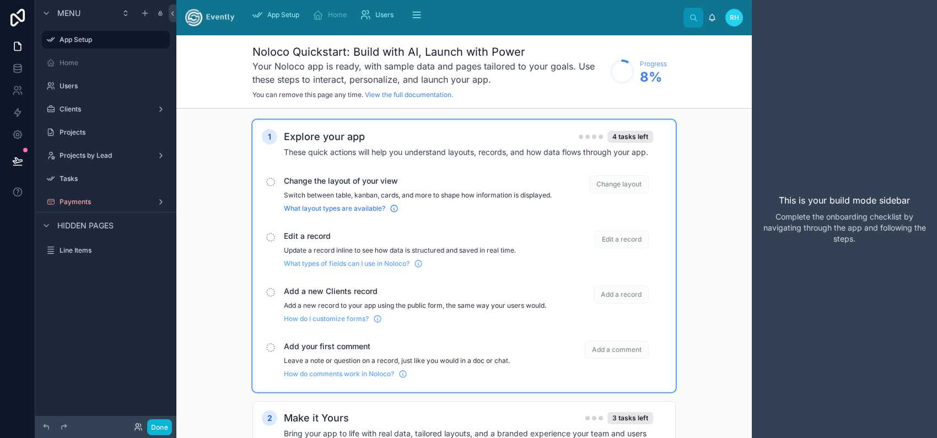
click at [320, 213] on span "What layout types are available?" at bounding box center [334, 208] width 101 height 9
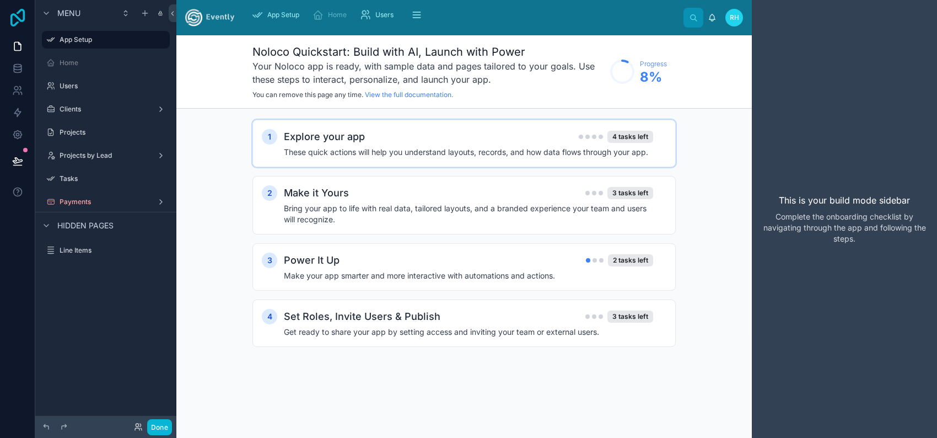
drag, startPoint x: 84, startPoint y: 105, endPoint x: 12, endPoint y: 27, distance: 106.1
click at [84, 90] on label "Users" at bounding box center [114, 86] width 108 height 9
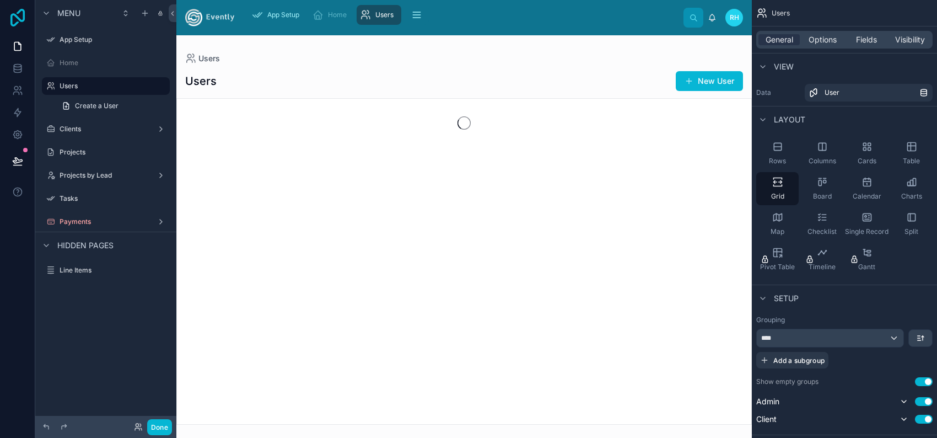
click at [12, 26] on icon at bounding box center [18, 18] width 22 height 18
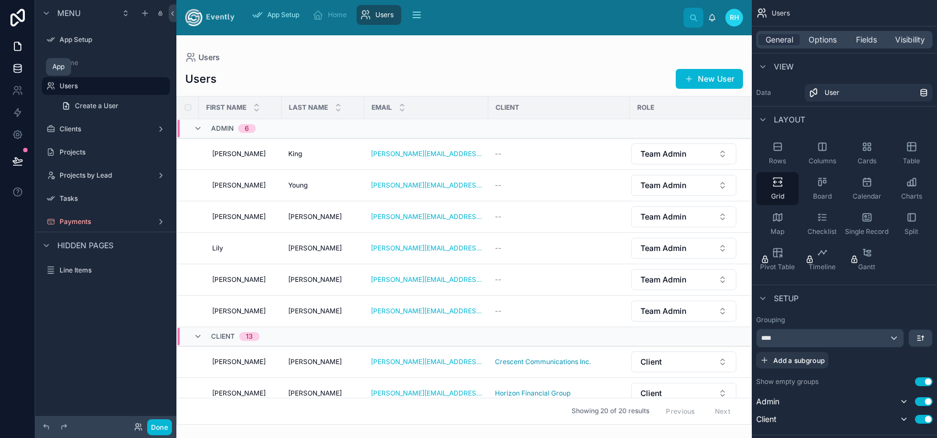
click at [17, 74] on icon at bounding box center [17, 68] width 11 height 11
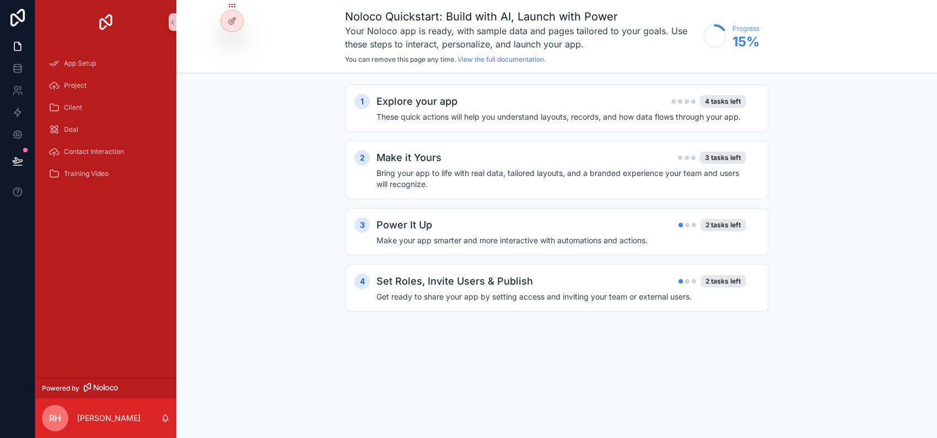
scroll to position [1707, 0]
click at [531, 63] on link "View the full documentation." at bounding box center [501, 59] width 88 height 8
